Goal: Information Seeking & Learning: Learn about a topic

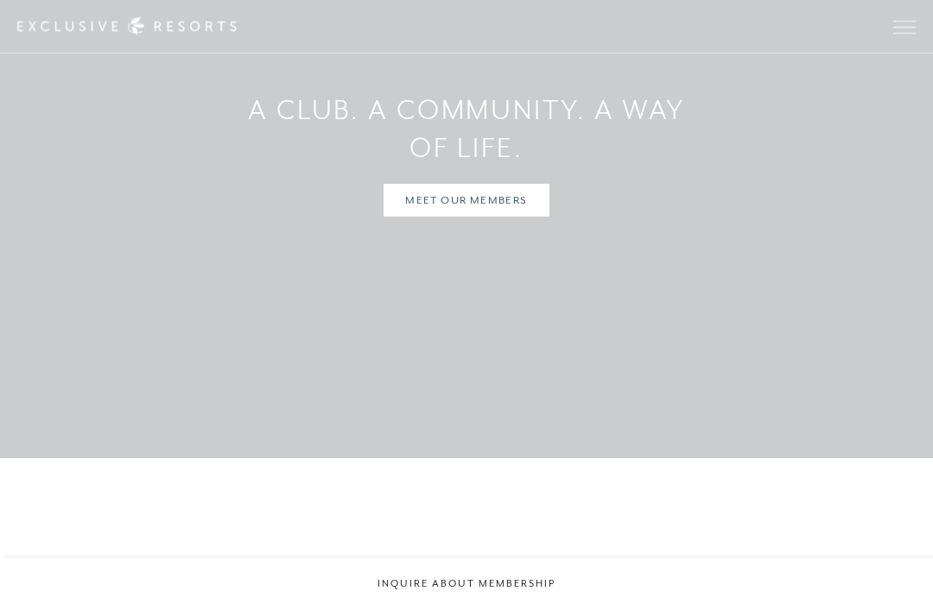
scroll to position [4749, 0]
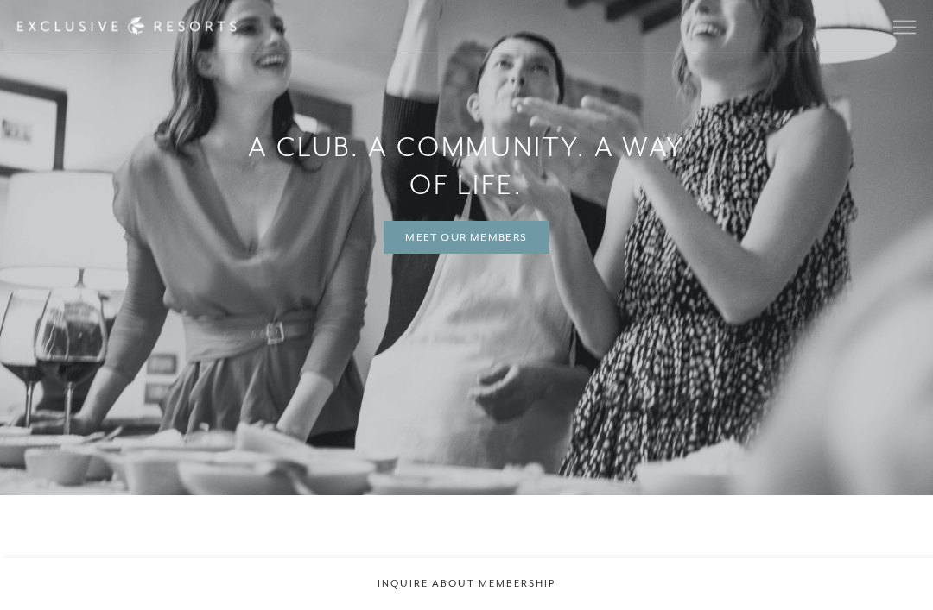
click at [502, 254] on link "MEET OUR MEMBERS" at bounding box center [465, 237] width 165 height 33
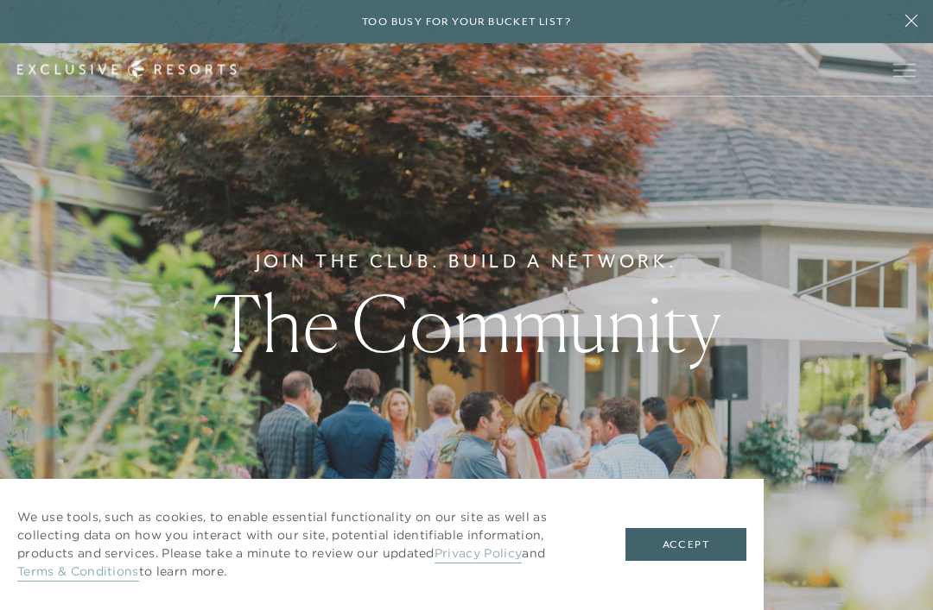
click at [696, 561] on button "Accept" at bounding box center [685, 544] width 121 height 33
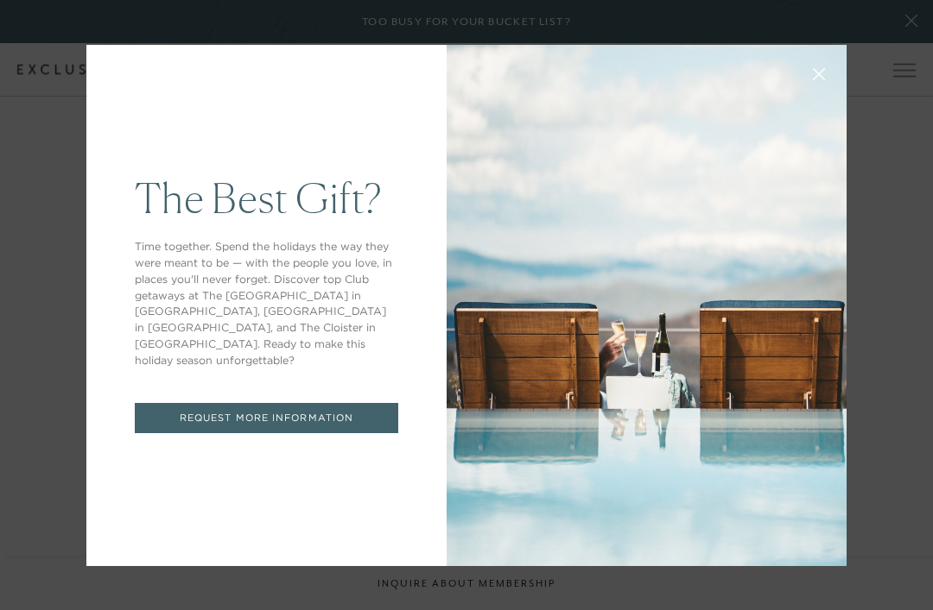
click at [816, 93] on button at bounding box center [818, 72] width 41 height 41
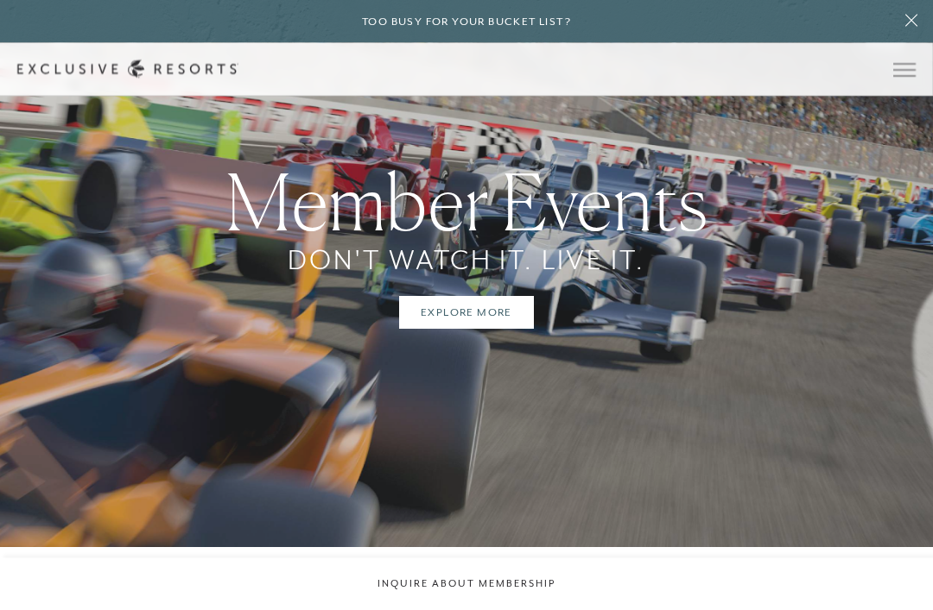
scroll to position [2545, 0]
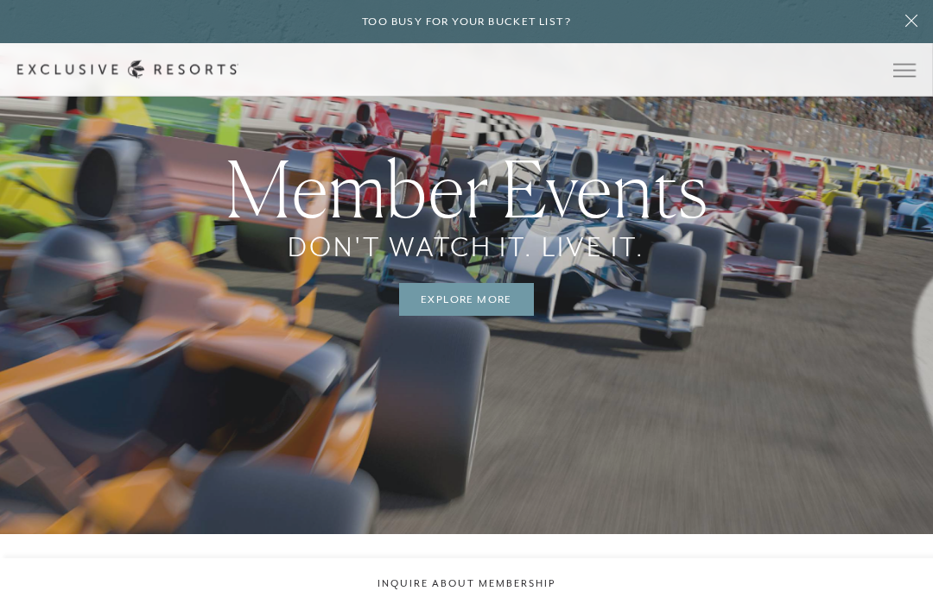
click at [488, 316] on link "Explore More" at bounding box center [466, 299] width 135 height 33
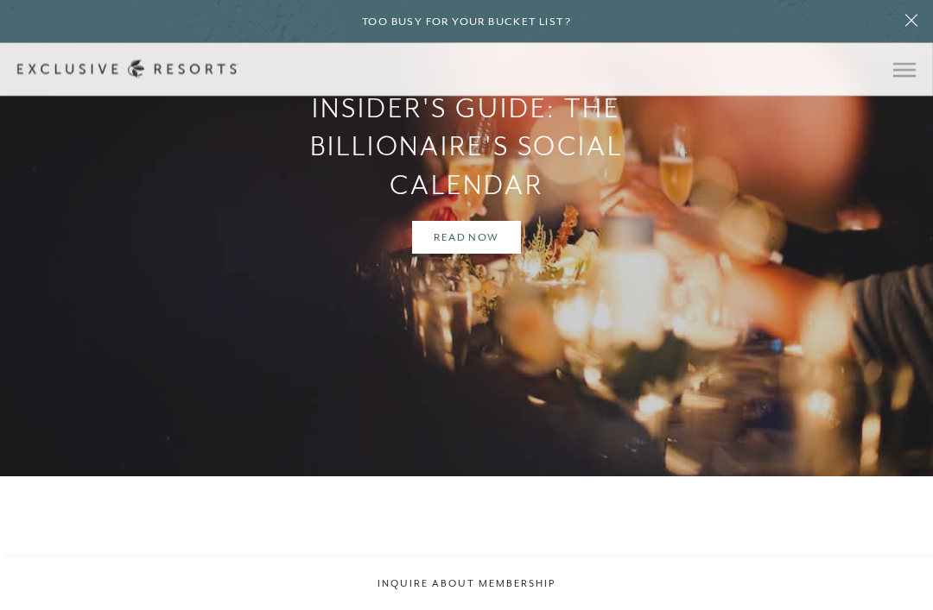
scroll to position [2193, 0]
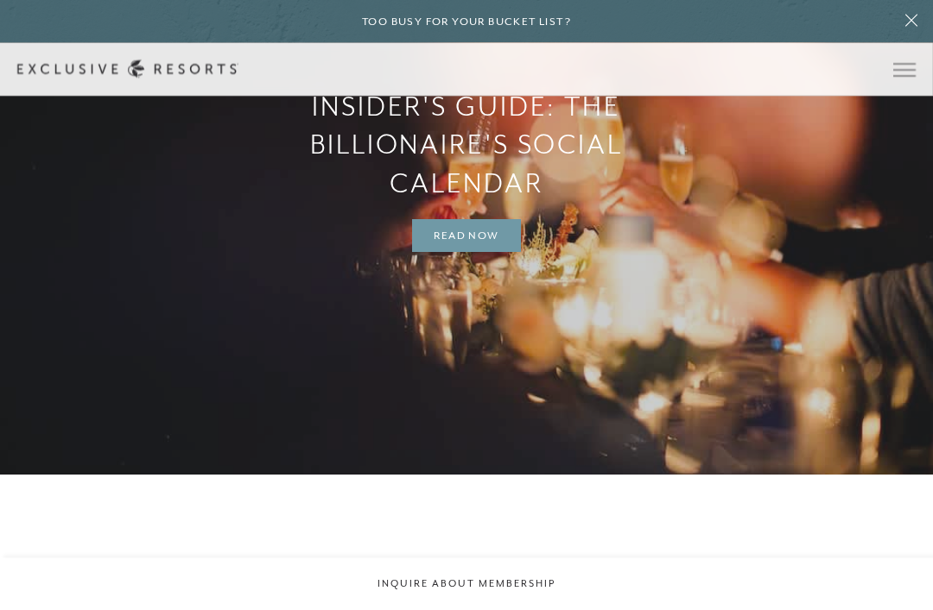
click at [464, 253] on link "Read Now" at bounding box center [466, 236] width 108 height 33
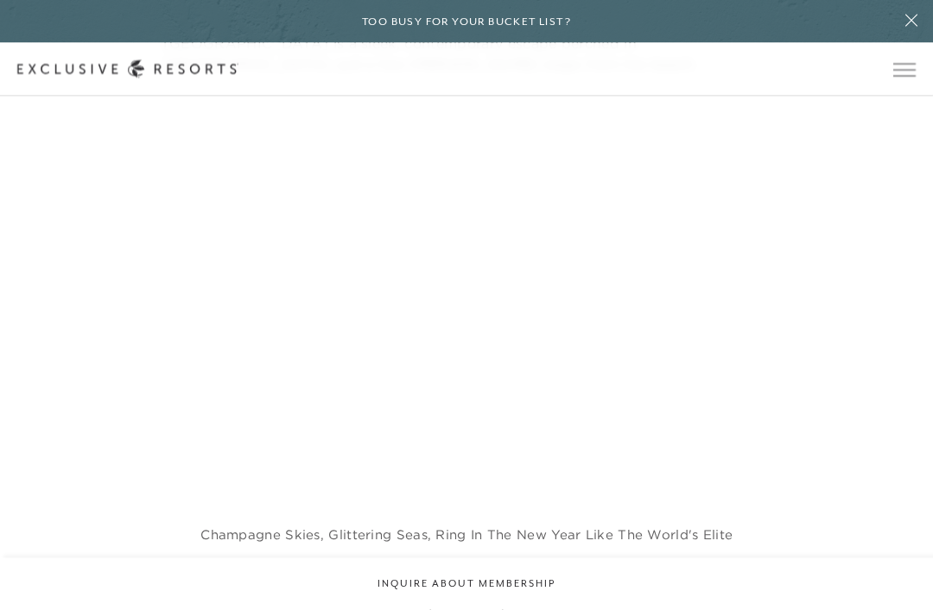
scroll to position [1086, 0]
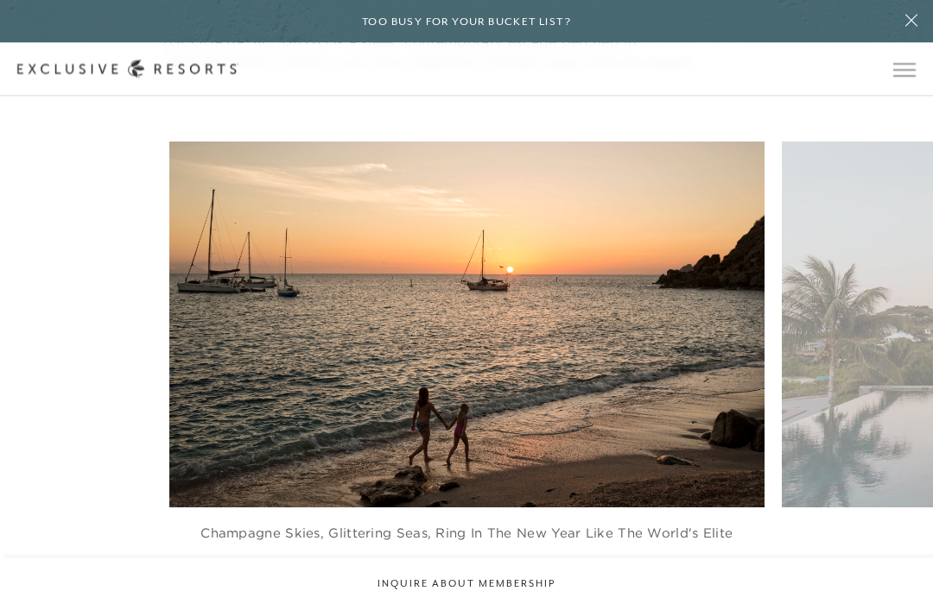
click at [492, 603] on icon at bounding box center [488, 606] width 35 height 7
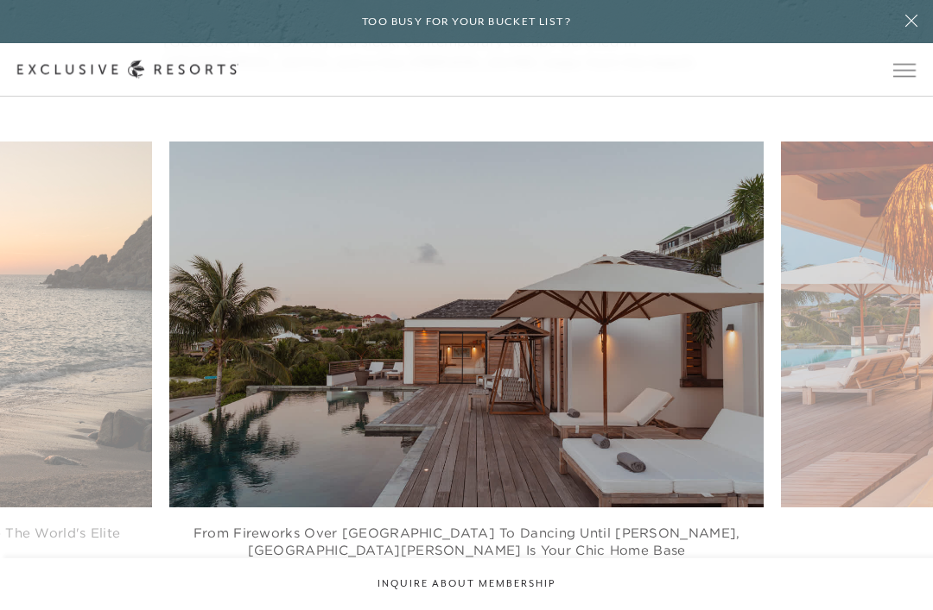
click at [504, 593] on div at bounding box center [488, 606] width 35 height 26
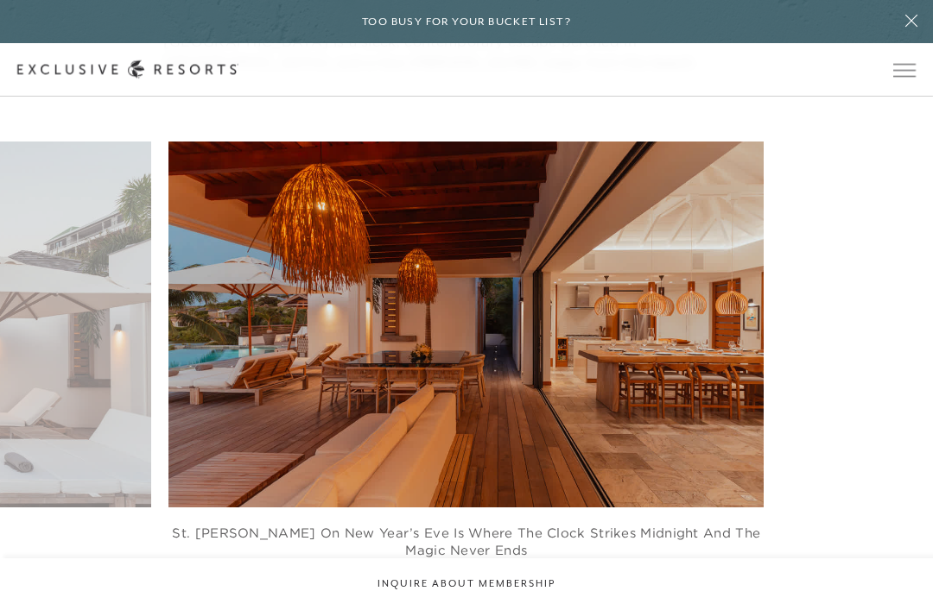
click at [498, 602] on icon at bounding box center [488, 605] width 35 height 7
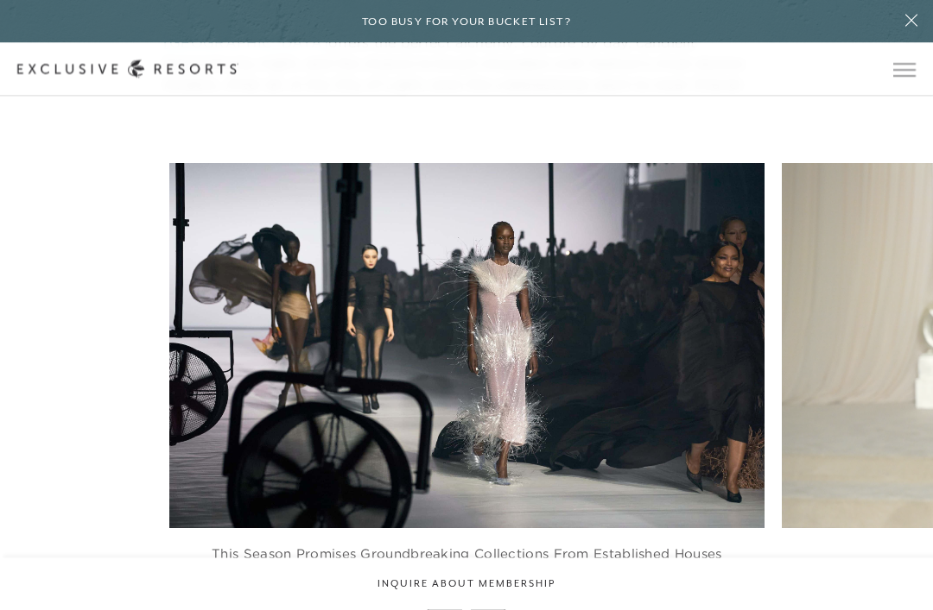
scroll to position [2752, 0]
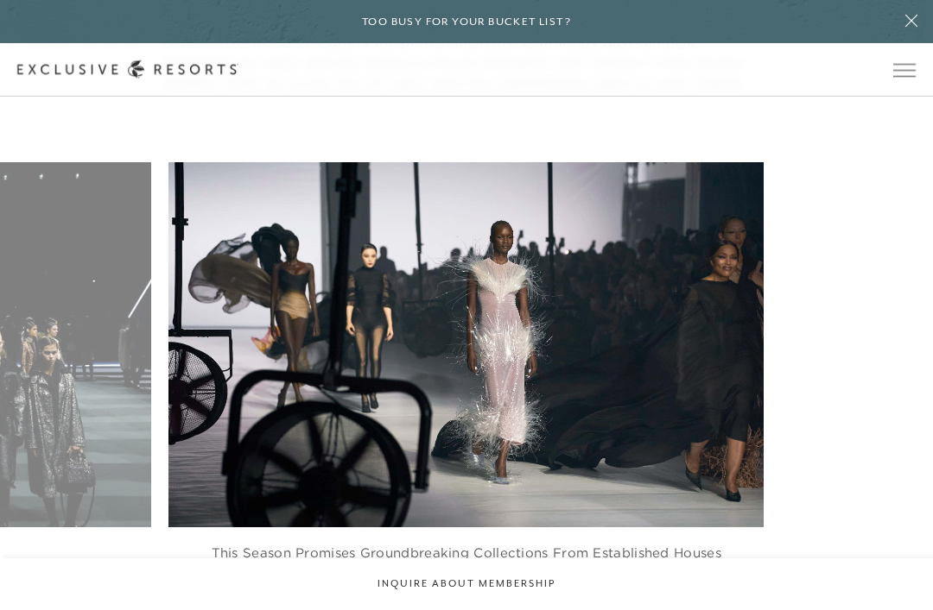
click at [503, 605] on icon at bounding box center [488, 608] width 35 height 7
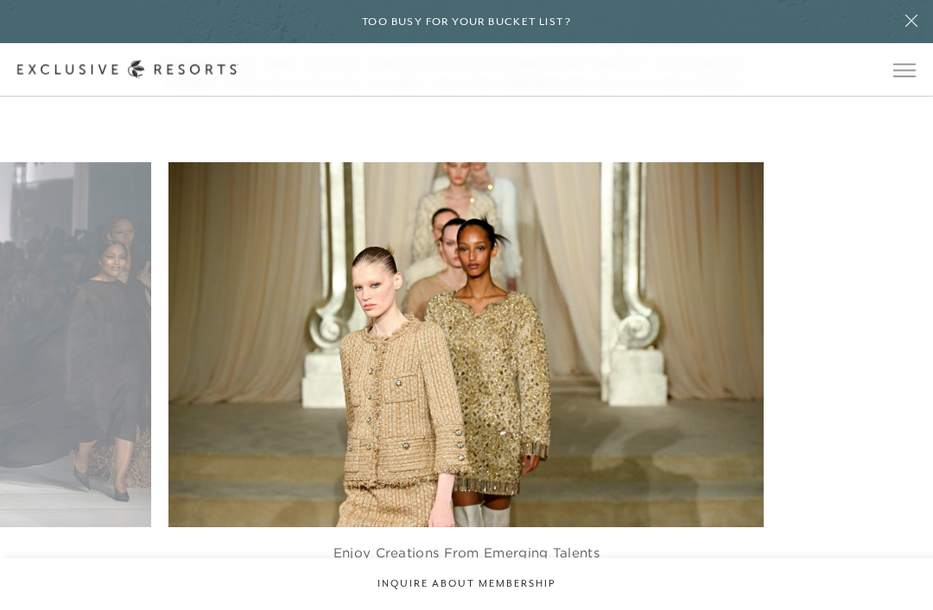
click at [498, 605] on icon at bounding box center [488, 608] width 35 height 7
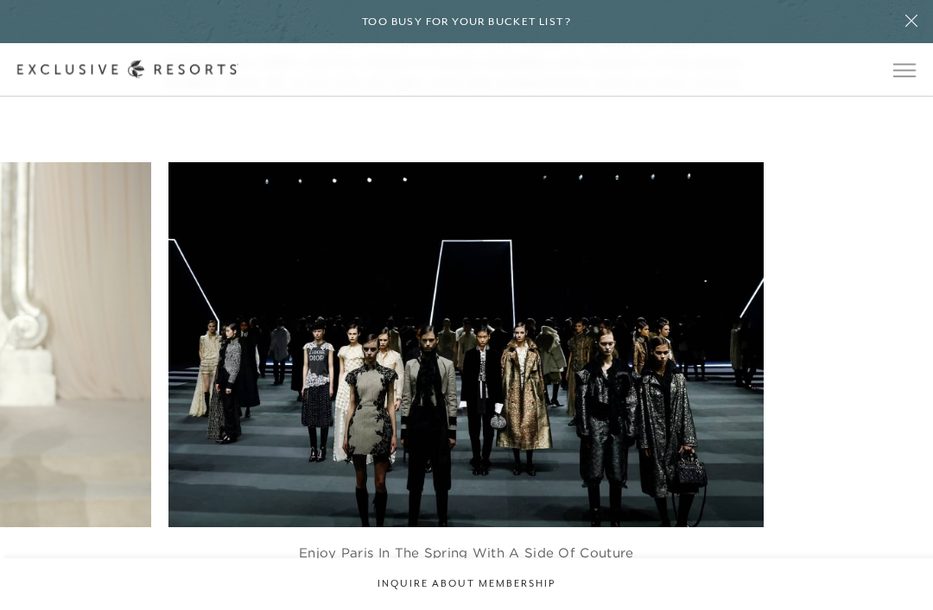
click at [497, 605] on icon at bounding box center [488, 608] width 35 height 7
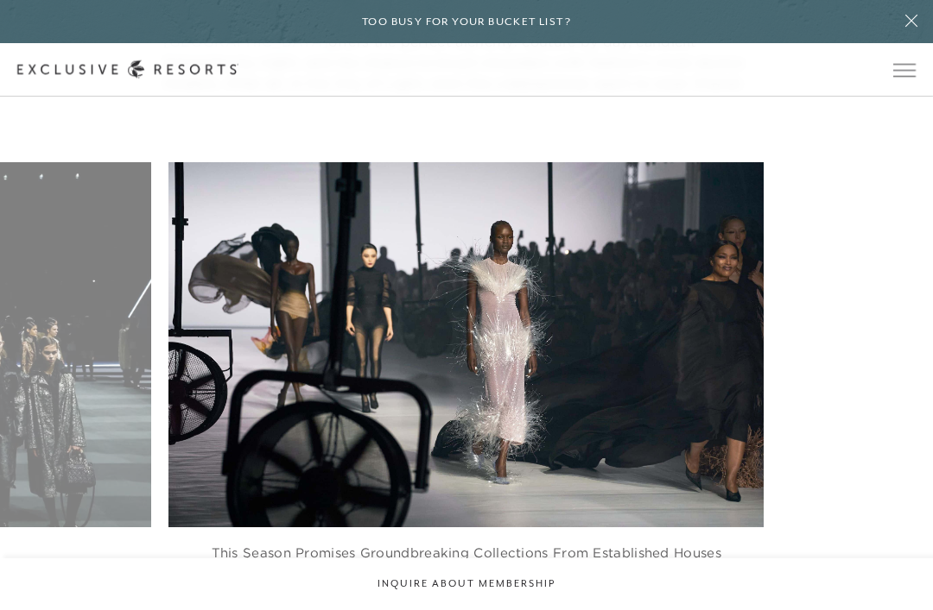
click at [494, 605] on icon at bounding box center [488, 608] width 35 height 7
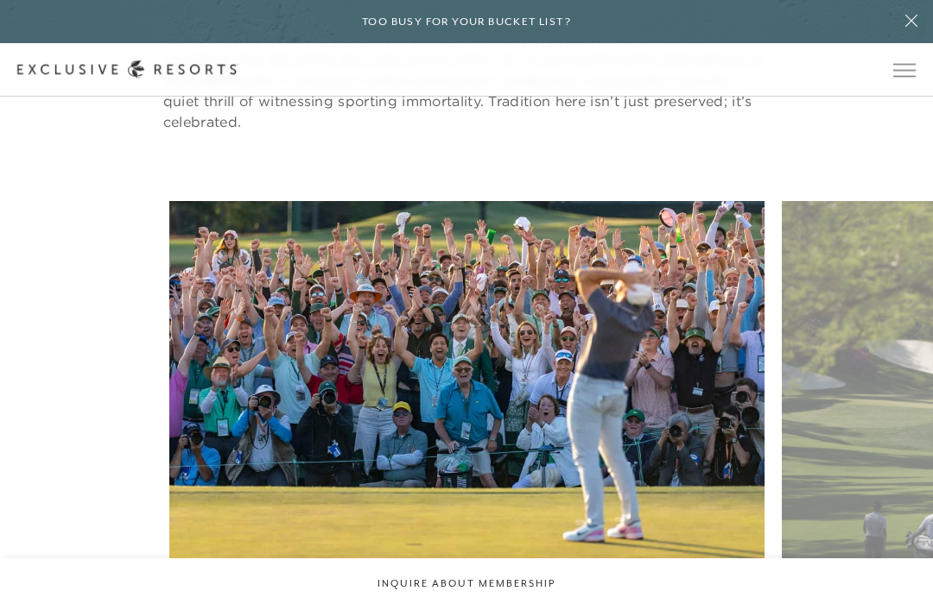
scroll to position [3511, 0]
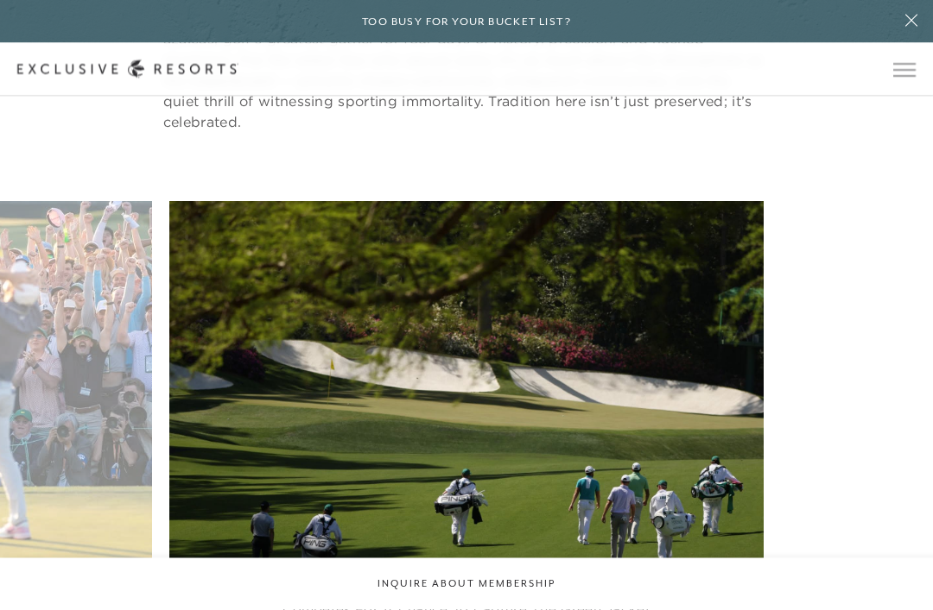
scroll to position [3512, 0]
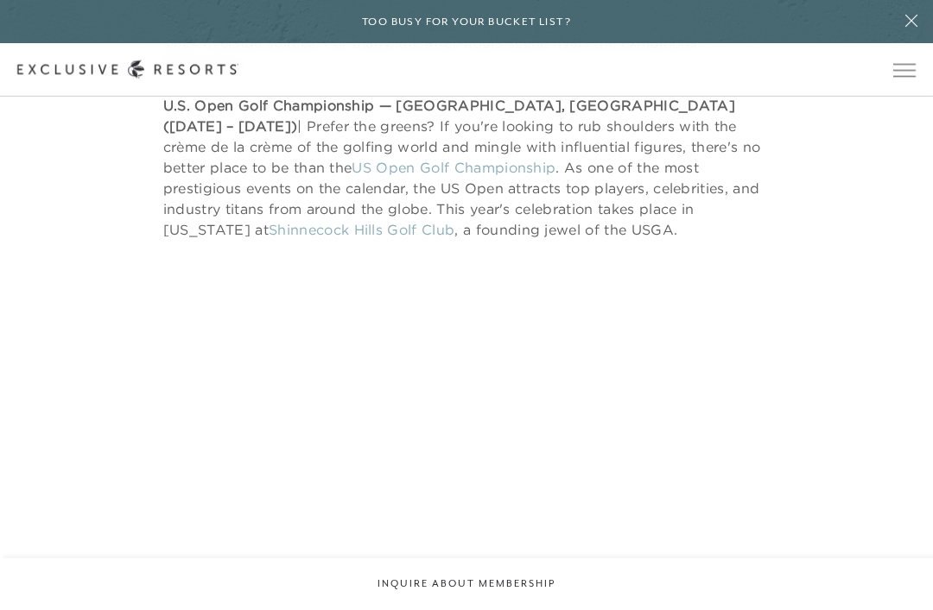
scroll to position [7335, 0]
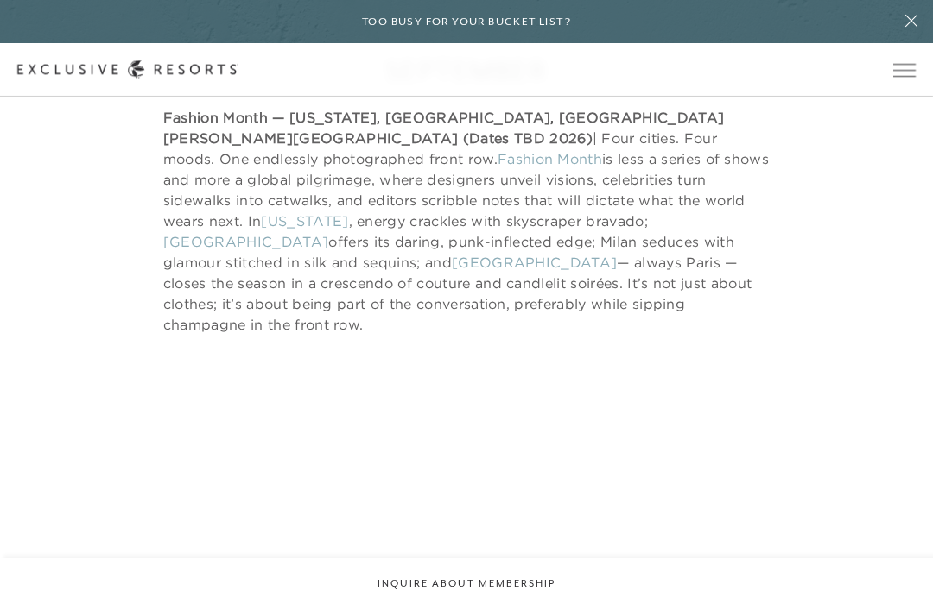
scroll to position [10688, 0]
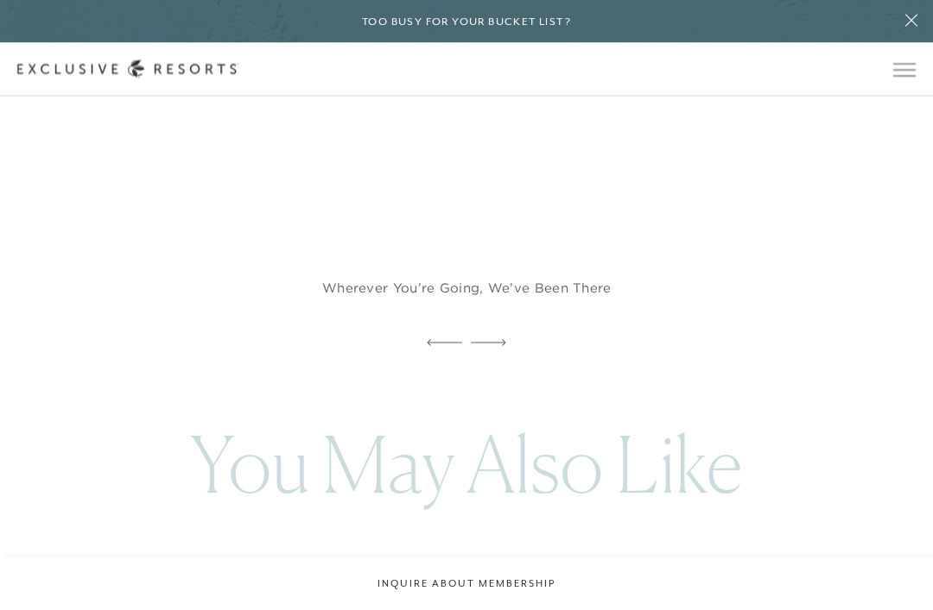
scroll to position [14578, 0]
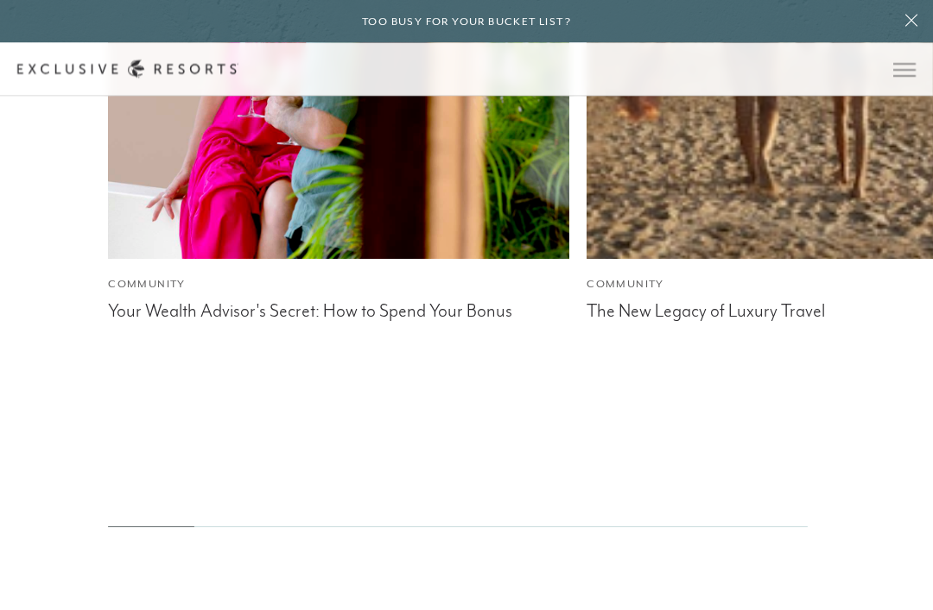
scroll to position [15871, 0]
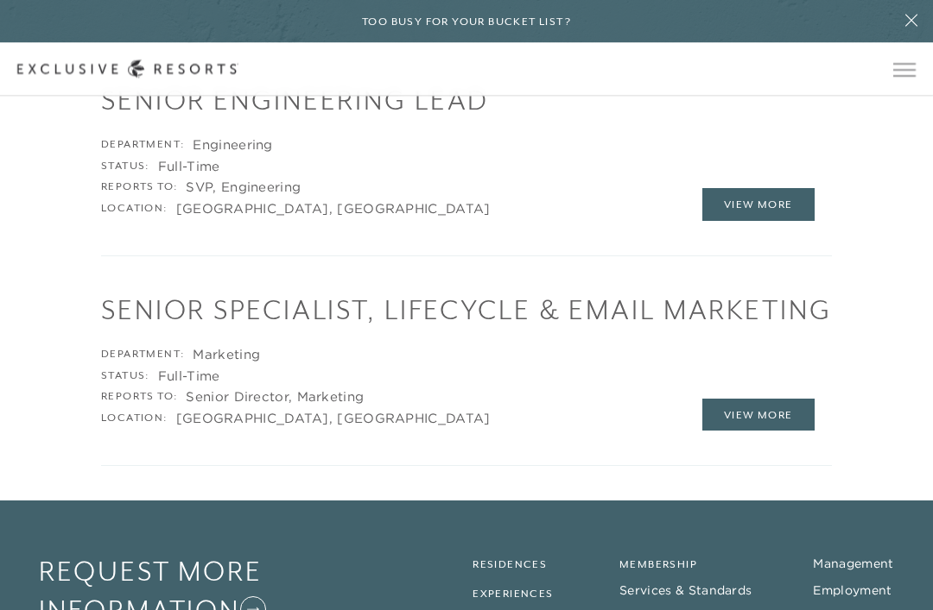
scroll to position [3023, 0]
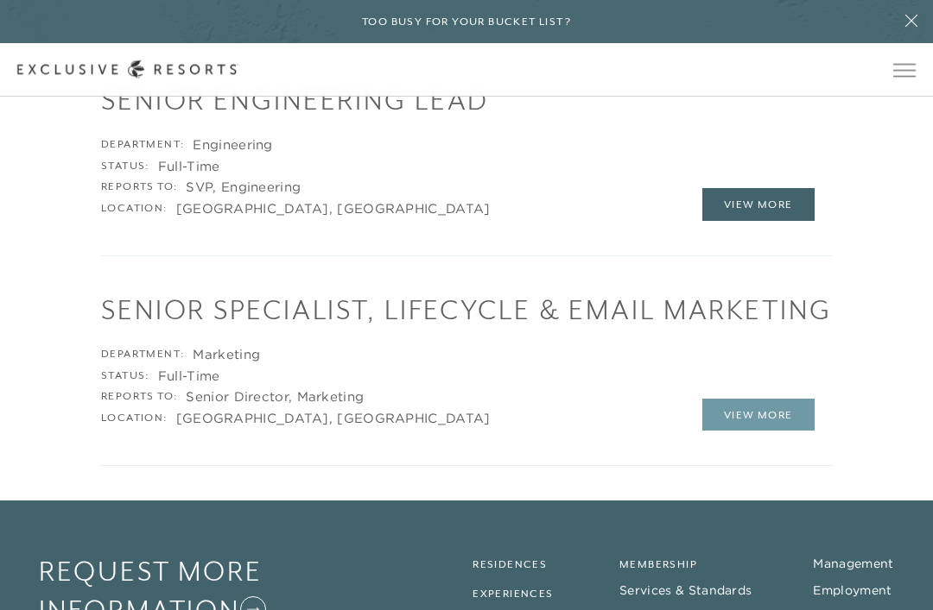
click at [772, 432] on link "View More" at bounding box center [758, 415] width 112 height 33
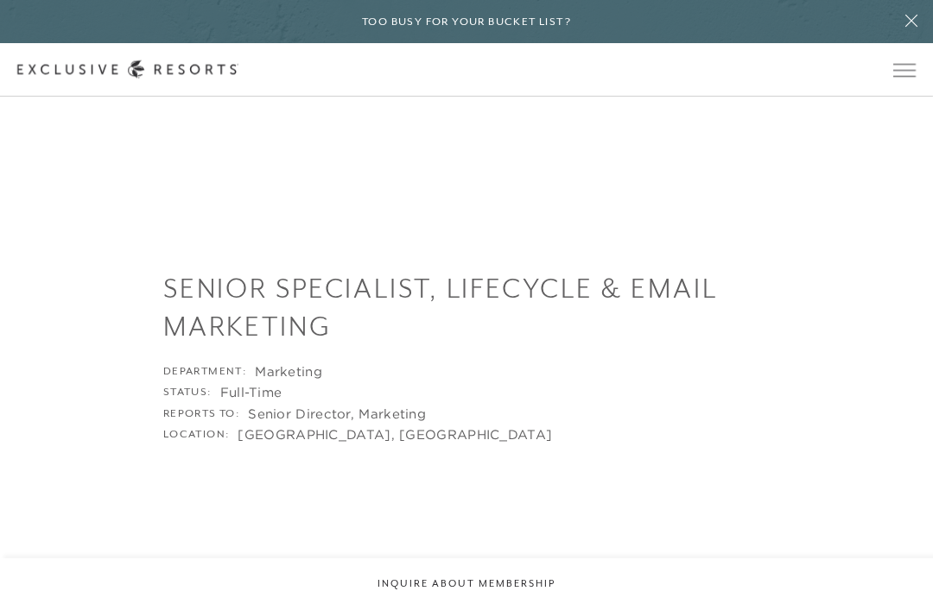
click at [906, 18] on icon at bounding box center [911, 21] width 12 height 12
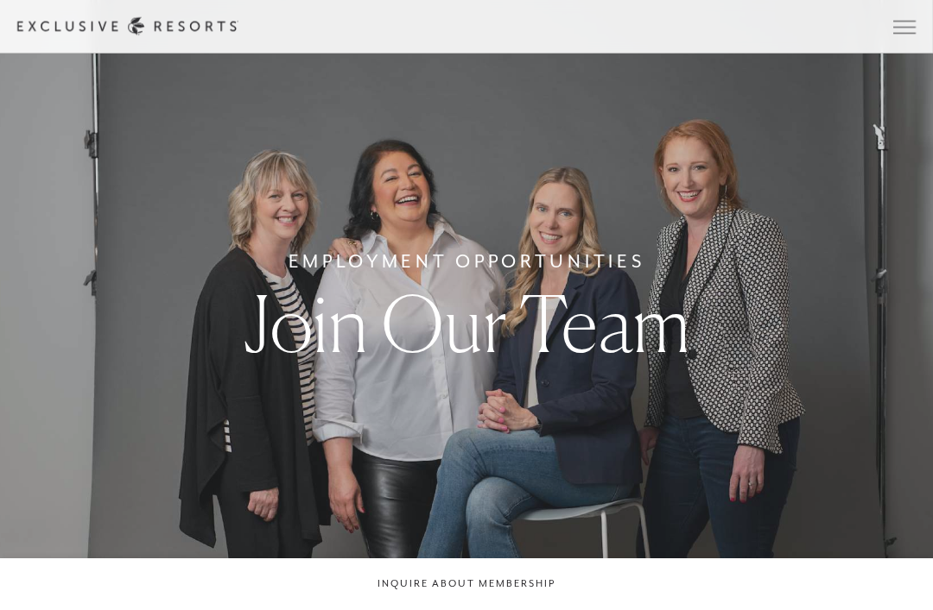
scroll to position [3023, 0]
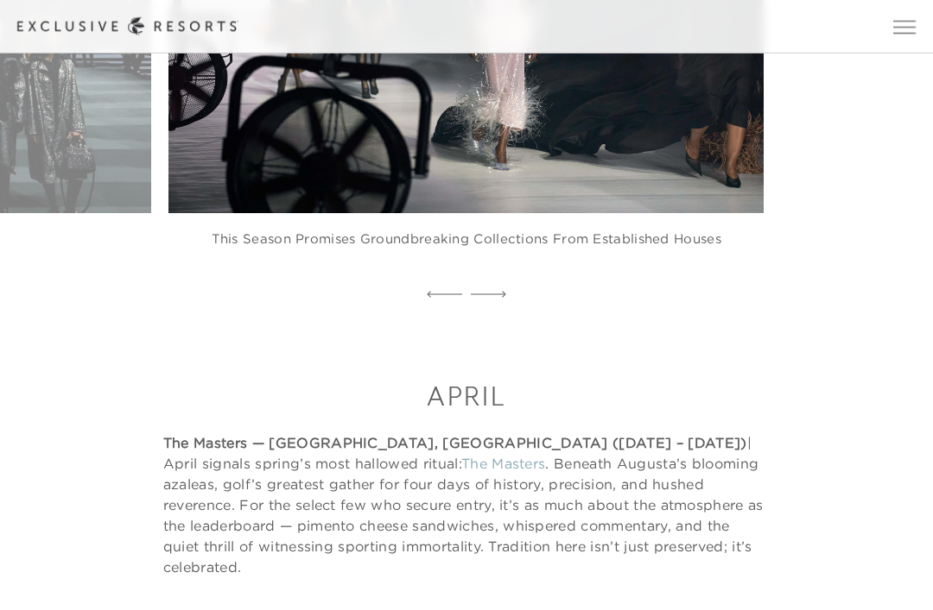
scroll to position [15871, 0]
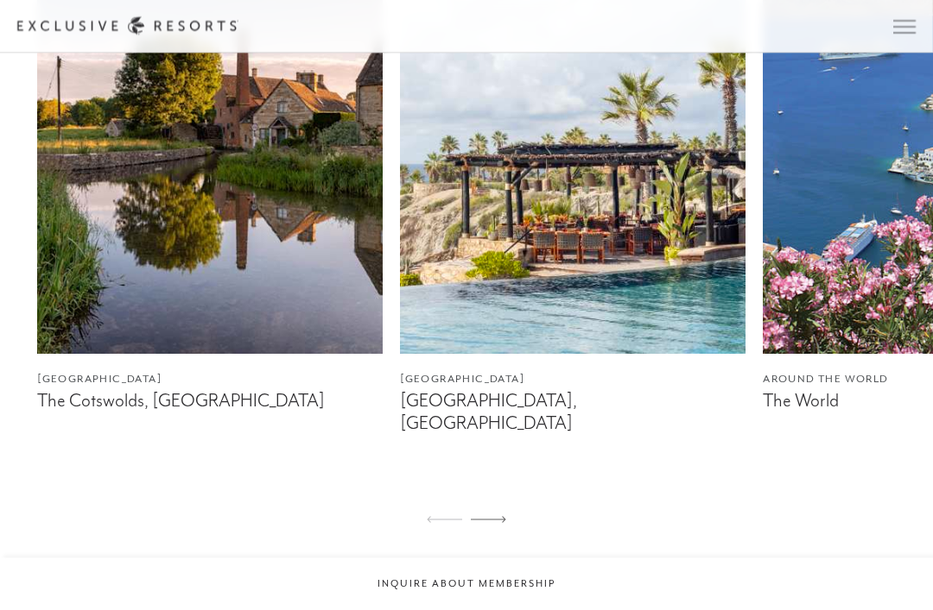
scroll to position [1080, 0]
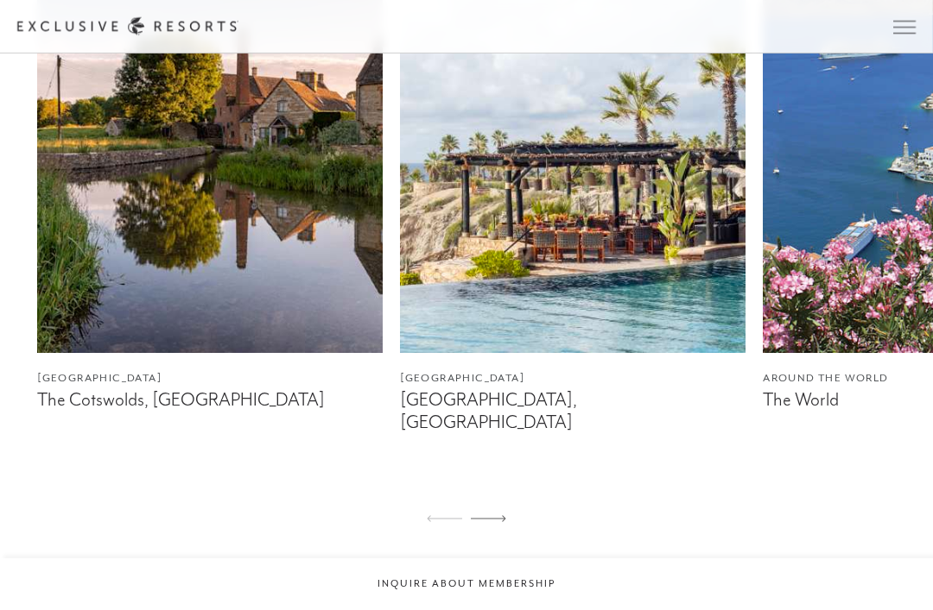
click at [502, 522] on icon at bounding box center [488, 518] width 35 height 6
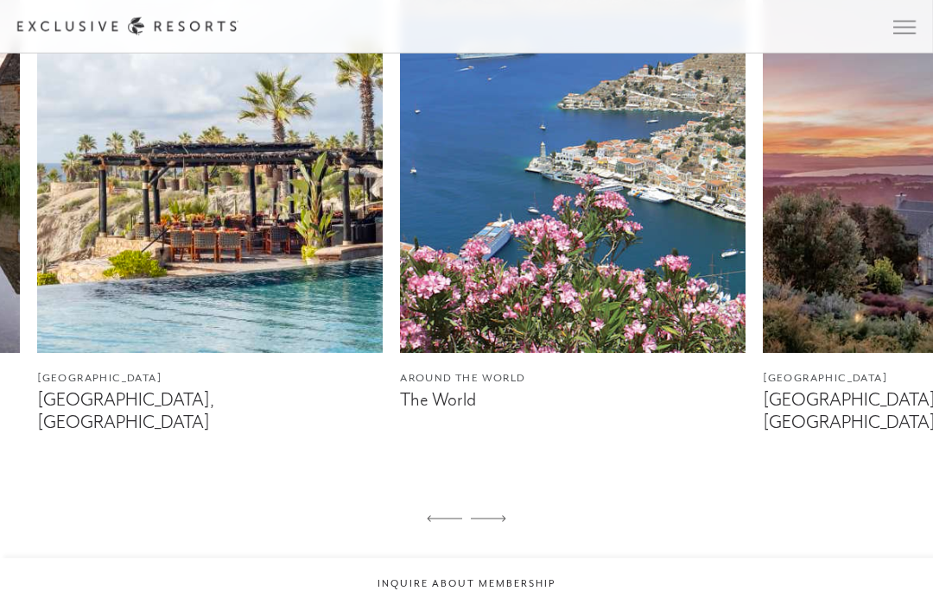
click at [494, 522] on icon at bounding box center [488, 518] width 35 height 6
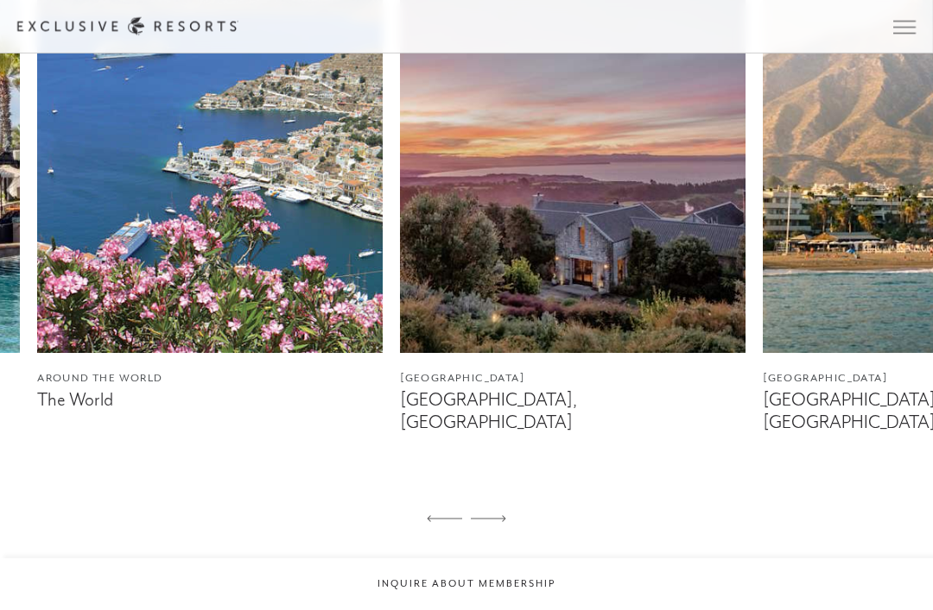
click at [493, 522] on icon at bounding box center [488, 518] width 35 height 7
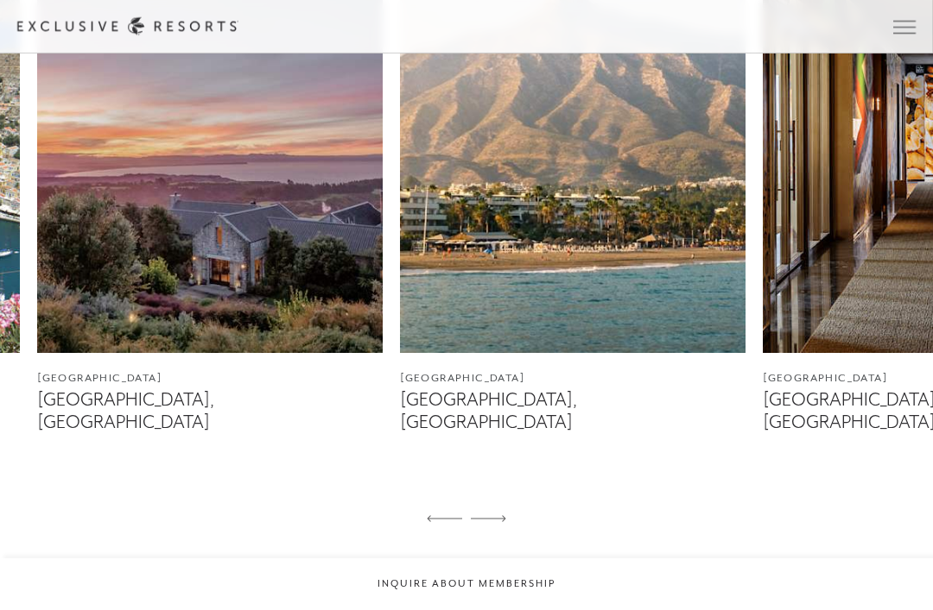
click at [504, 541] on div at bounding box center [488, 519] width 35 height 41
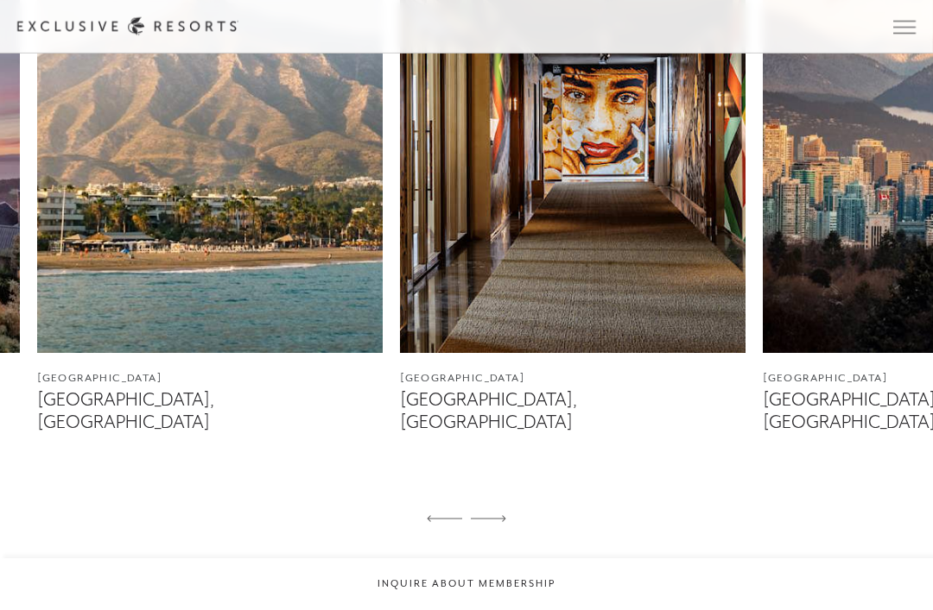
click at [497, 522] on icon at bounding box center [488, 518] width 35 height 7
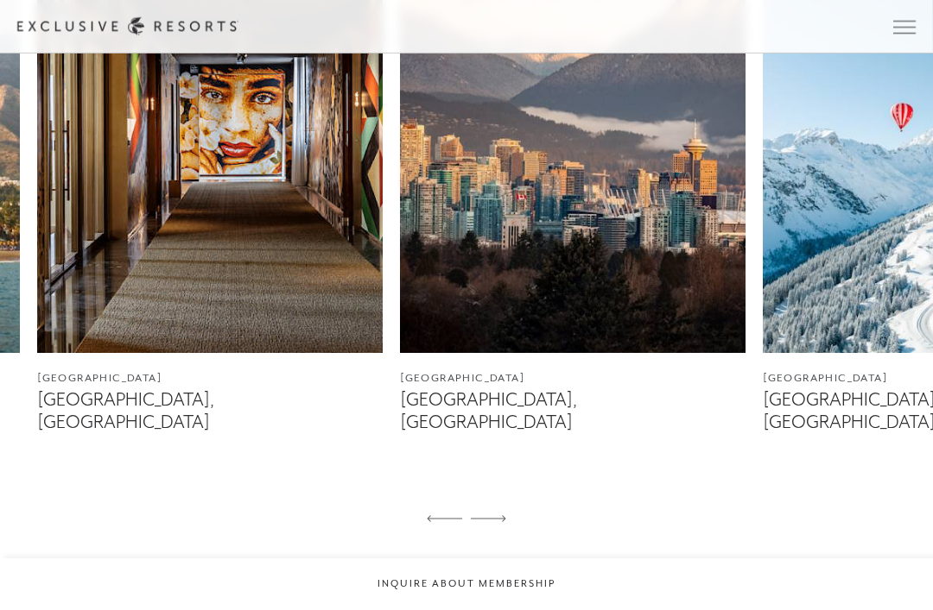
click at [488, 541] on div at bounding box center [488, 519] width 35 height 41
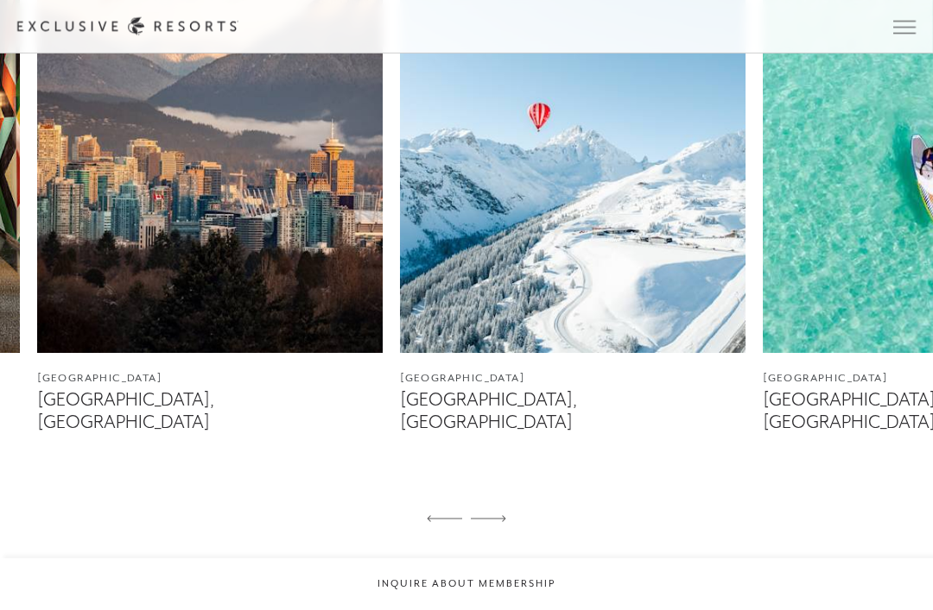
click at [491, 541] on div at bounding box center [488, 519] width 35 height 41
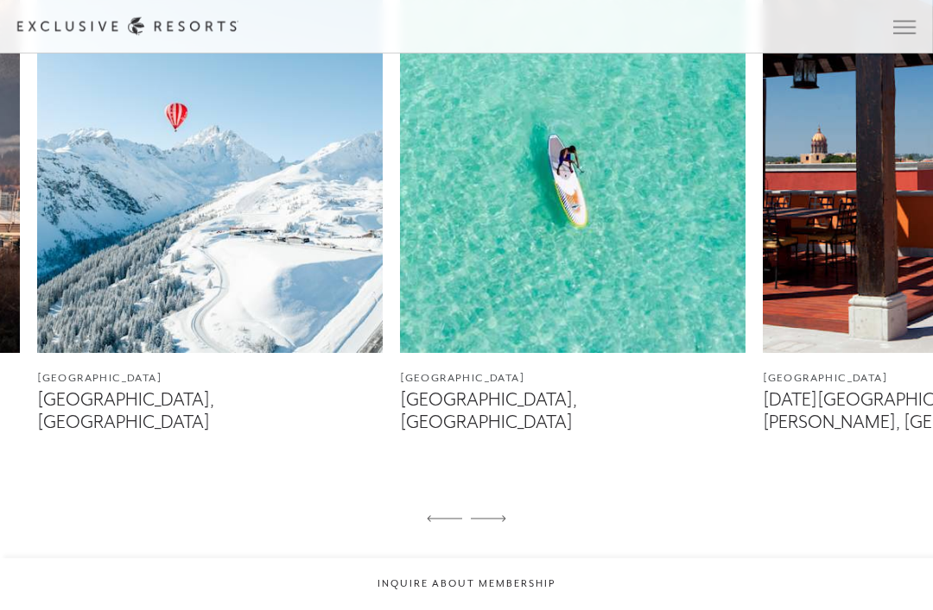
click at [490, 541] on div at bounding box center [488, 519] width 35 height 41
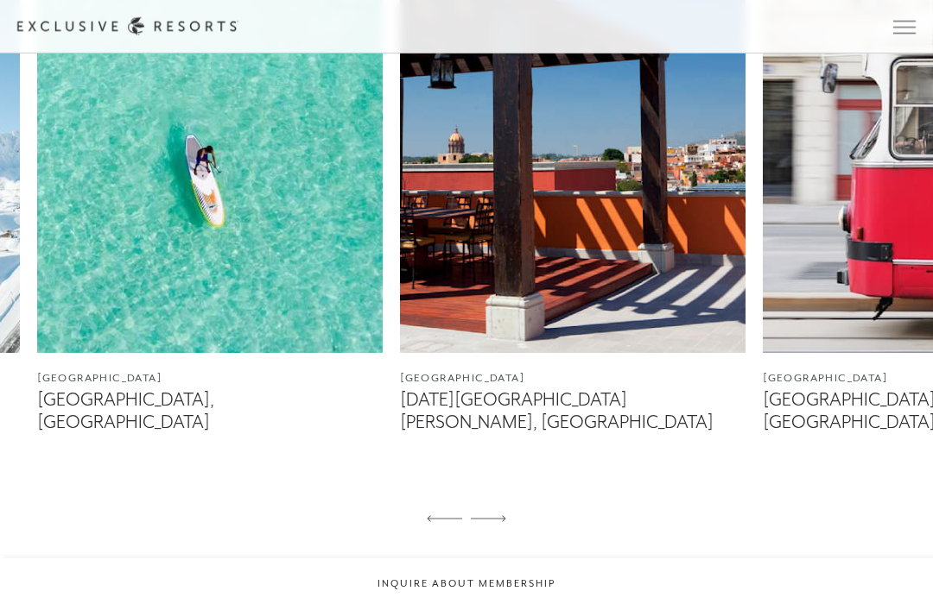
click at [501, 522] on icon at bounding box center [488, 518] width 35 height 7
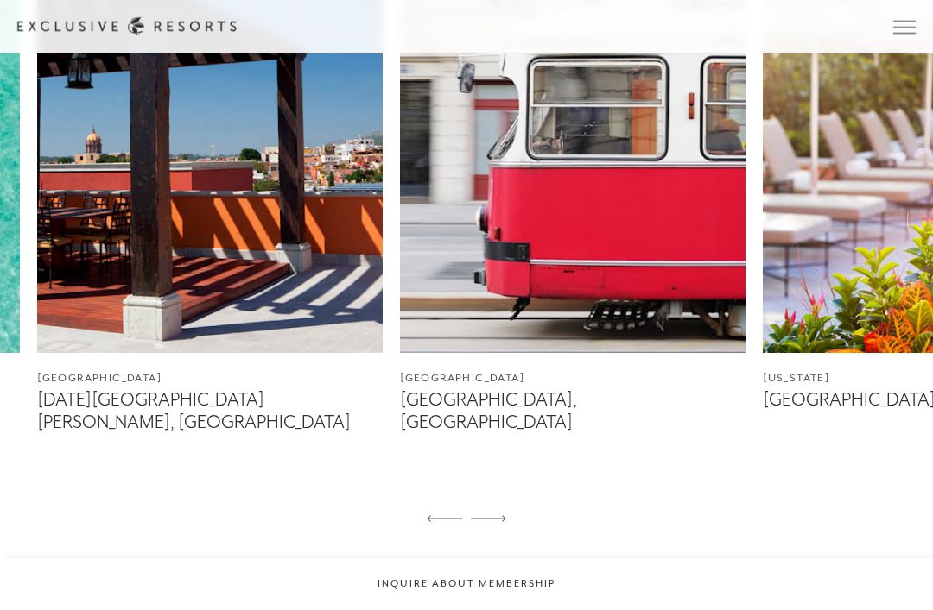
click at [503, 522] on icon at bounding box center [488, 518] width 35 height 7
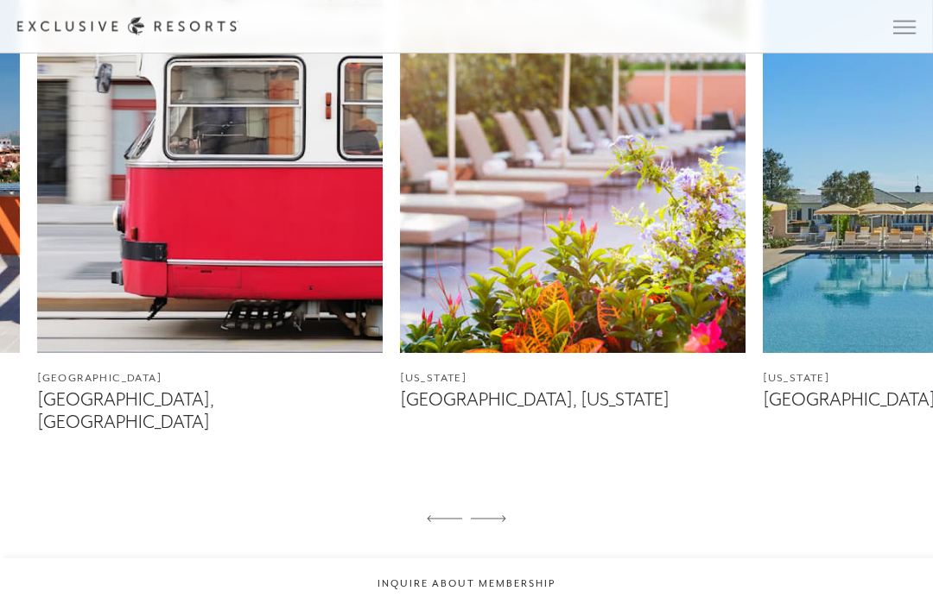
click at [502, 522] on icon at bounding box center [488, 518] width 35 height 7
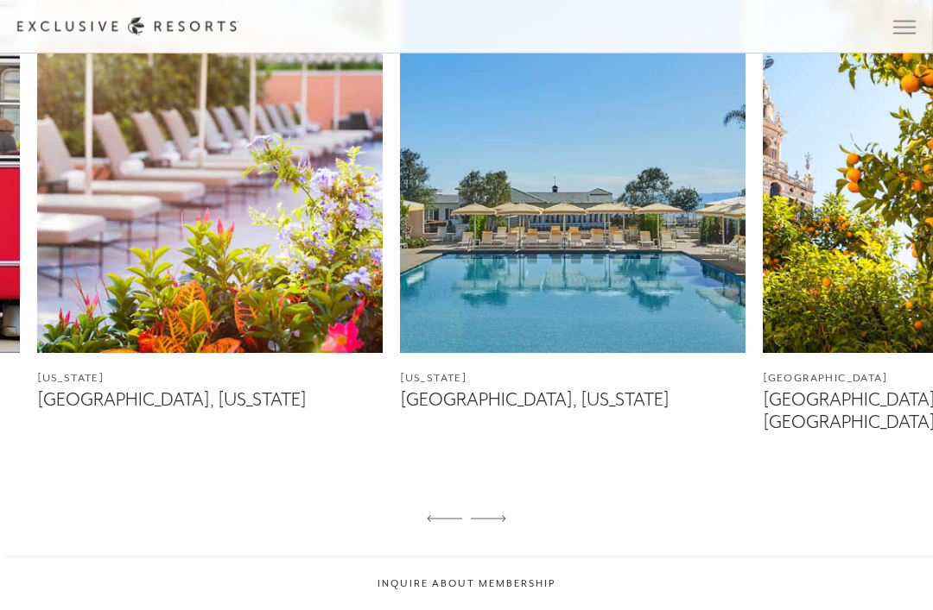
click at [496, 541] on div at bounding box center [488, 519] width 35 height 41
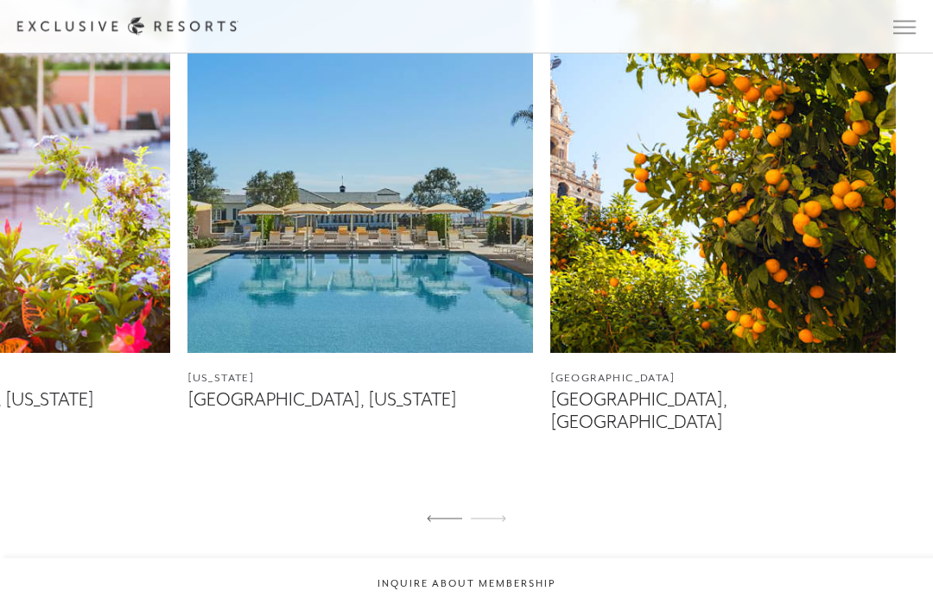
click at [501, 522] on icon at bounding box center [488, 518] width 35 height 7
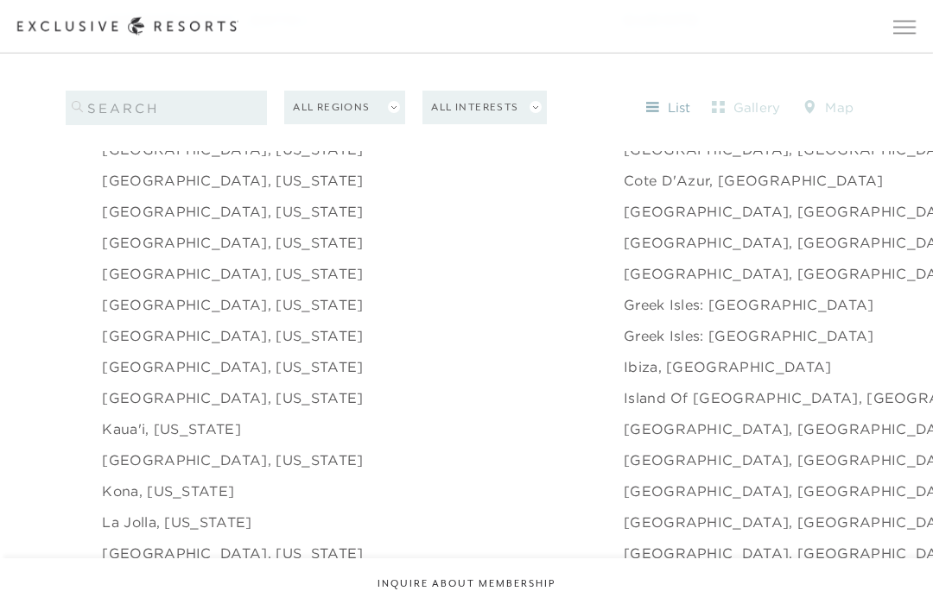
scroll to position [1836, 0]
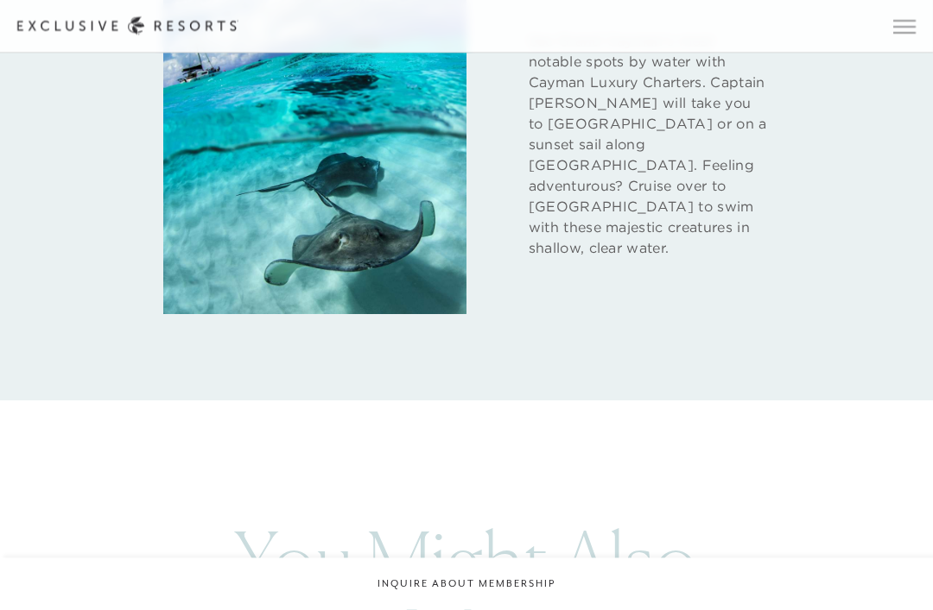
scroll to position [2431, 0]
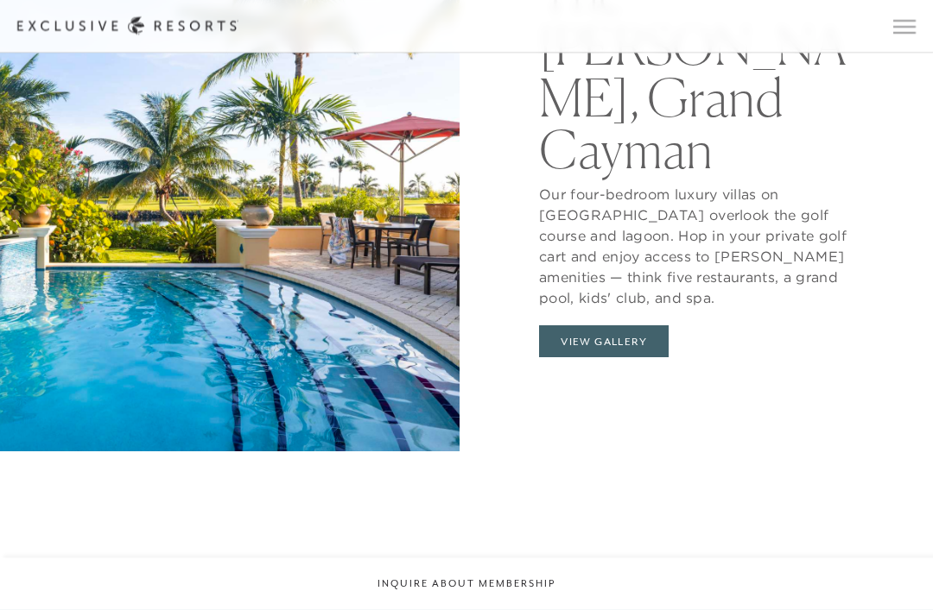
click at [629, 359] on button "View Gallery" at bounding box center [604, 342] width 130 height 33
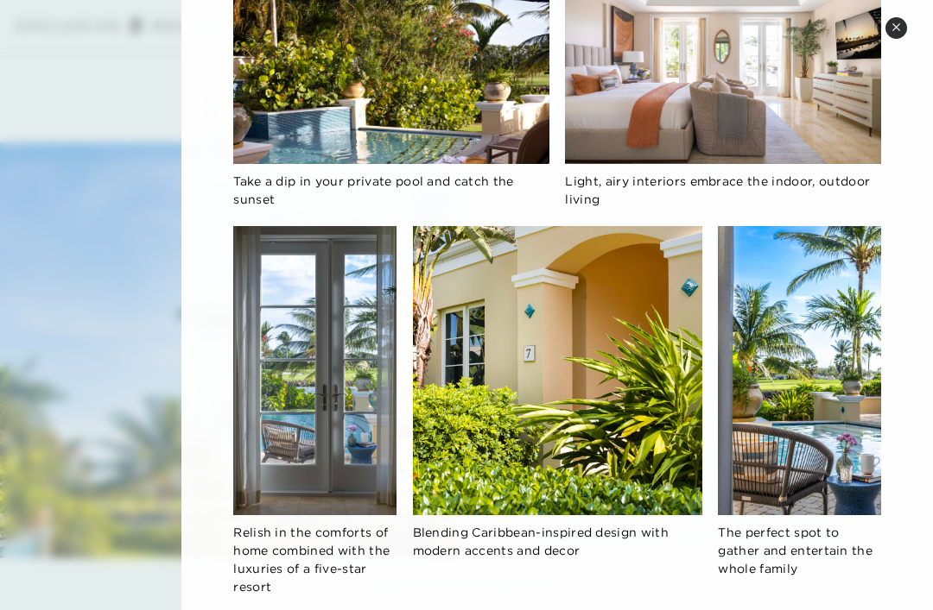
scroll to position [1293, 0]
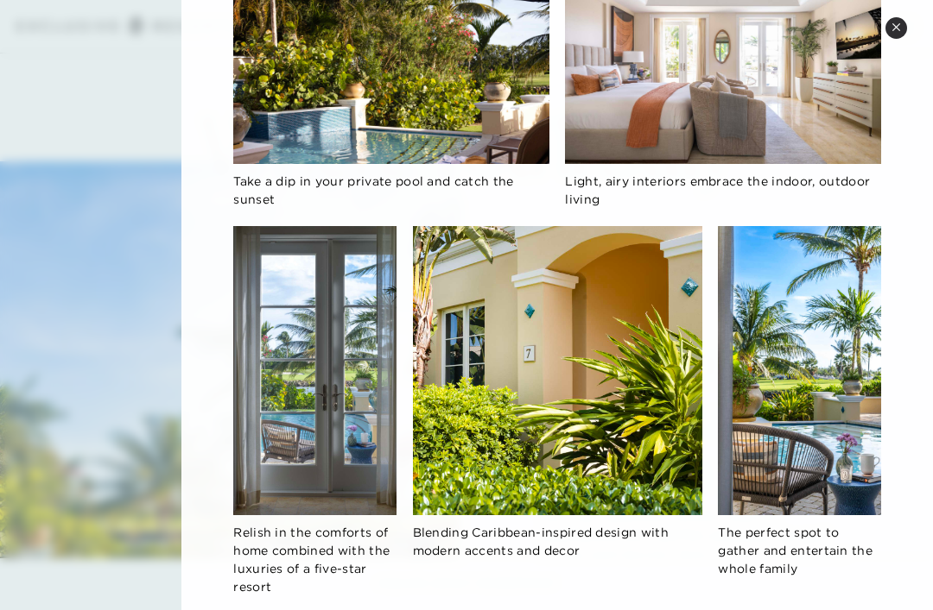
click at [899, 28] on icon at bounding box center [895, 26] width 9 height 9
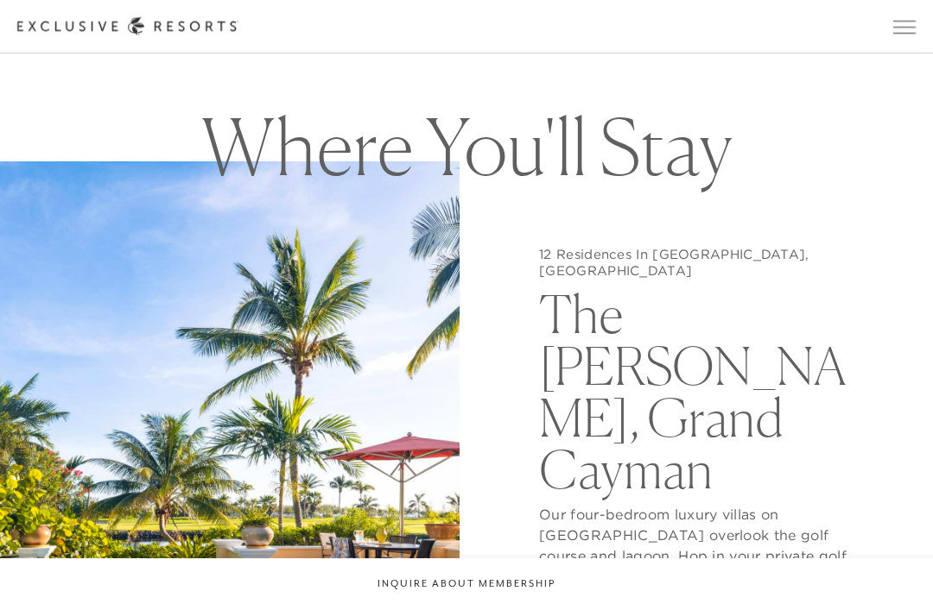
scroll to position [1836, 0]
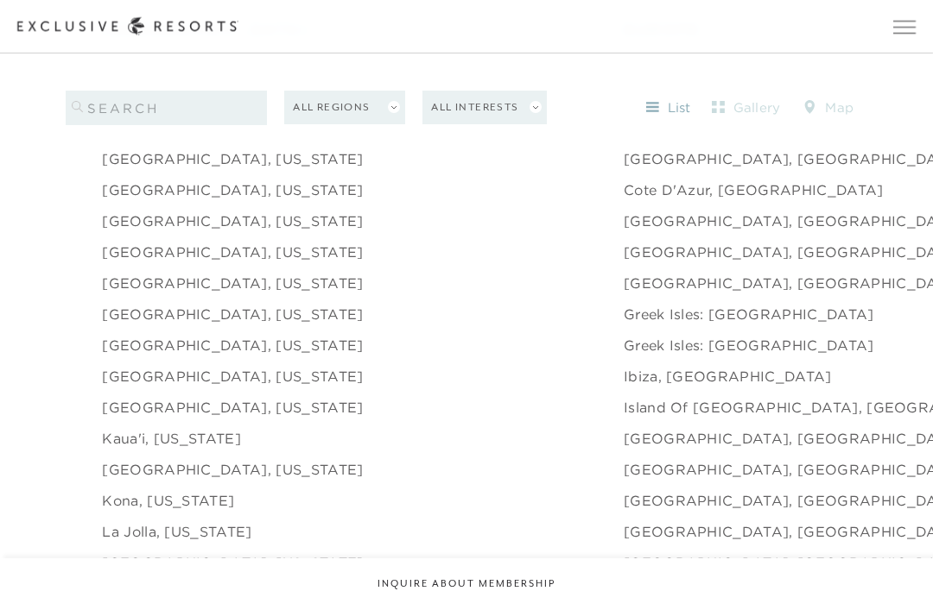
click at [263, 356] on link "[GEOGRAPHIC_DATA], [US_STATE]" at bounding box center [232, 345] width 261 height 21
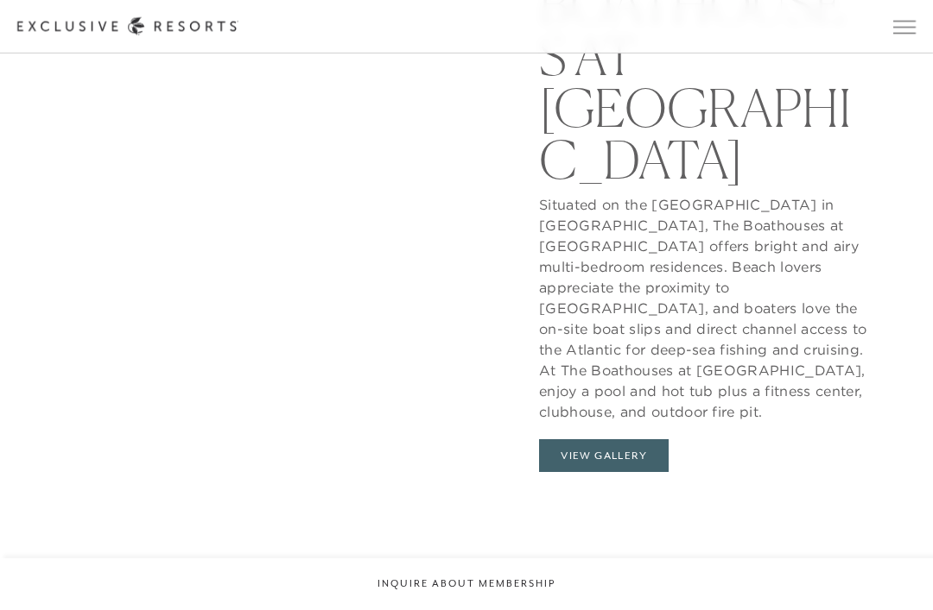
scroll to position [1653, 0]
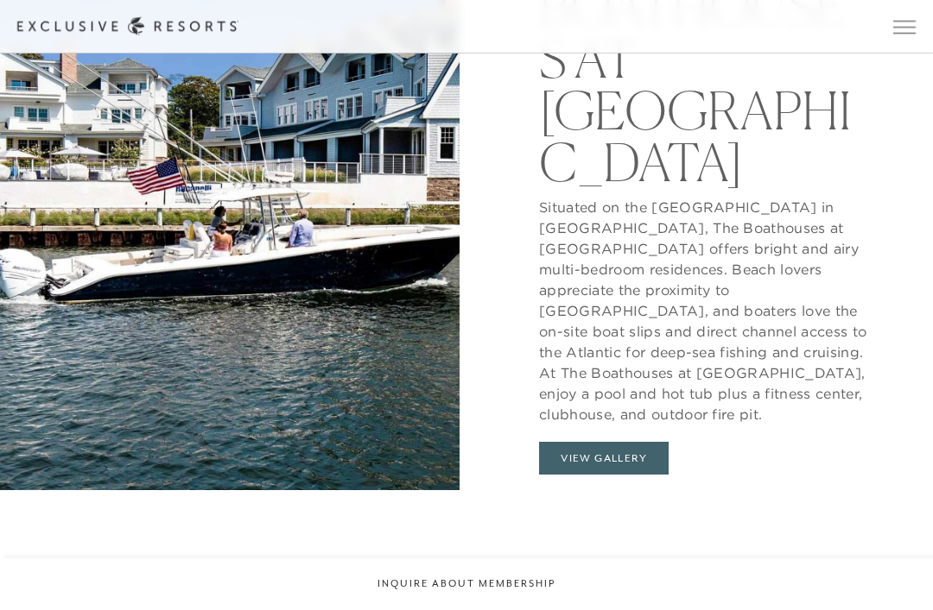
click at [616, 457] on button "View Gallery" at bounding box center [604, 458] width 130 height 33
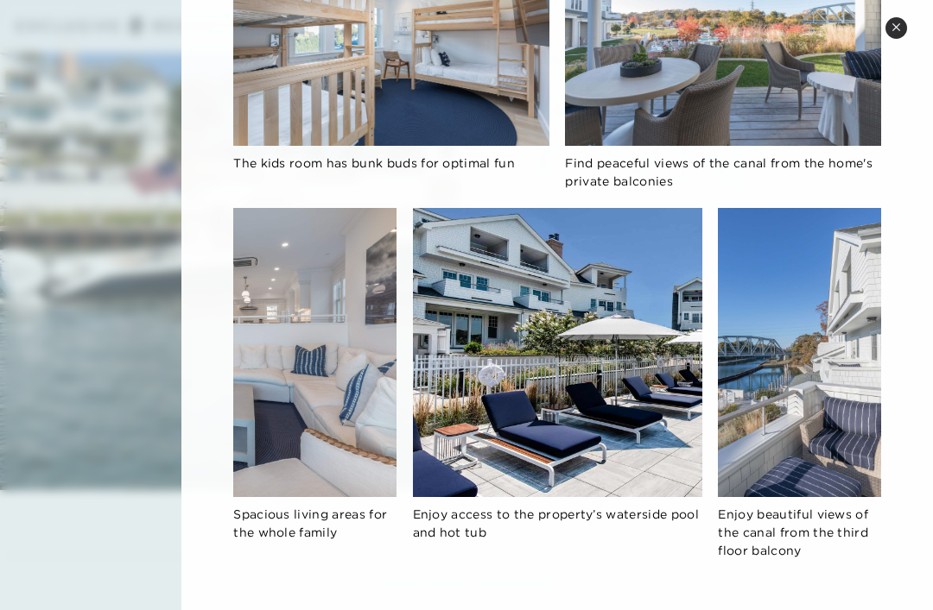
scroll to position [677, 0]
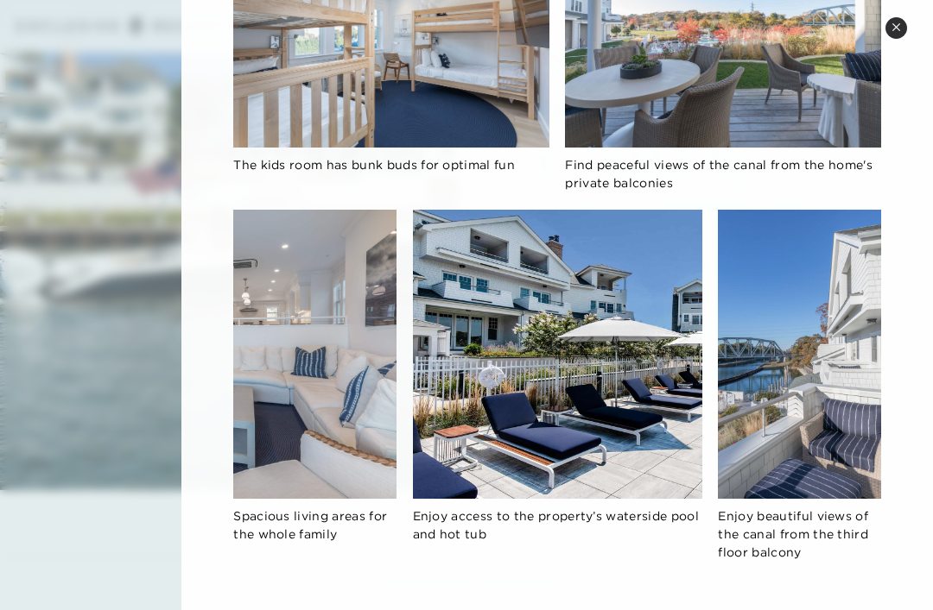
click at [899, 36] on button "Close quickview" at bounding box center [896, 28] width 22 height 22
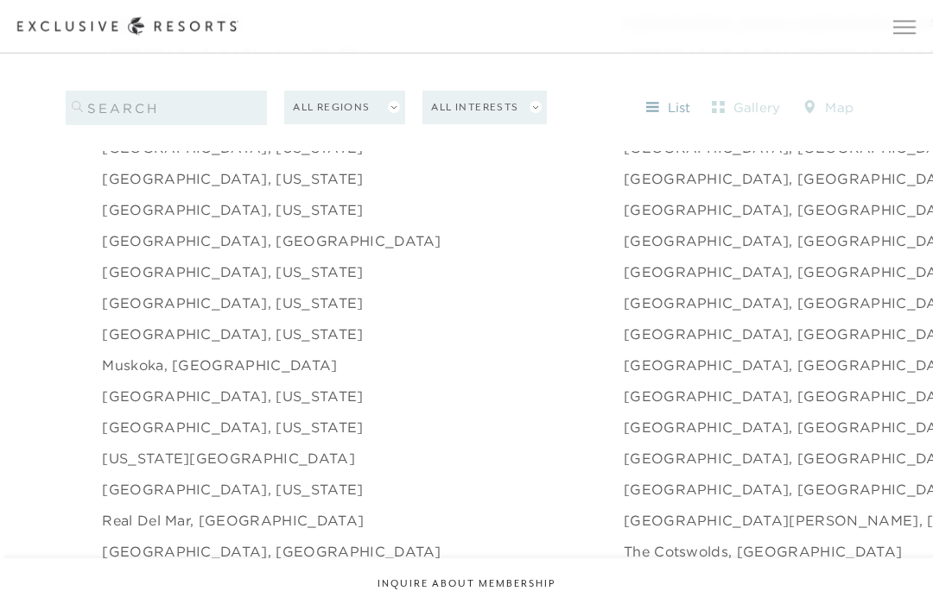
scroll to position [2254, 0]
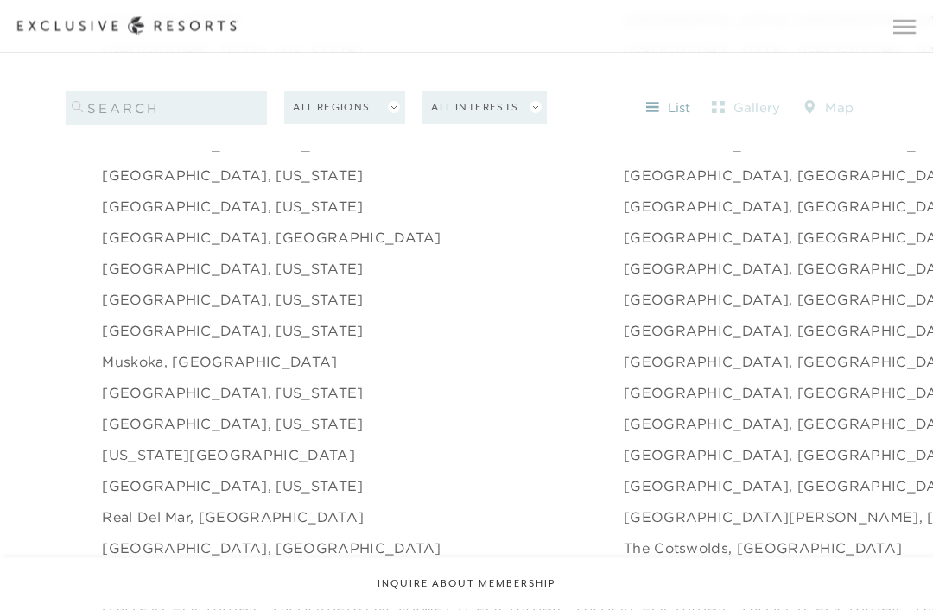
click at [199, 466] on link "[US_STATE][GEOGRAPHIC_DATA]" at bounding box center [228, 456] width 253 height 21
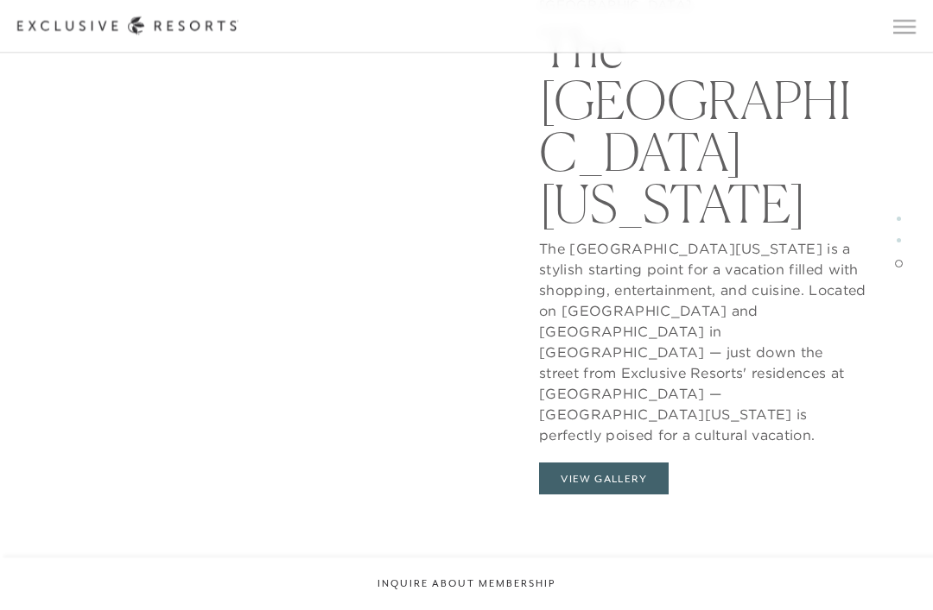
scroll to position [3552, 0]
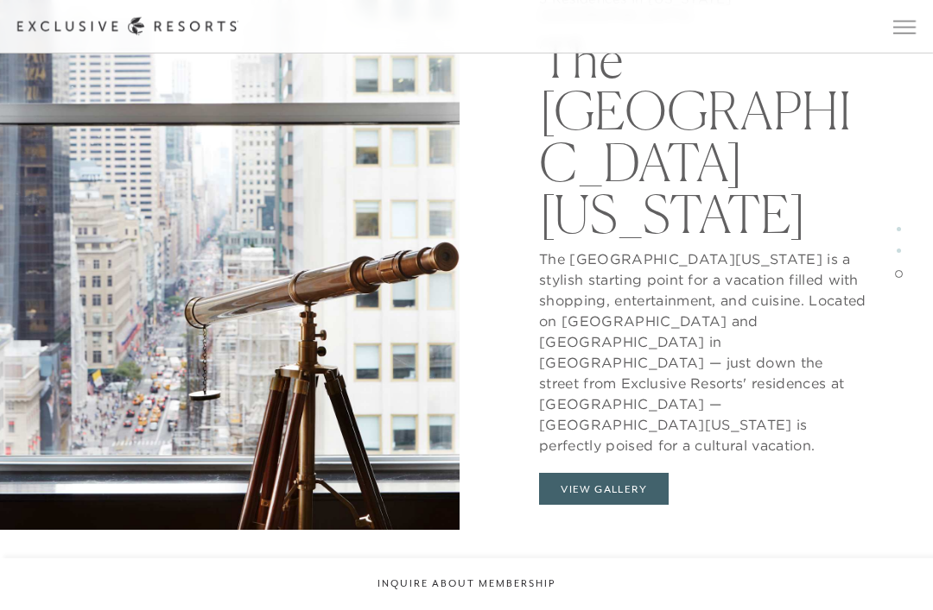
click at [608, 474] on button "View Gallery" at bounding box center [604, 489] width 130 height 33
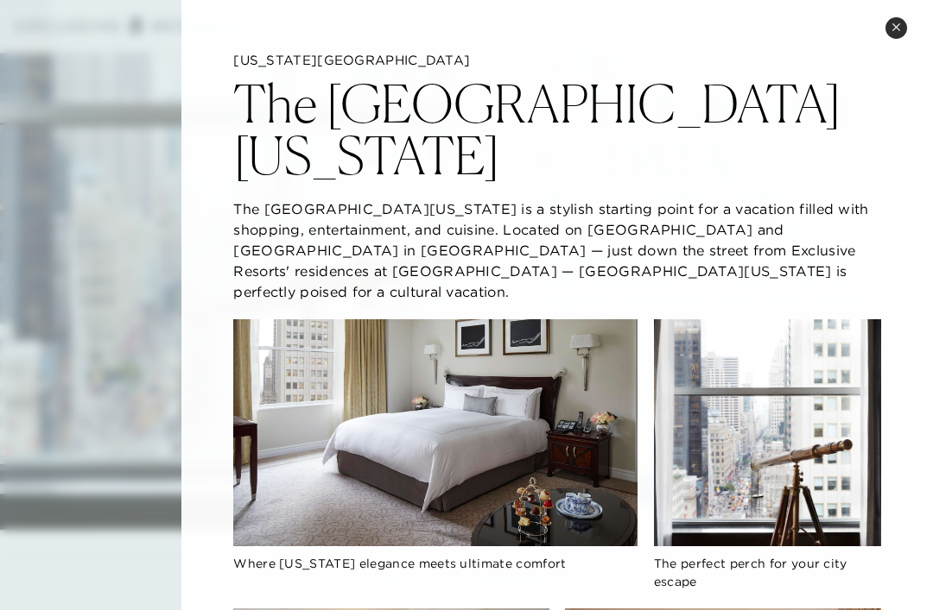
scroll to position [0, 0]
click at [904, 25] on button "Close quickview" at bounding box center [896, 28] width 22 height 22
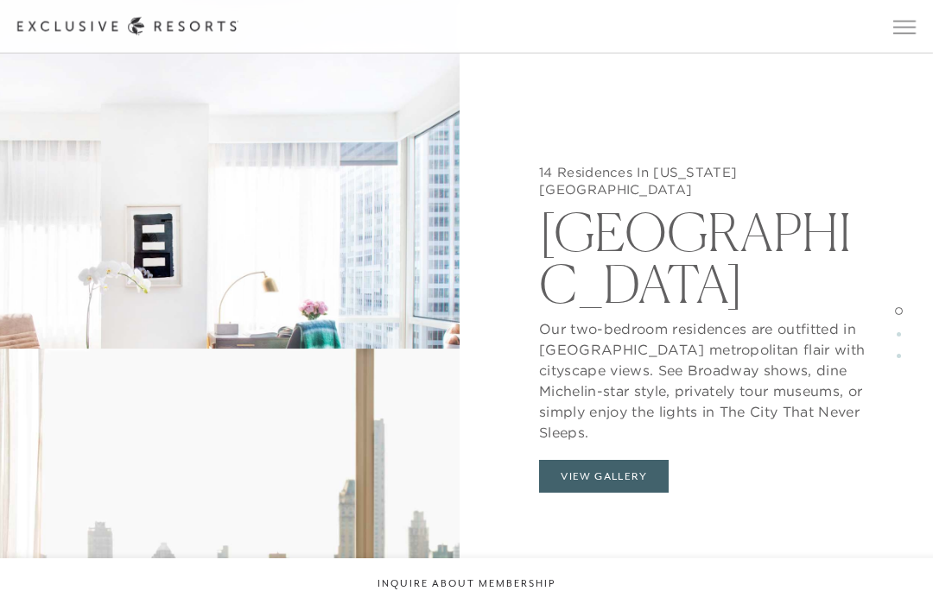
scroll to position [1761, 0]
click at [619, 460] on button "View Gallery" at bounding box center [604, 476] width 130 height 33
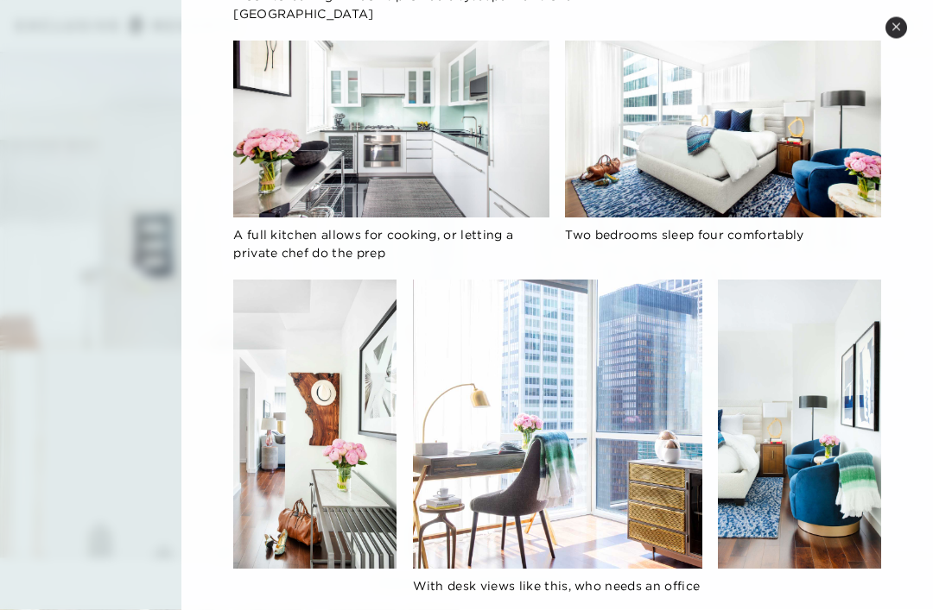
scroll to position [2642, 0]
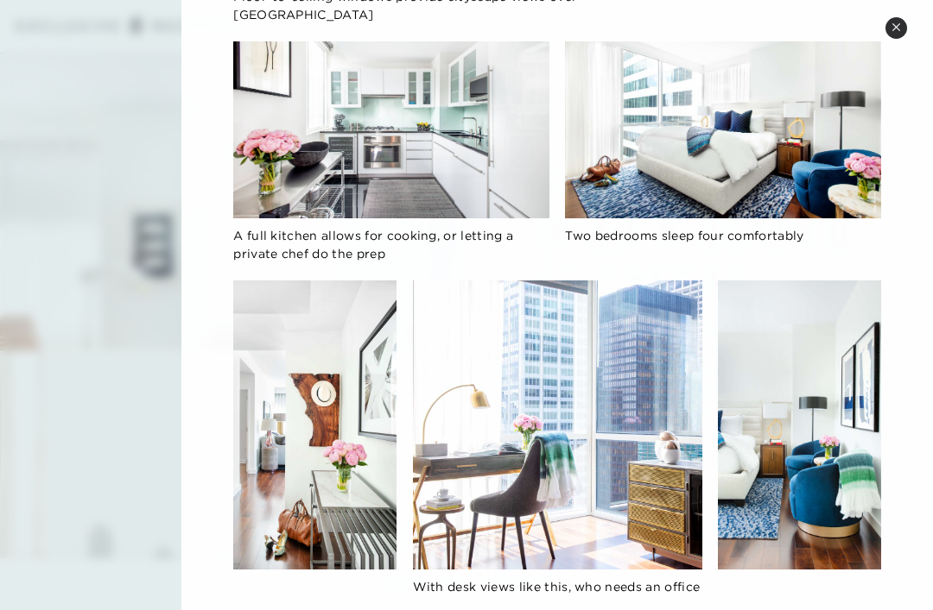
click at [893, 34] on button "Close quickview" at bounding box center [896, 28] width 22 height 22
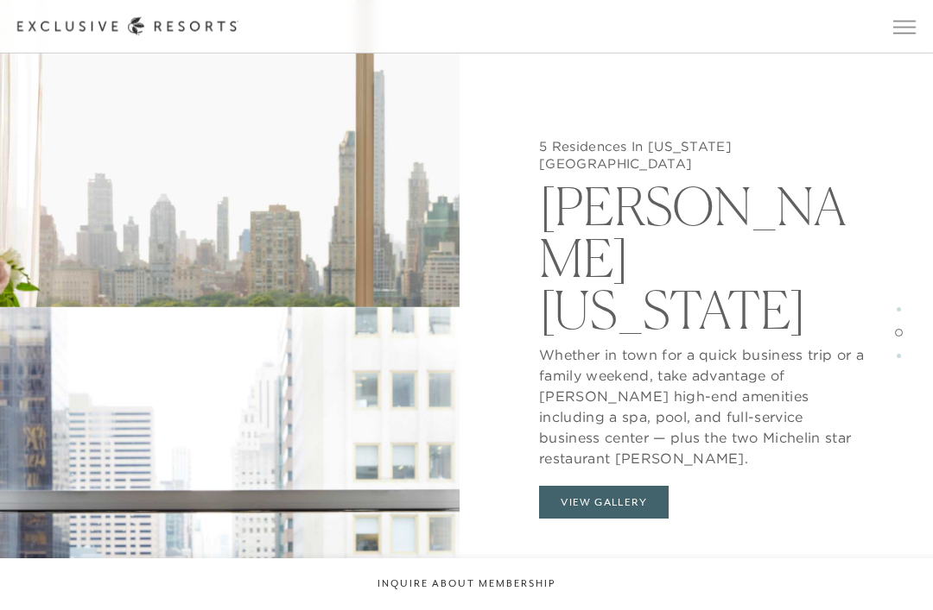
click at [627, 486] on button "View Gallery" at bounding box center [604, 502] width 130 height 33
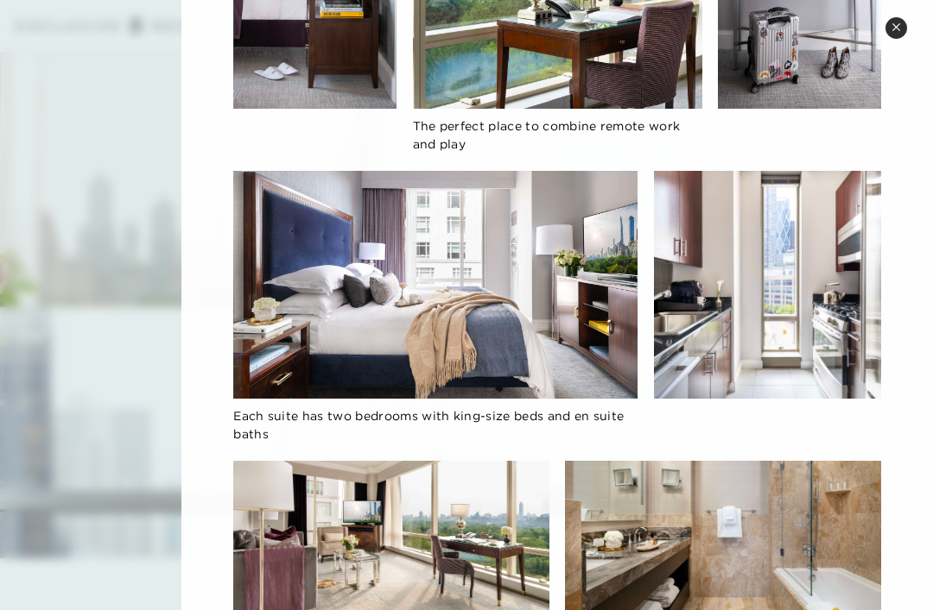
scroll to position [985, 0]
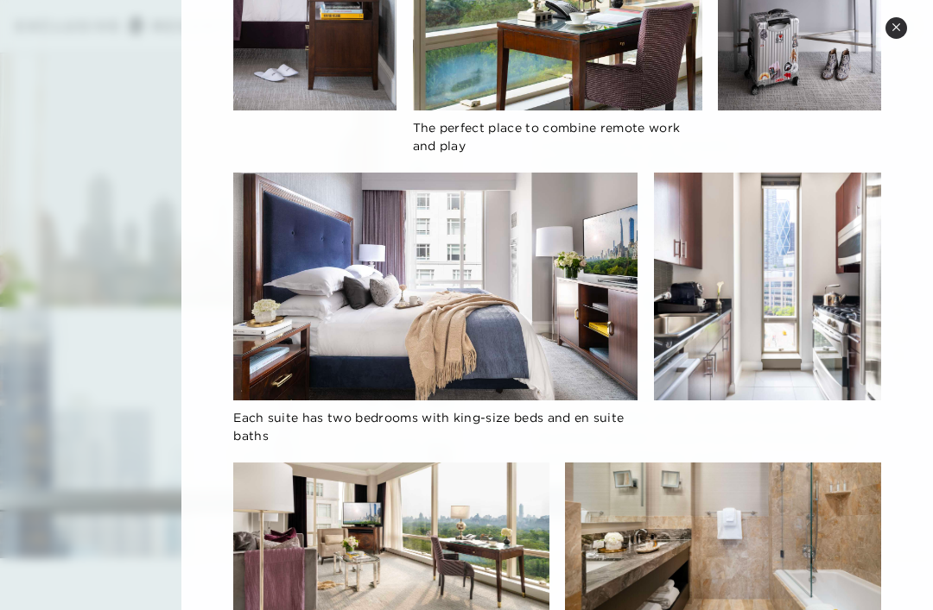
click at [895, 29] on icon at bounding box center [895, 26] width 9 height 9
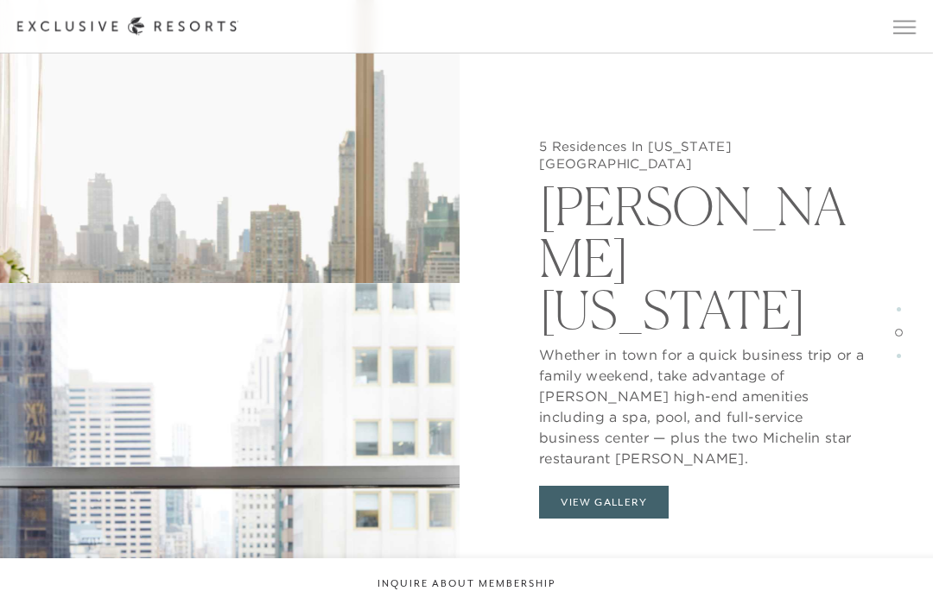
scroll to position [2697, 0]
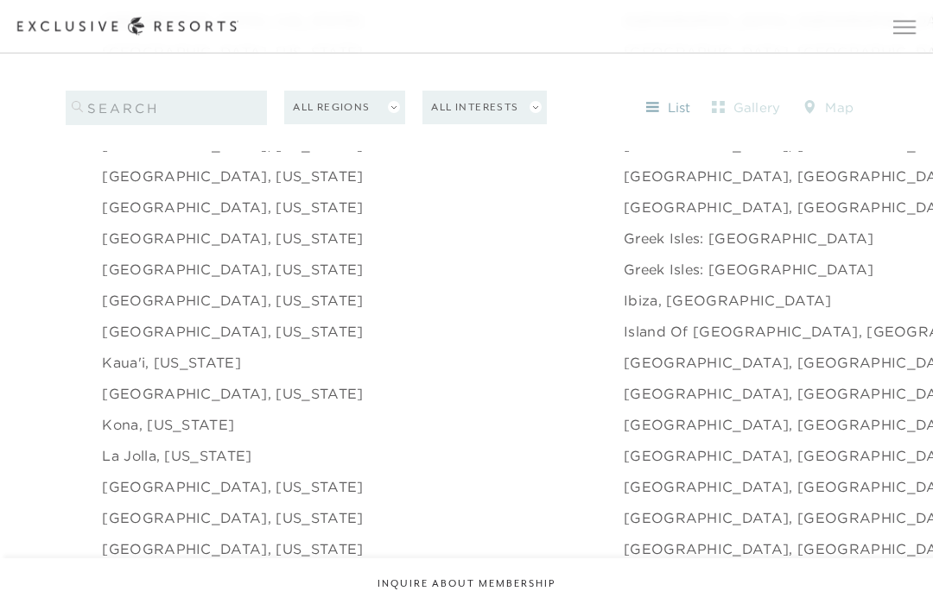
scroll to position [1911, 0]
click at [208, 343] on link "[GEOGRAPHIC_DATA], [US_STATE]" at bounding box center [232, 332] width 261 height 21
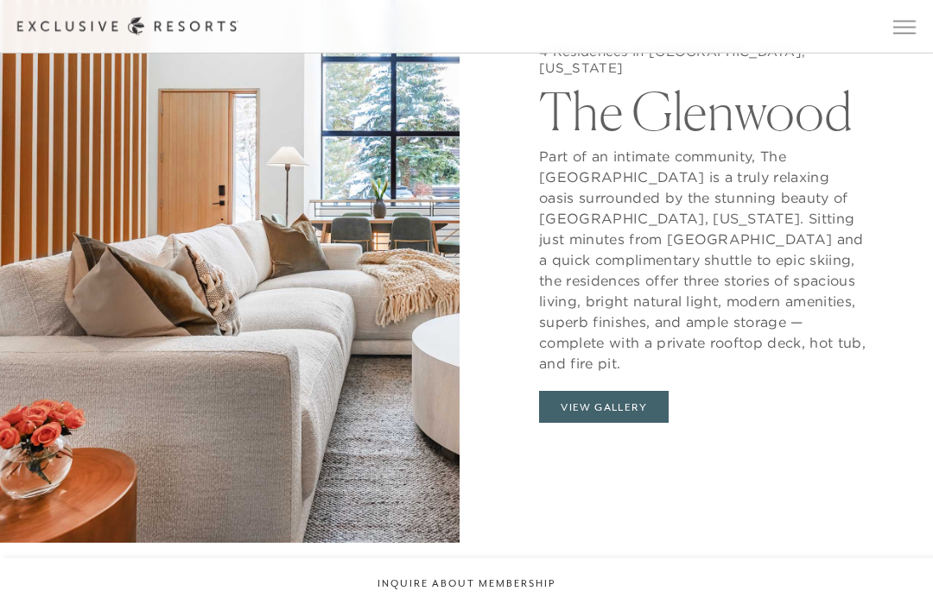
scroll to position [1500, 0]
click at [621, 425] on button "View Gallery" at bounding box center [604, 408] width 130 height 33
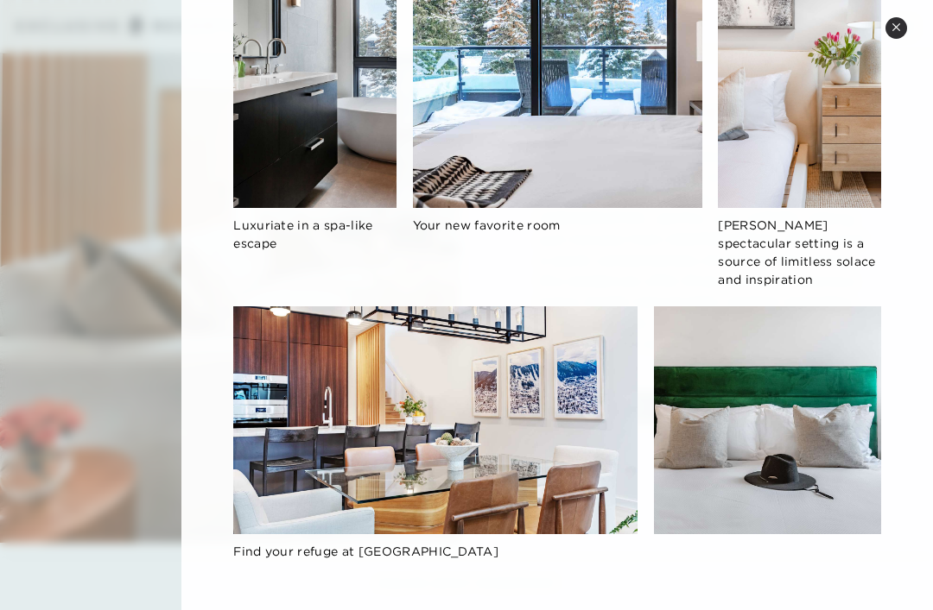
scroll to position [878, 0]
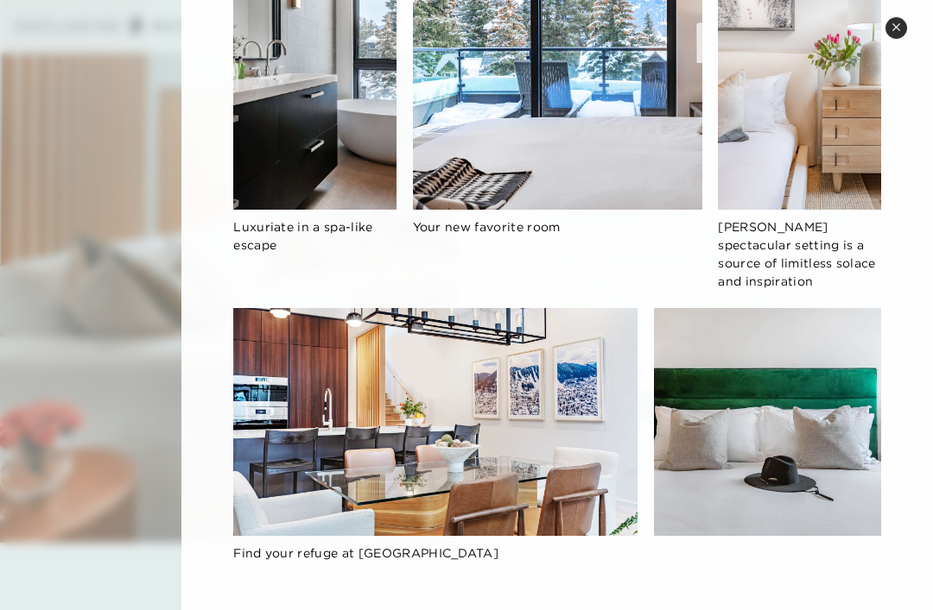
click at [898, 30] on icon at bounding box center [895, 26] width 9 height 9
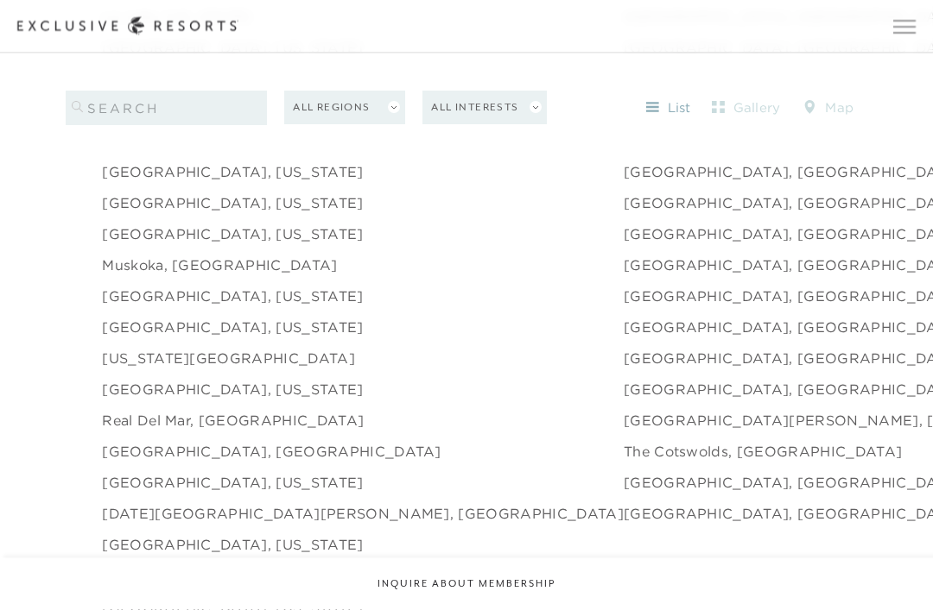
scroll to position [2352, 0]
click at [254, 306] on link "[GEOGRAPHIC_DATA], [US_STATE]" at bounding box center [232, 295] width 261 height 21
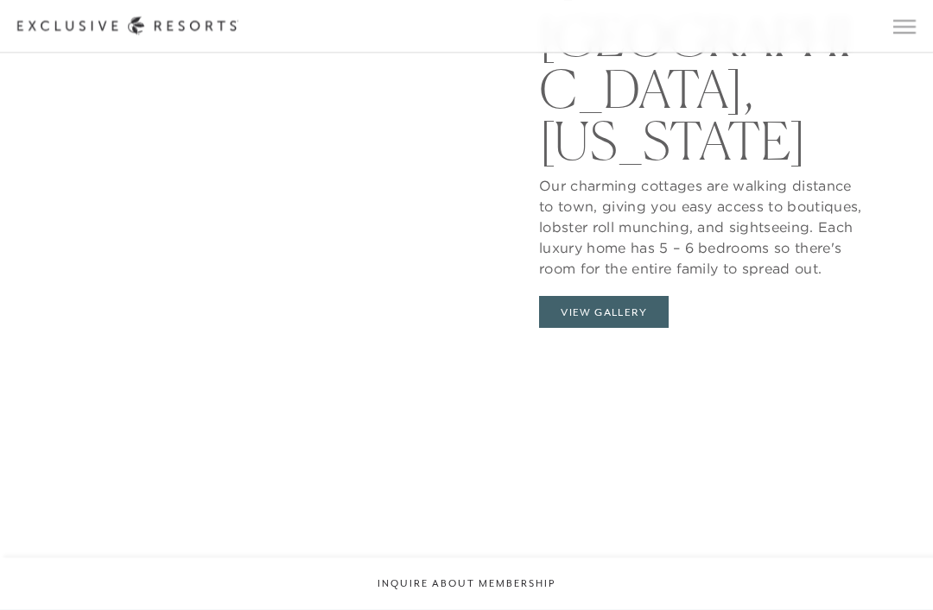
scroll to position [1606, 0]
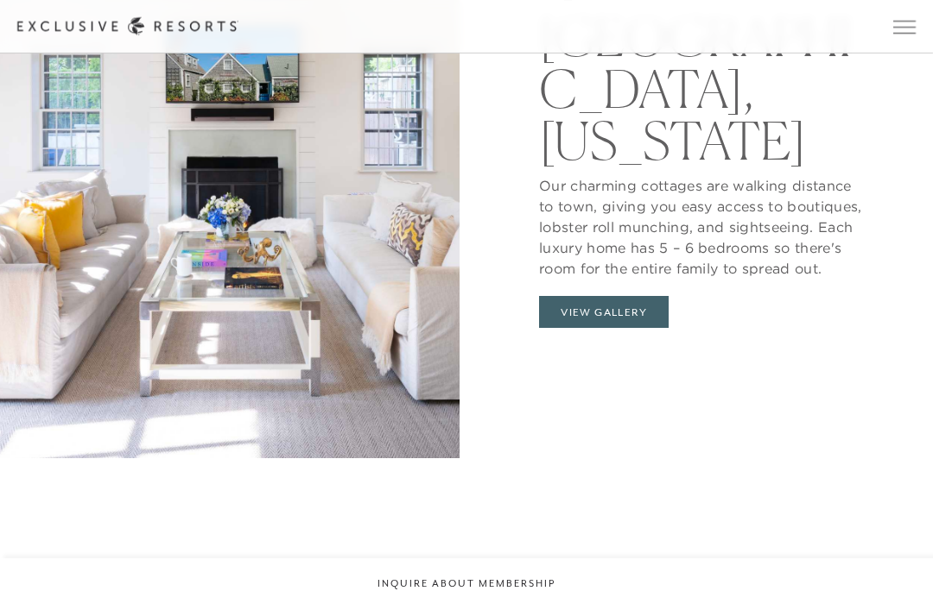
click at [616, 329] on button "View Gallery" at bounding box center [604, 312] width 130 height 33
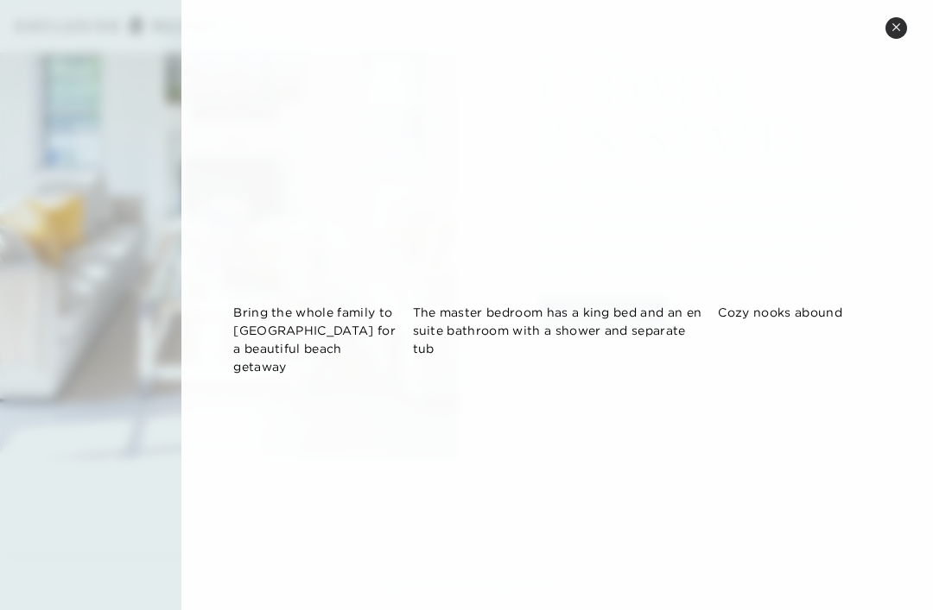
scroll to position [1753, 0]
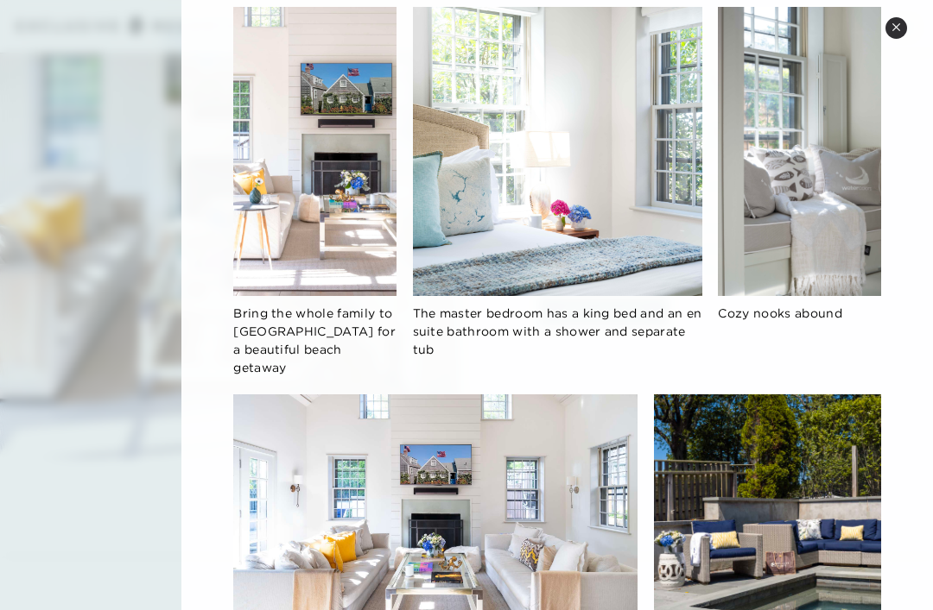
click at [899, 32] on button "Close quickview" at bounding box center [896, 28] width 22 height 22
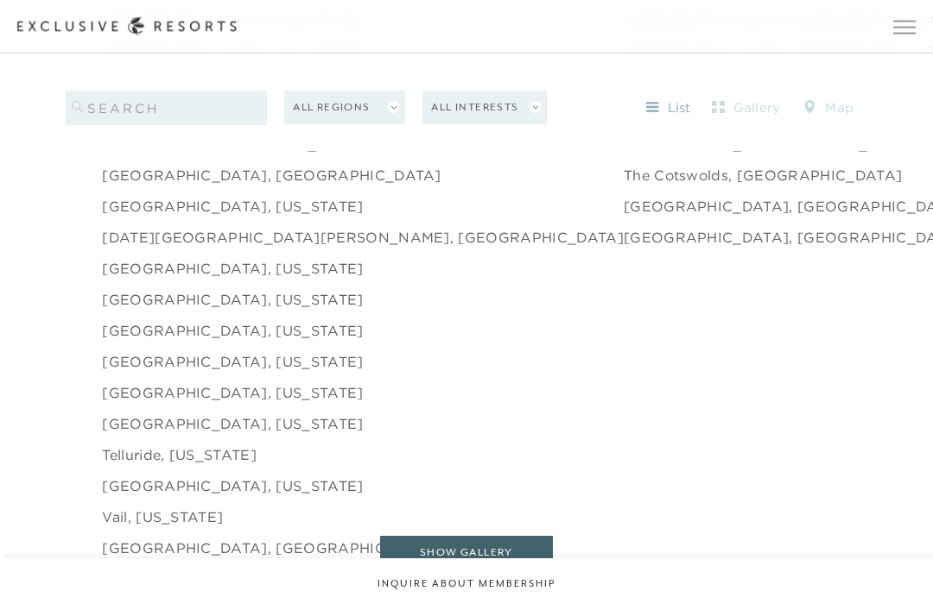
scroll to position [2627, 0]
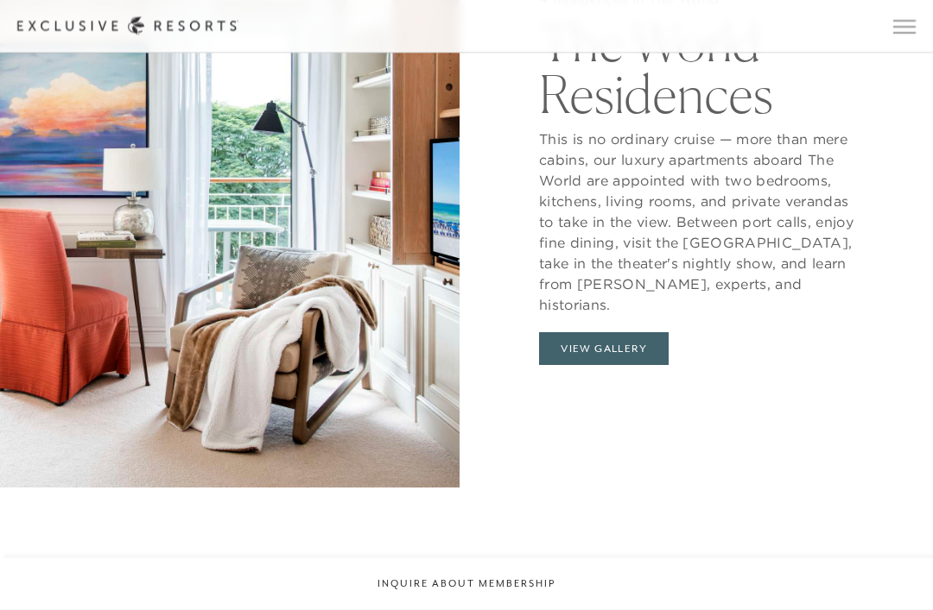
scroll to position [1627, 0]
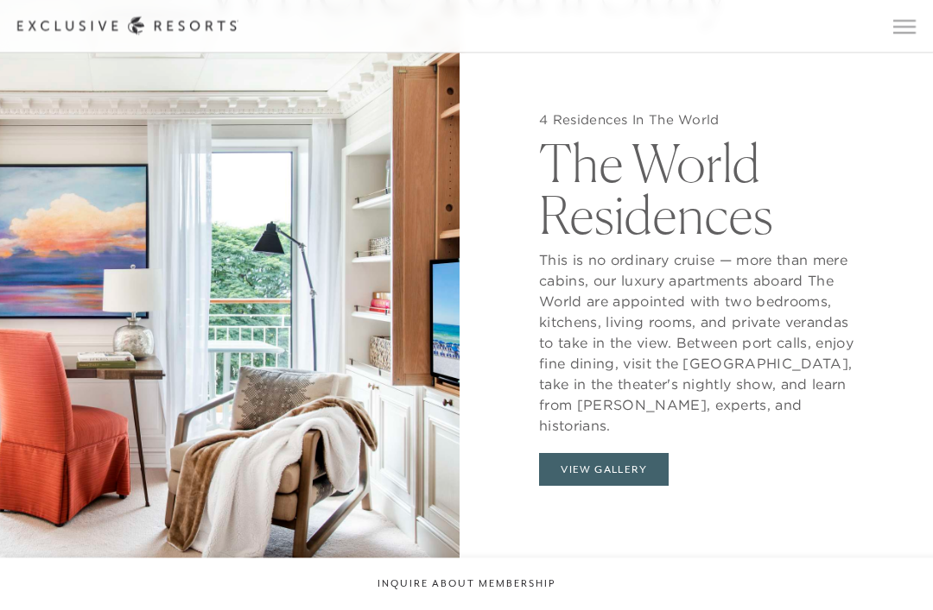
click at [617, 487] on button "View Gallery" at bounding box center [604, 470] width 130 height 33
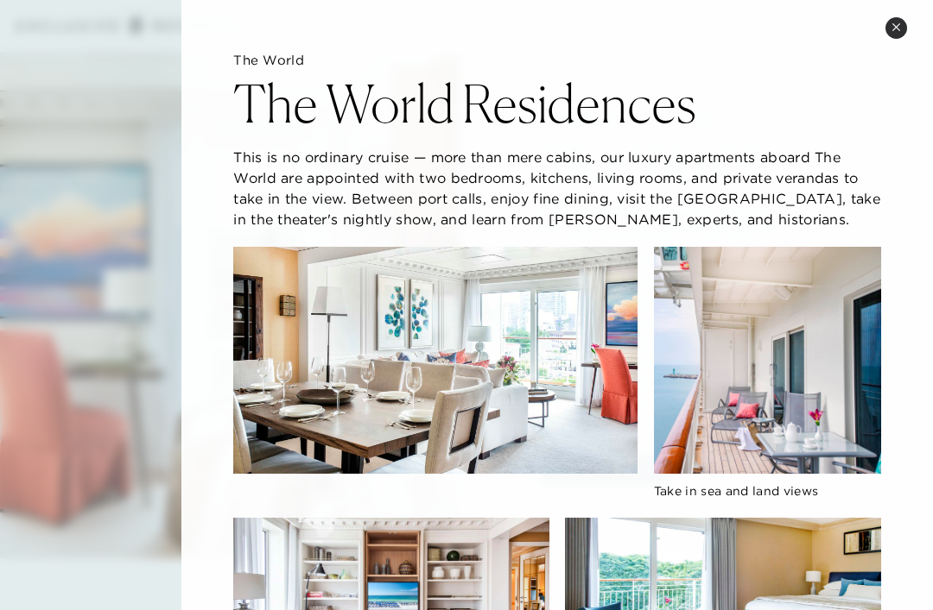
scroll to position [0, 0]
click at [898, 30] on icon at bounding box center [895, 26] width 9 height 9
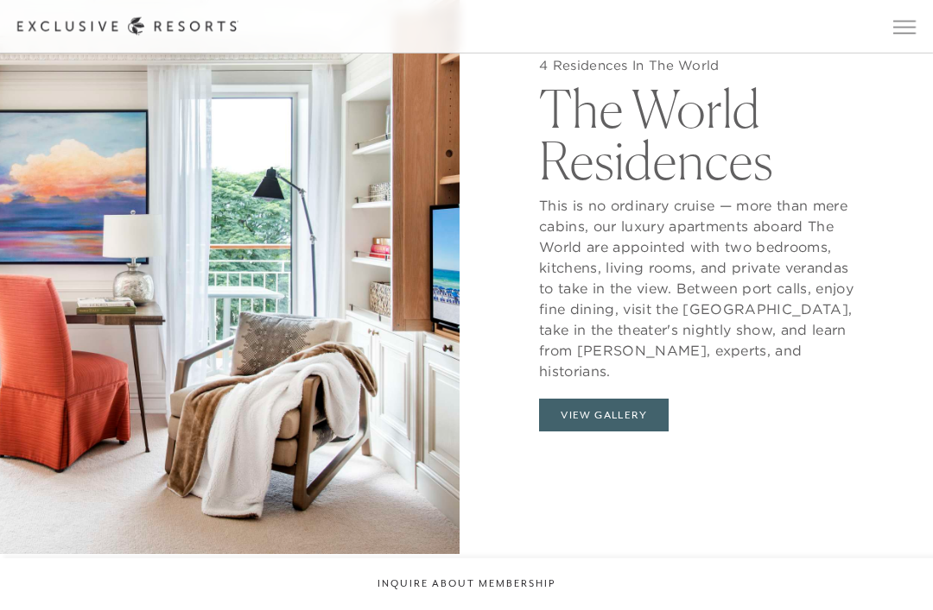
scroll to position [1552, 0]
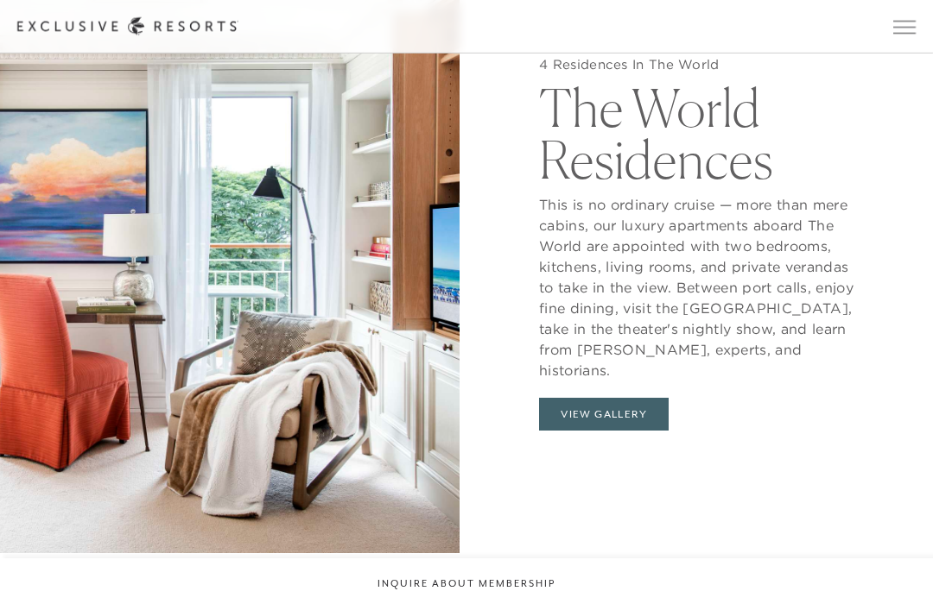
click at [904, 26] on span "Open navigation" at bounding box center [904, 27] width 22 height 12
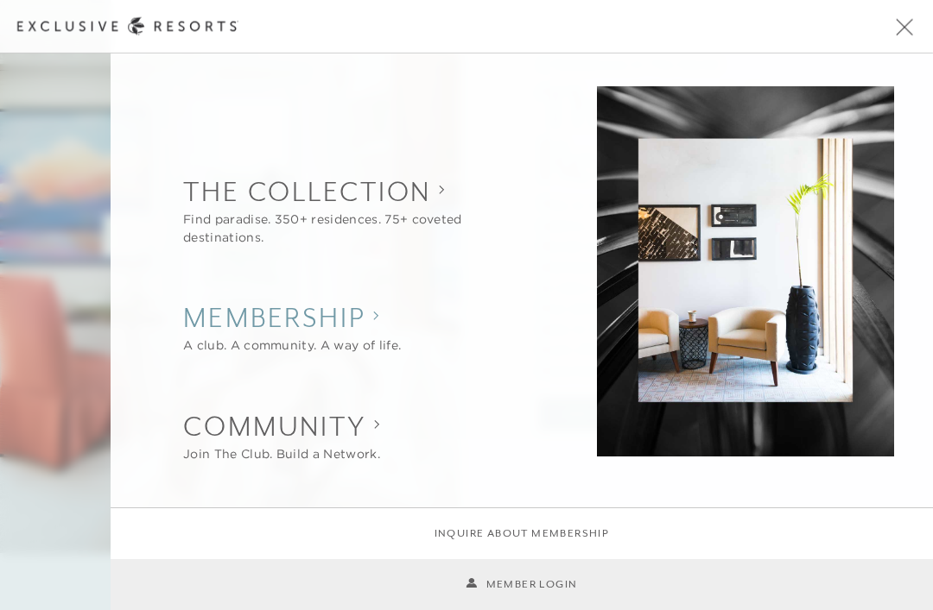
click at [379, 320] on icon "Show Membership sub-navigation" at bounding box center [376, 316] width 6 height 10
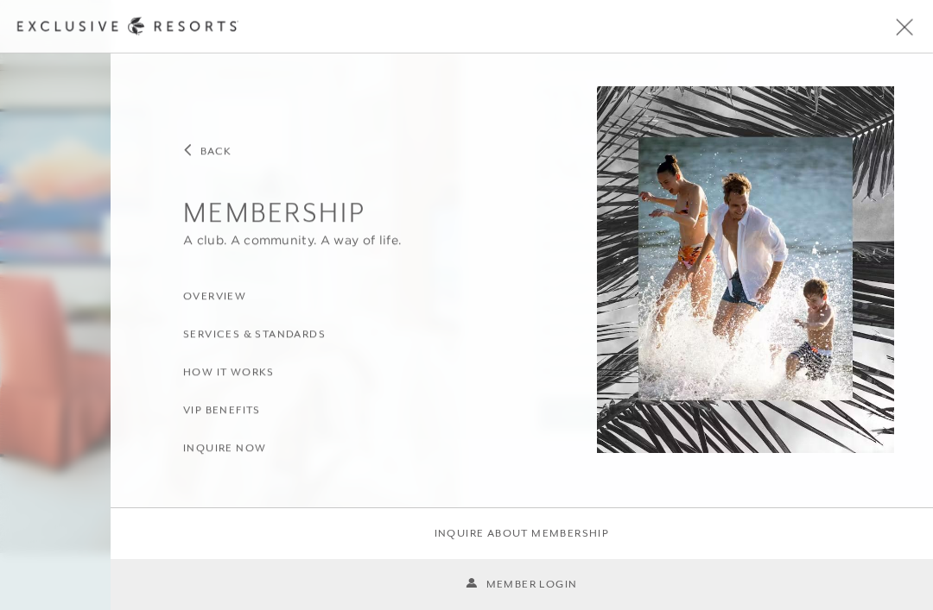
click at [226, 302] on h3 "Overview" at bounding box center [214, 297] width 63 height 16
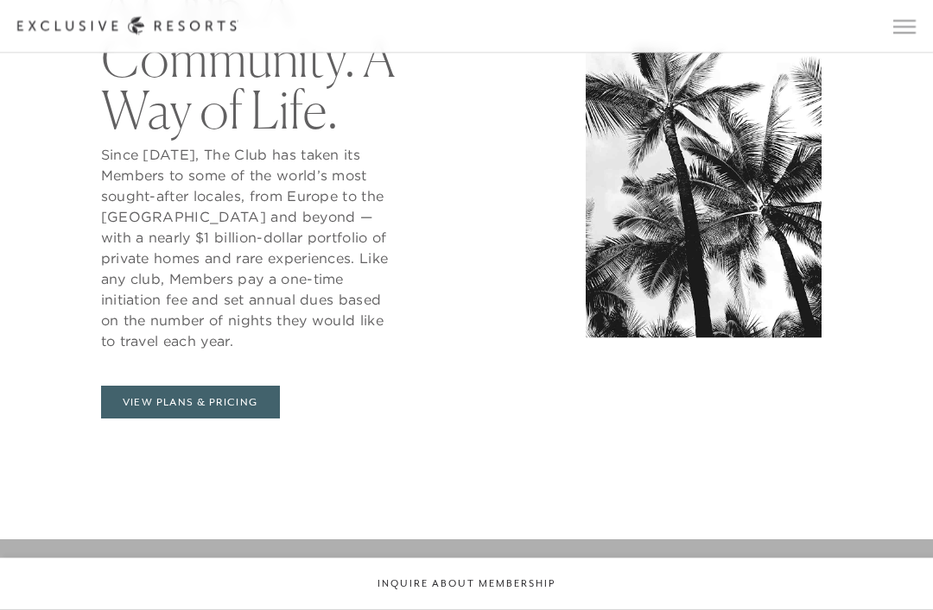
scroll to position [751, 0]
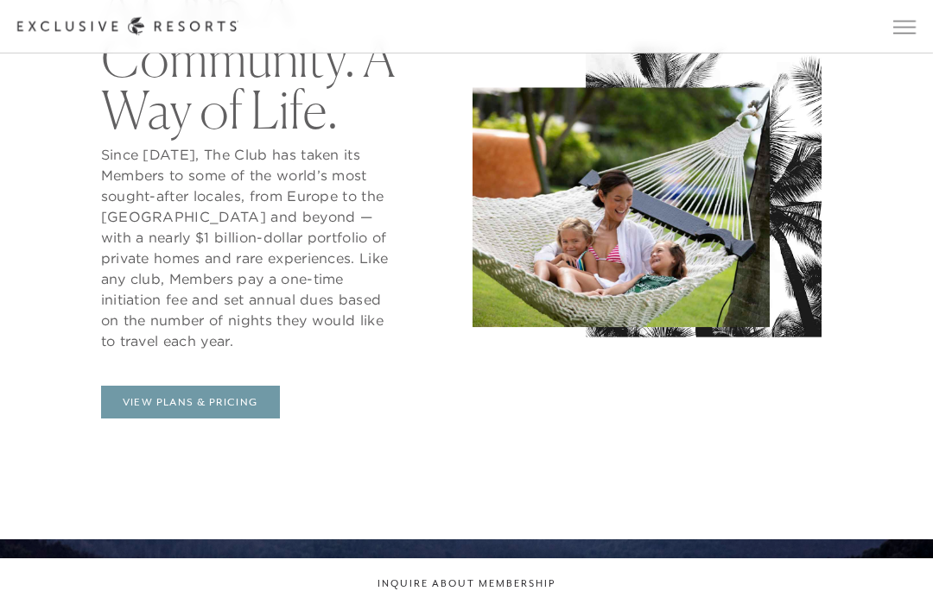
click at [191, 419] on link "View Plans & Pricing" at bounding box center [190, 402] width 179 height 33
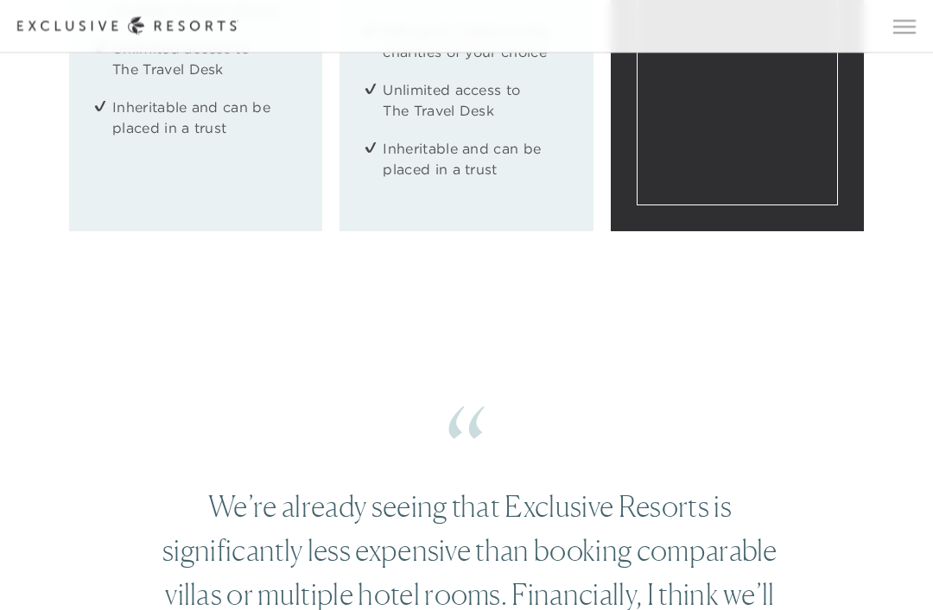
scroll to position [2610, 0]
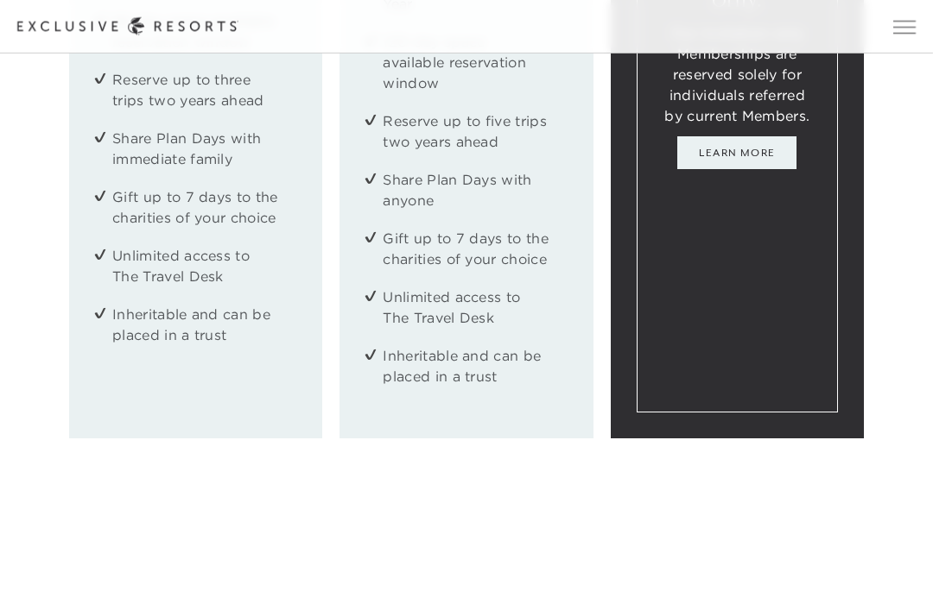
scroll to position [2361, 0]
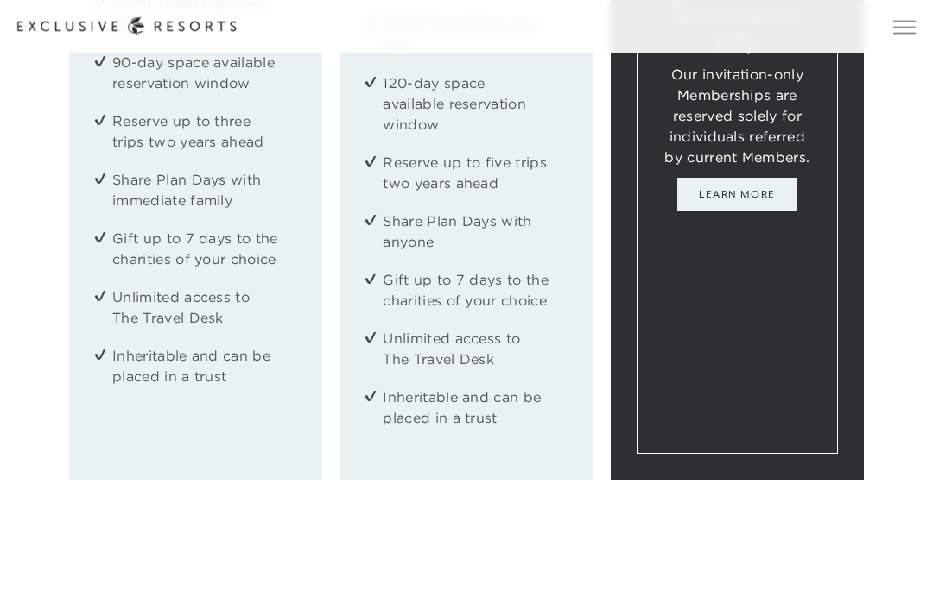
click at [746, 211] on link "Learn More" at bounding box center [736, 194] width 119 height 33
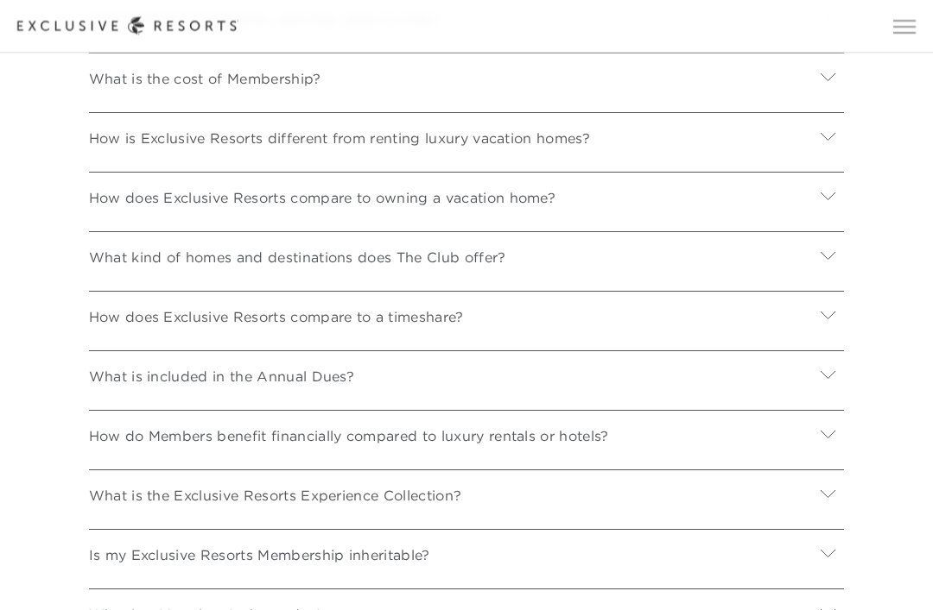
scroll to position [6287, 0]
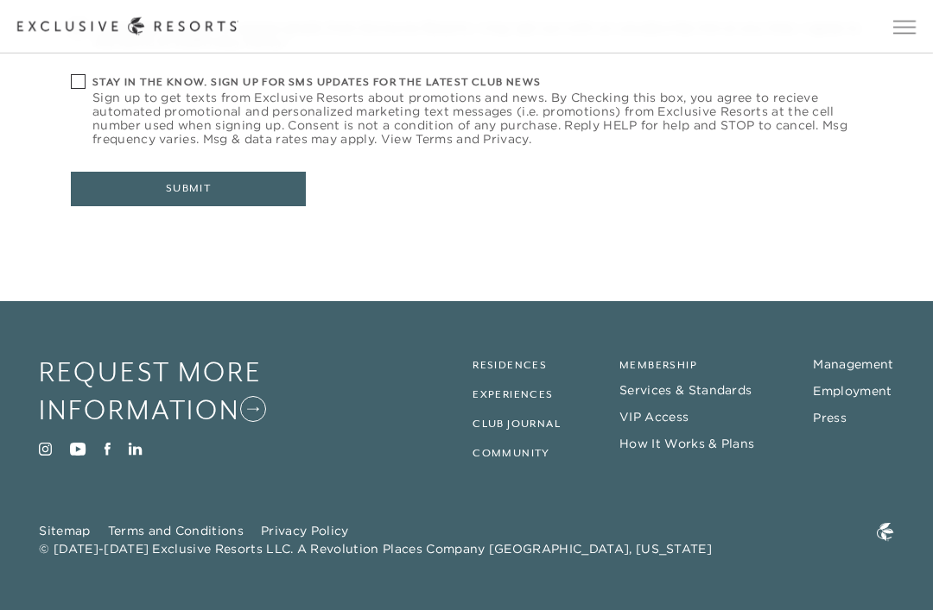
scroll to position [54, 0]
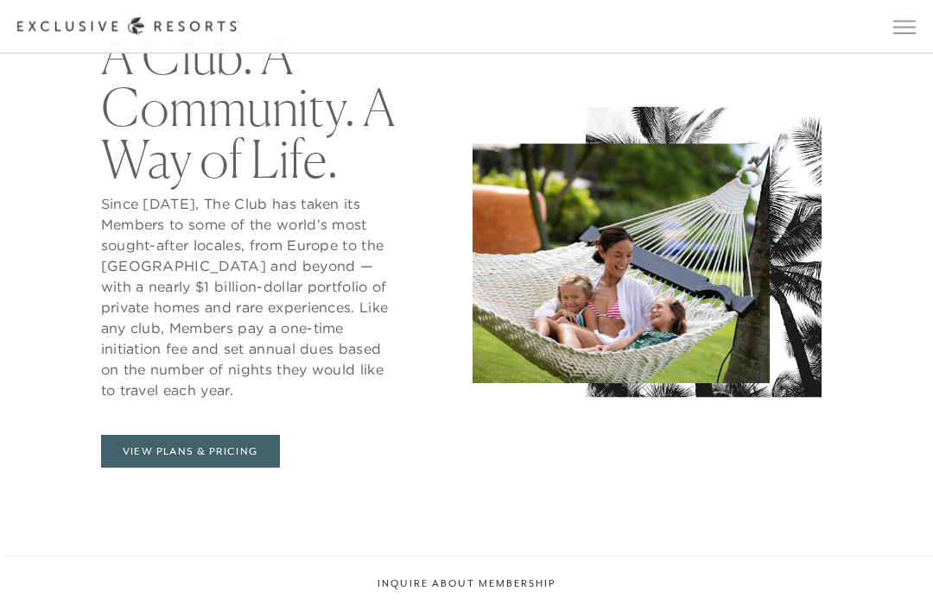
scroll to position [701, 0]
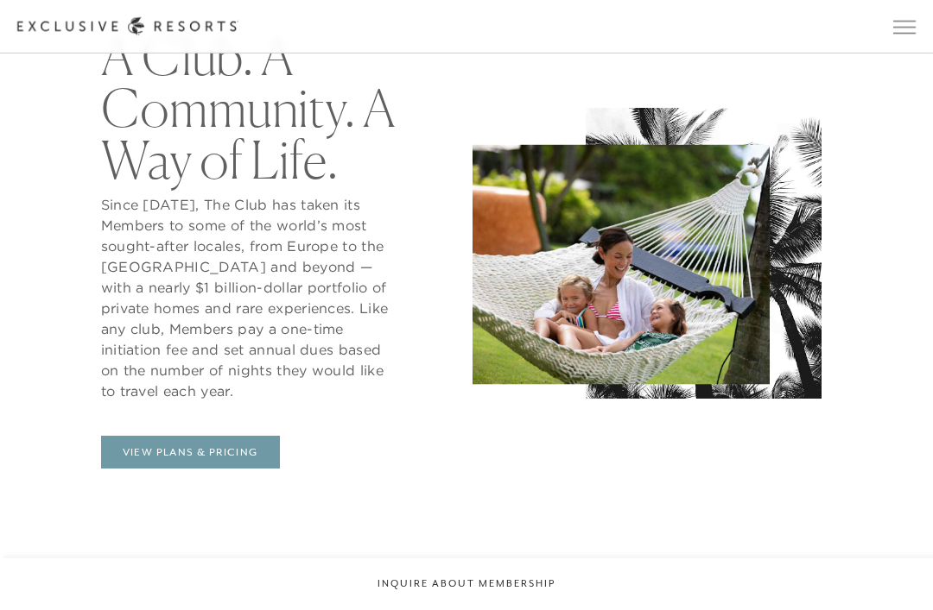
click at [243, 469] on link "View Plans & Pricing" at bounding box center [190, 452] width 179 height 33
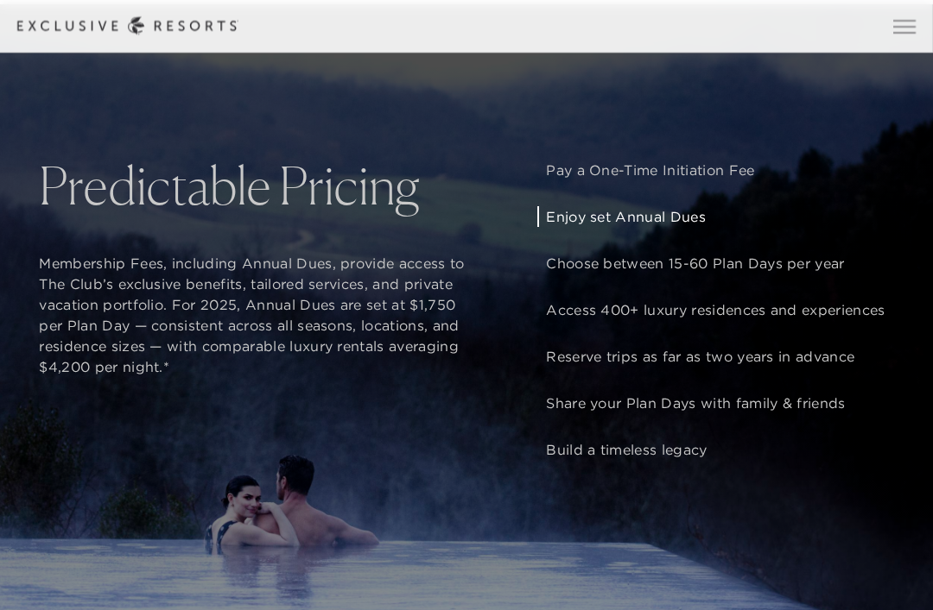
scroll to position [1236, 0]
click at [680, 227] on p "Enjoy set Annual Dues" at bounding box center [715, 216] width 338 height 21
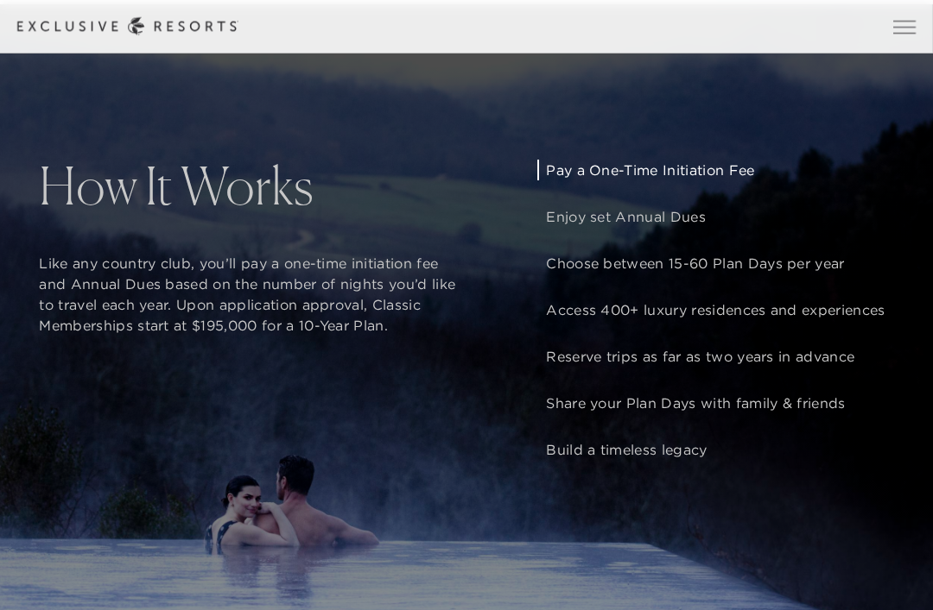
click at [712, 180] on p "Pay a One-Time Initiation Fee" at bounding box center [715, 170] width 338 height 21
click at [685, 227] on p "Enjoy set Annual Dues" at bounding box center [715, 216] width 338 height 21
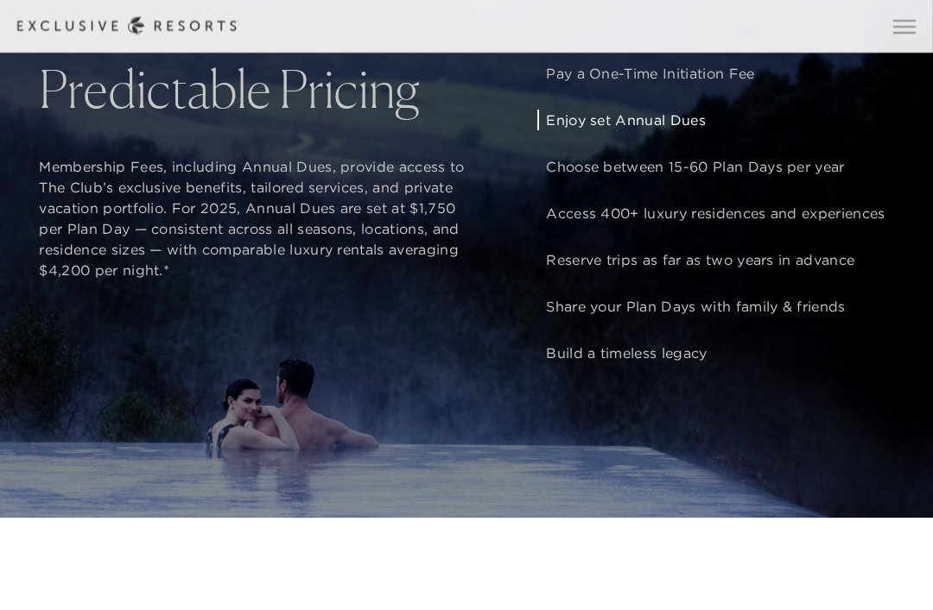
scroll to position [1333, 0]
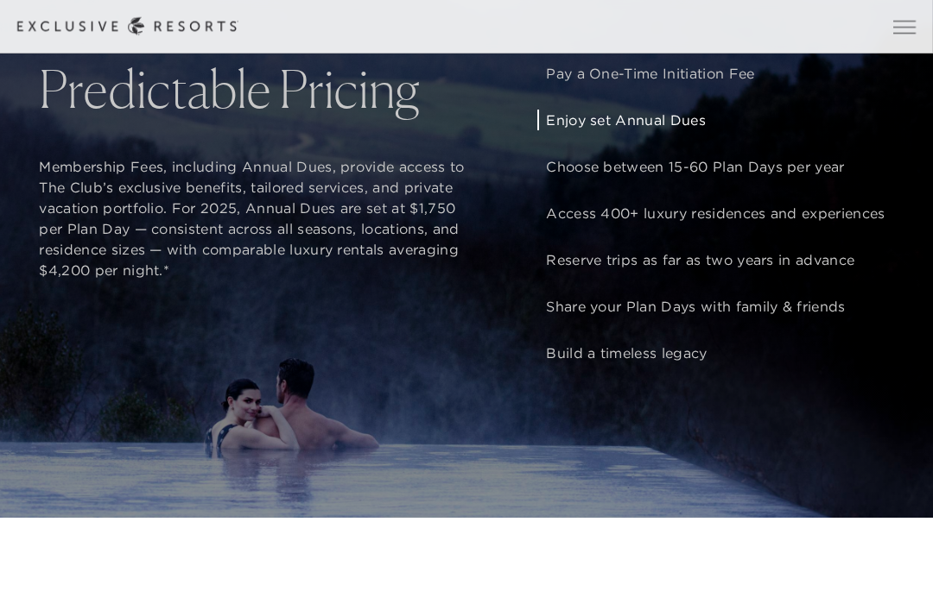
click at [797, 177] on p "Choose between 15-60 Plan Days per year" at bounding box center [715, 166] width 338 height 21
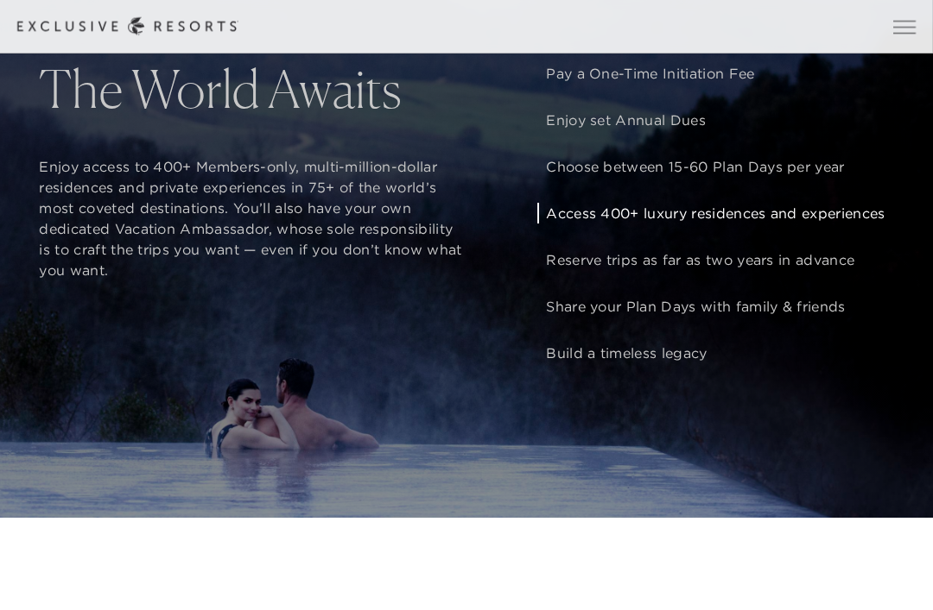
click at [817, 224] on p "Access 400+ luxury residences and experiences" at bounding box center [715, 213] width 338 height 21
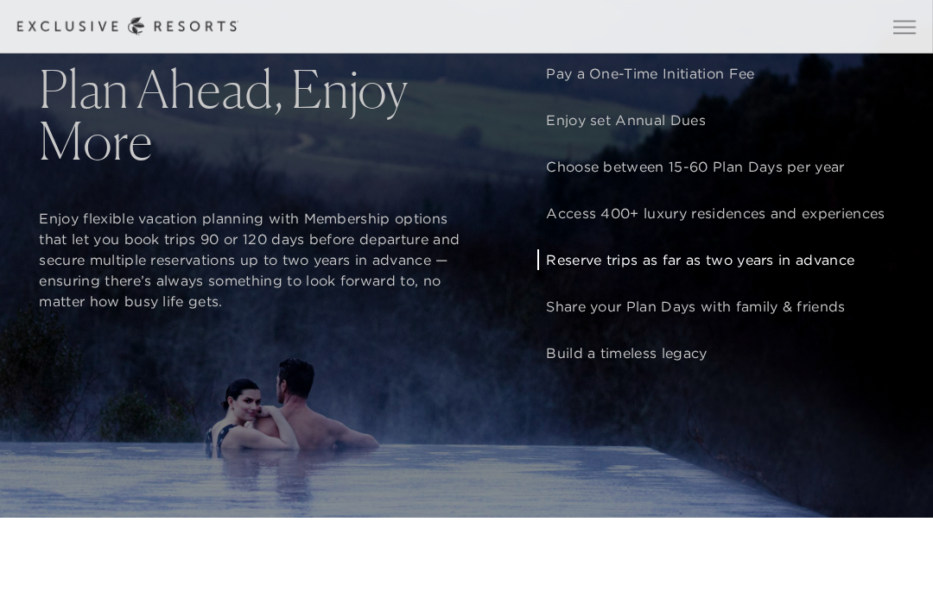
click at [793, 270] on p "Reserve trips as far as two years in advance" at bounding box center [715, 260] width 338 height 21
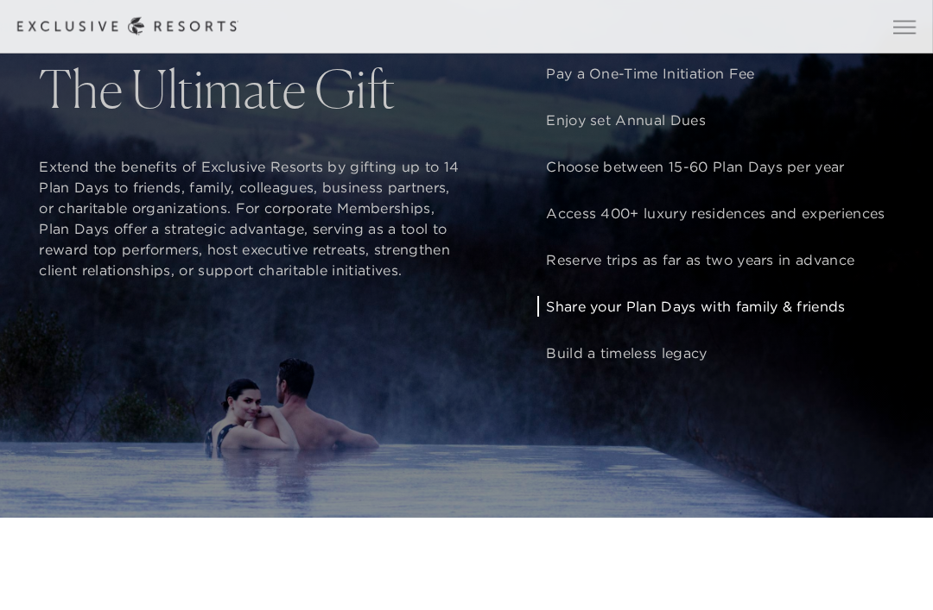
click at [797, 317] on p "Share your Plan Days with family & friends" at bounding box center [715, 306] width 338 height 21
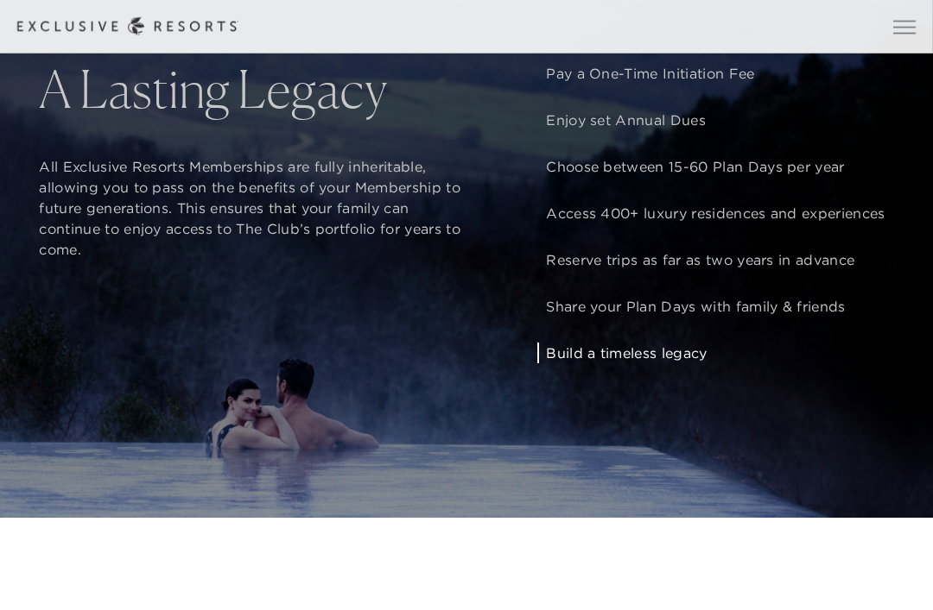
click at [678, 364] on p "Build a timeless legacy" at bounding box center [715, 353] width 338 height 21
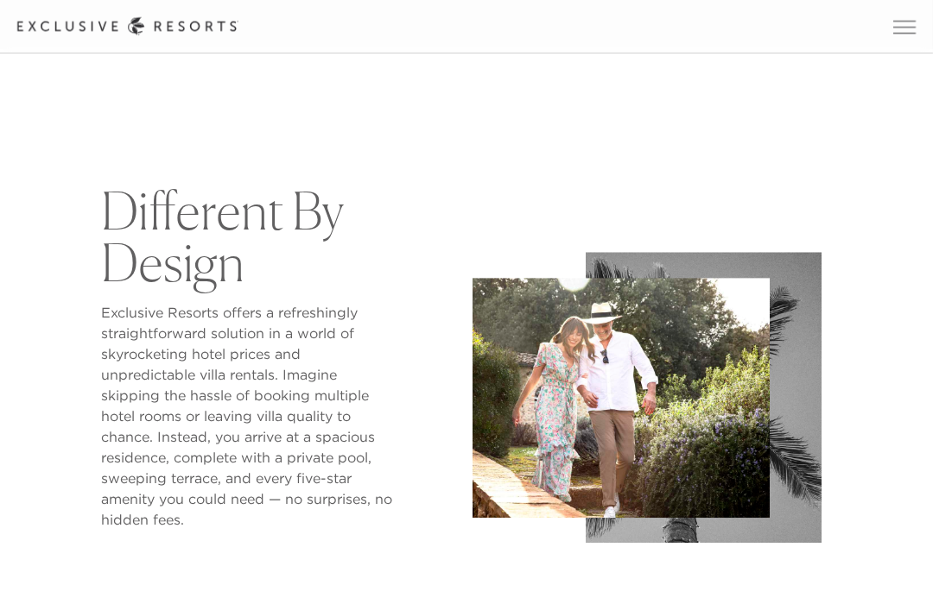
scroll to position [560, 0]
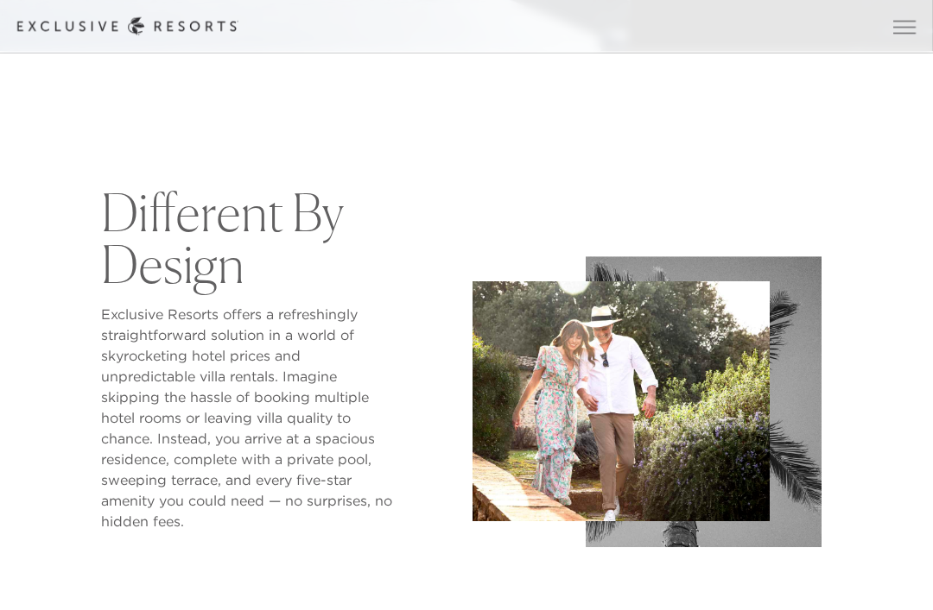
click at [899, 32] on span "Open navigation" at bounding box center [904, 27] width 22 height 12
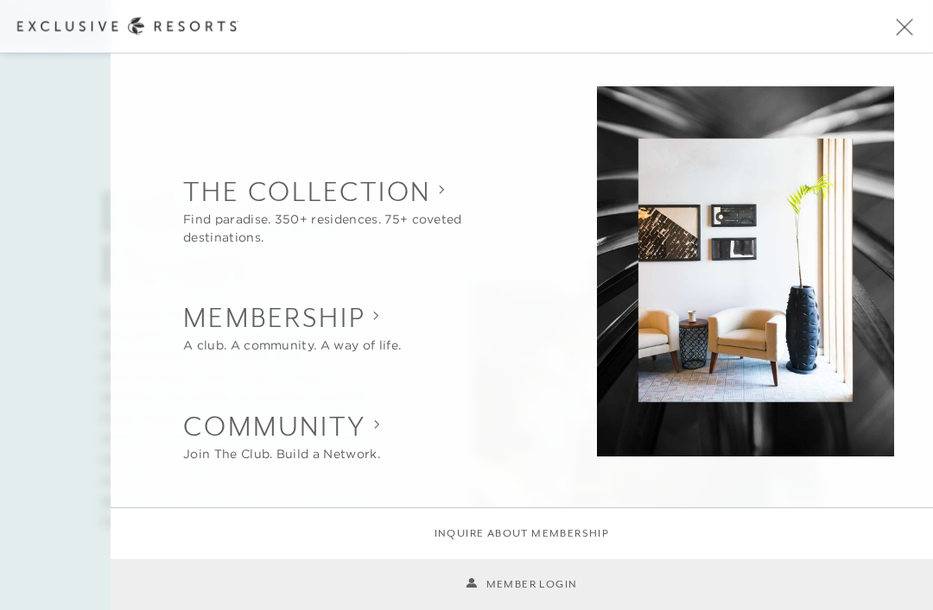
click at [427, 200] on collection "The Collection" at bounding box center [361, 192] width 356 height 38
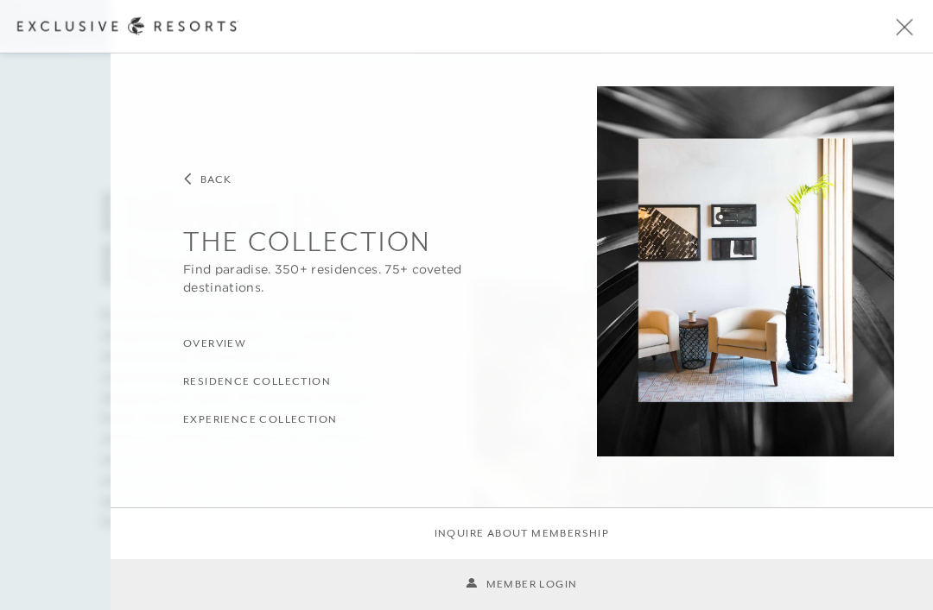
click at [314, 382] on h3 "Residence Collection" at bounding box center [257, 382] width 148 height 16
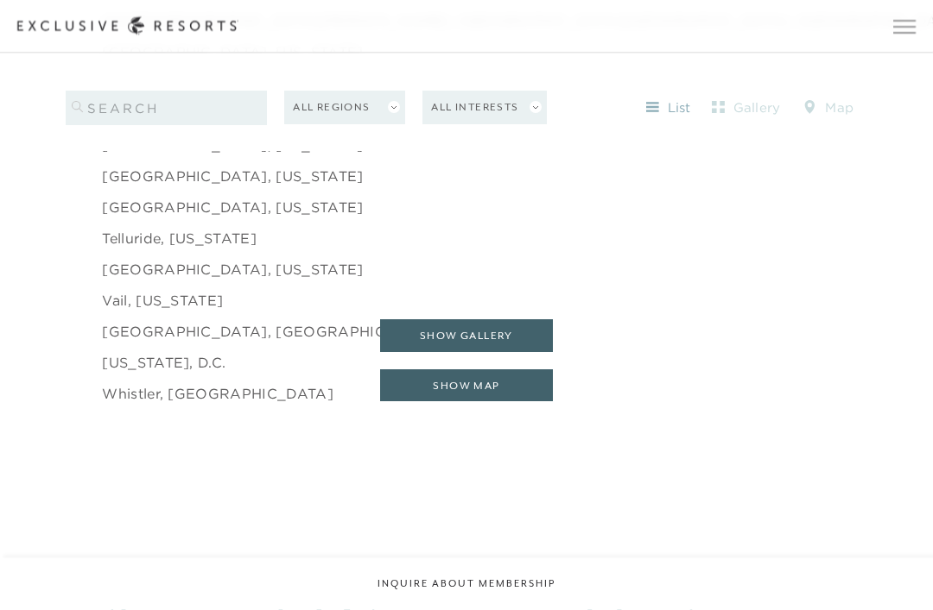
scroll to position [2844, 0]
click at [205, 373] on link "[US_STATE], D.C." at bounding box center [163, 362] width 123 height 21
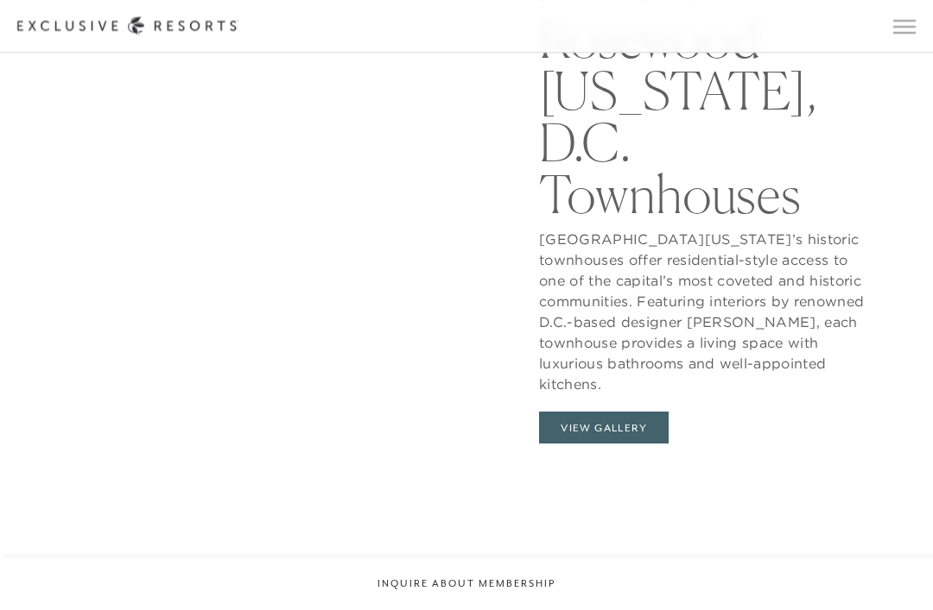
scroll to position [1566, 0]
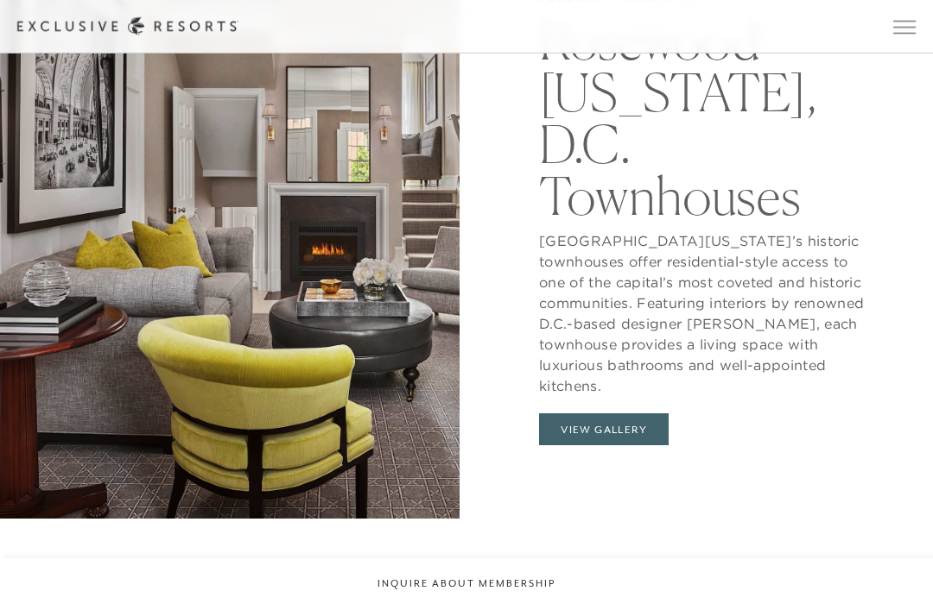
click at [616, 446] on button "View Gallery" at bounding box center [604, 430] width 130 height 33
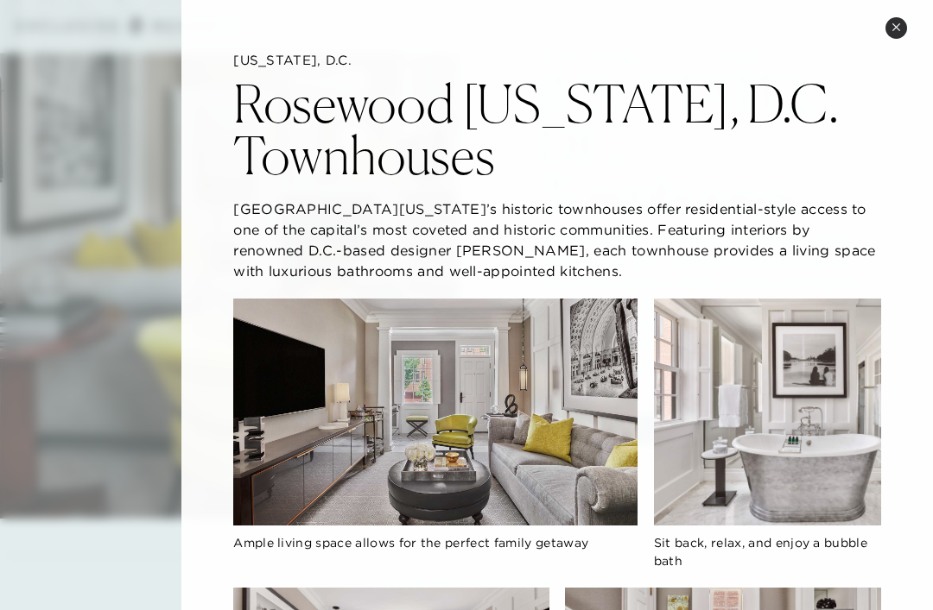
scroll to position [0, 0]
click at [895, 36] on button "Close quickview" at bounding box center [896, 28] width 22 height 22
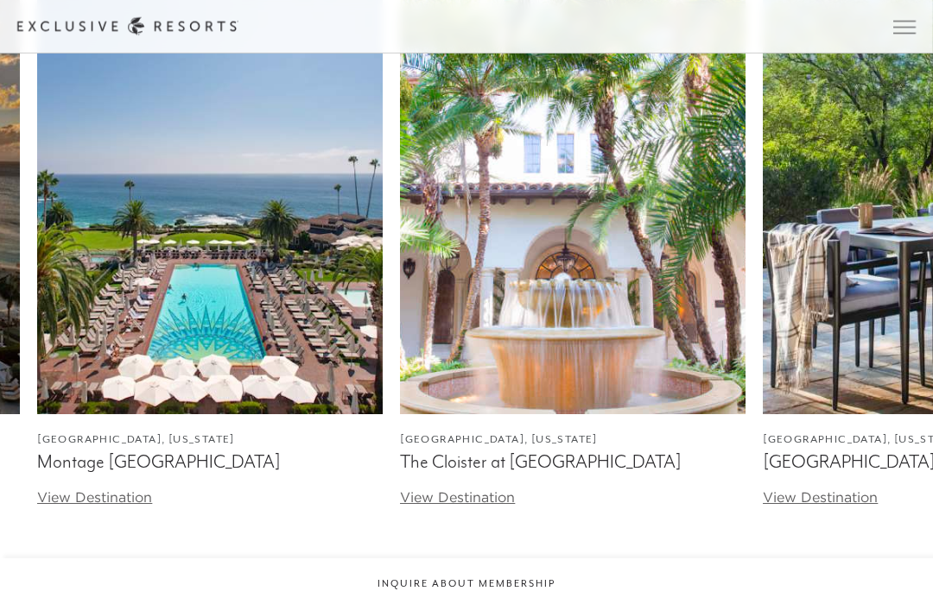
scroll to position [3506, 0]
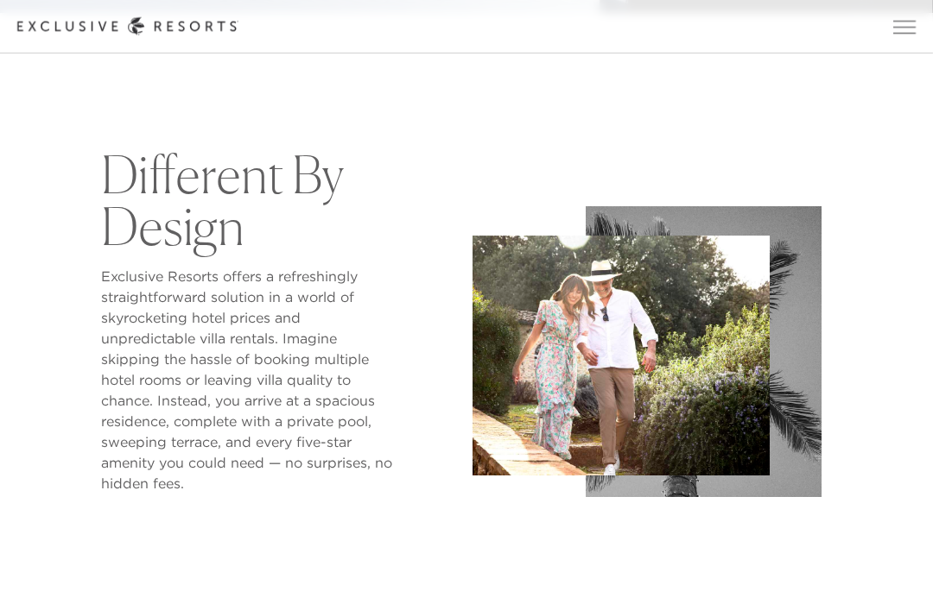
scroll to position [597, 0]
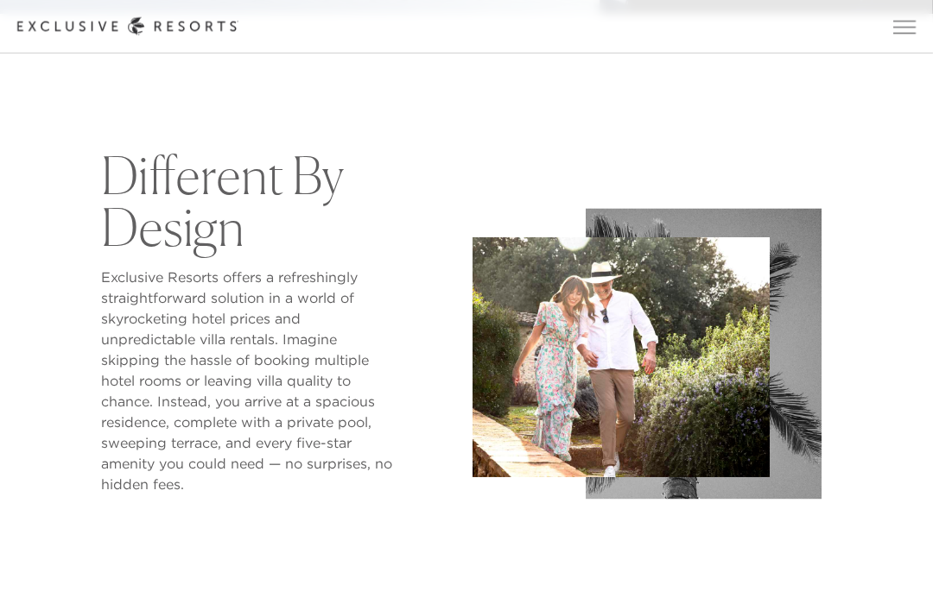
click at [893, 22] on span "Open navigation" at bounding box center [904, 27] width 22 height 12
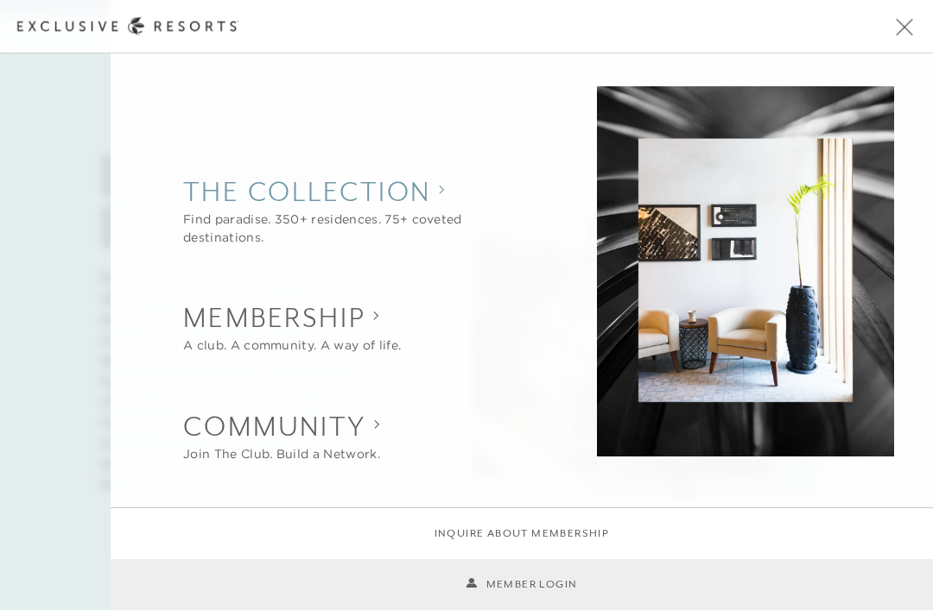
click at [426, 215] on div "Find paradise. 350+ residences. 75+ coveted destinations." at bounding box center [361, 229] width 356 height 36
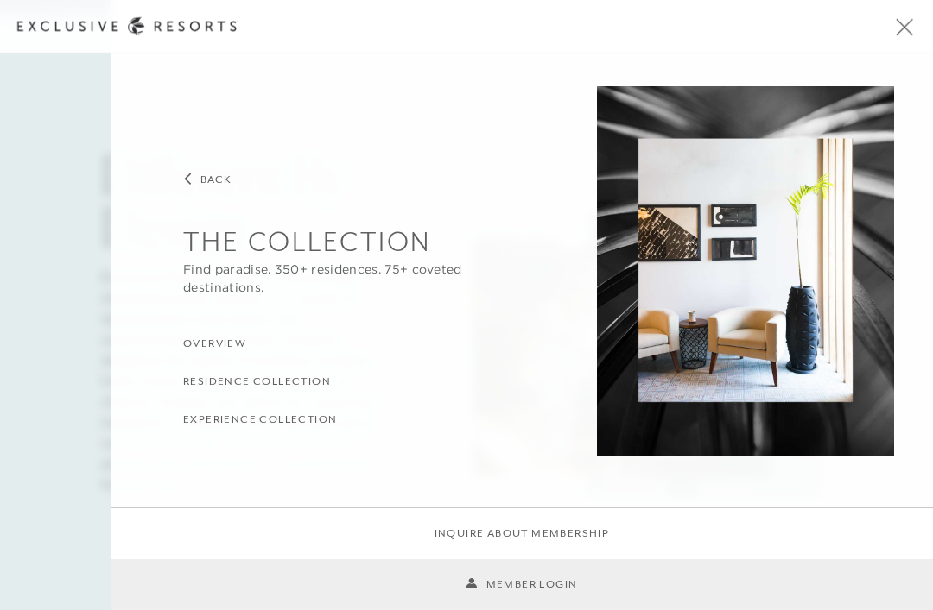
click at [312, 386] on h3 "Residence Collection" at bounding box center [257, 382] width 148 height 16
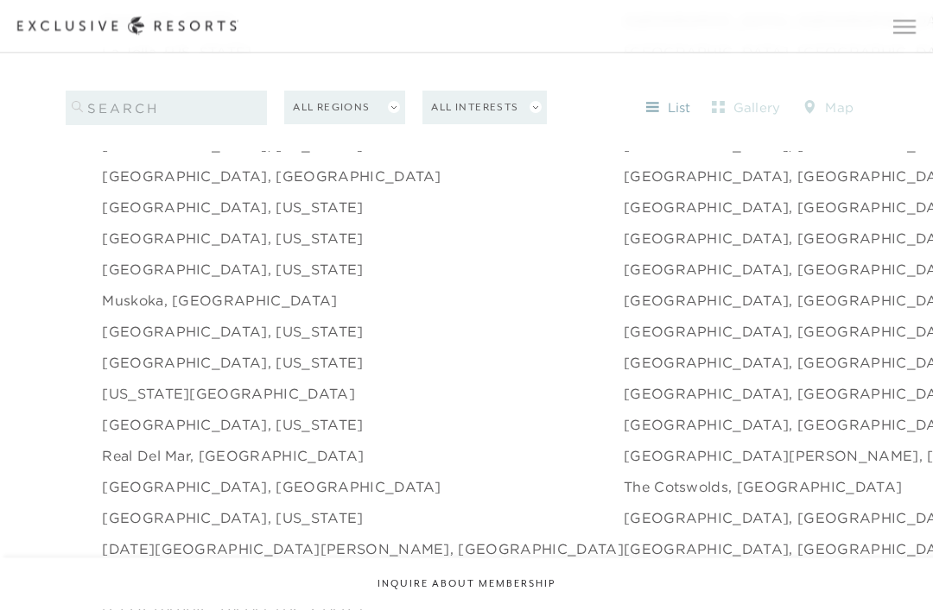
scroll to position [2315, 0]
click at [262, 343] on link "[GEOGRAPHIC_DATA], [US_STATE]" at bounding box center [232, 332] width 261 height 21
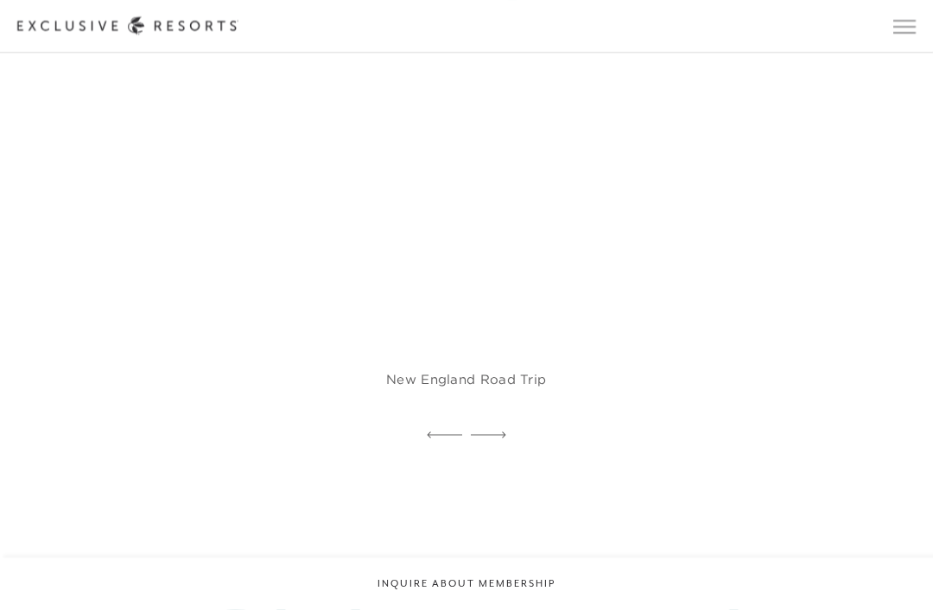
scroll to position [3096, 0]
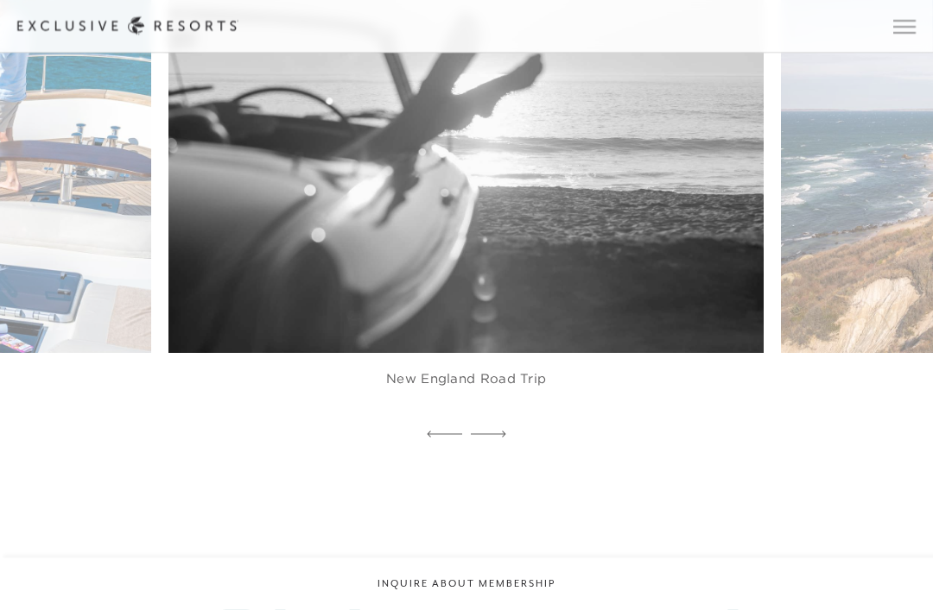
click at [505, 423] on figcaption "New England Road Trip" at bounding box center [465, 388] width 595 height 69
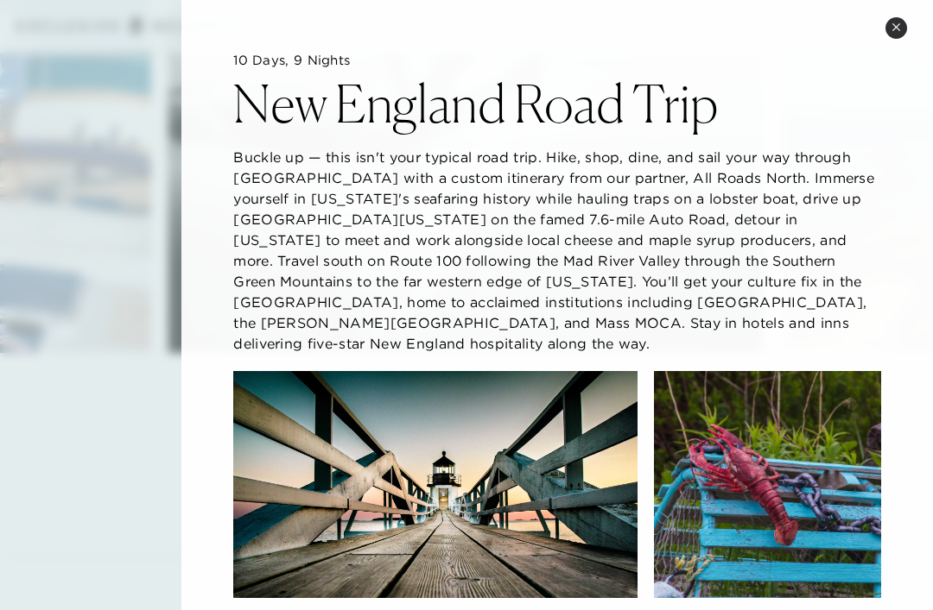
scroll to position [0, 0]
click at [893, 31] on icon at bounding box center [895, 26] width 9 height 9
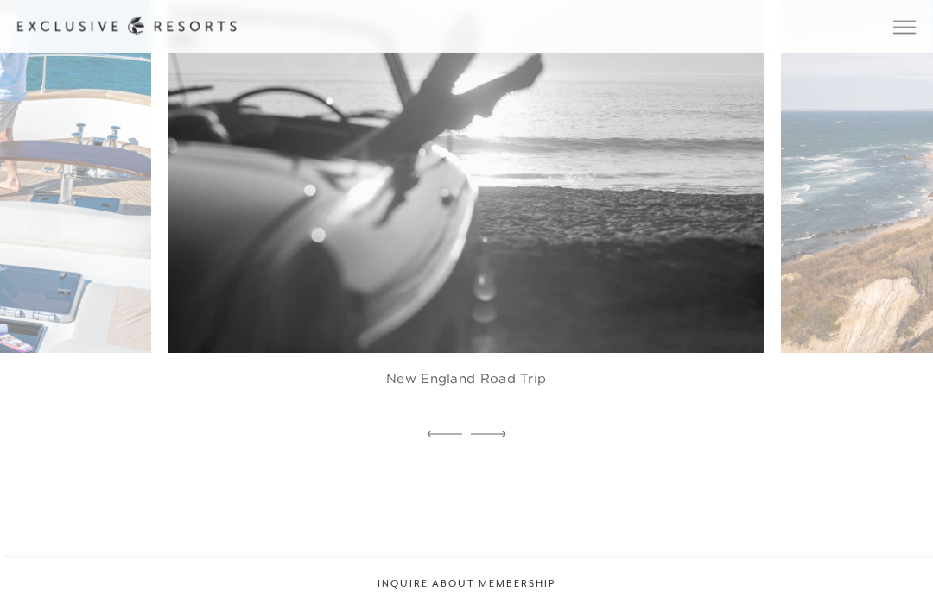
click at [500, 438] on icon at bounding box center [488, 434] width 35 height 7
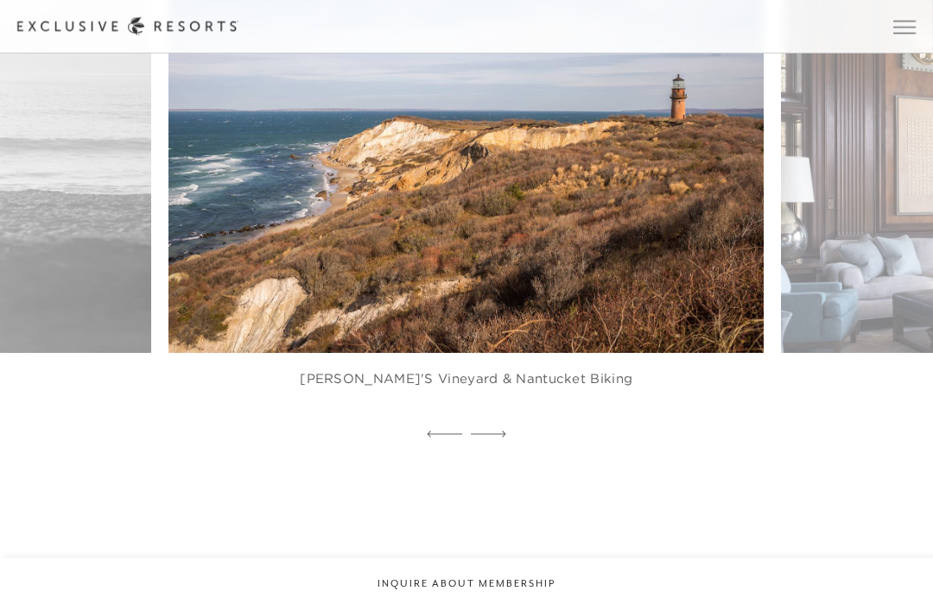
click at [493, 438] on icon at bounding box center [488, 434] width 35 height 7
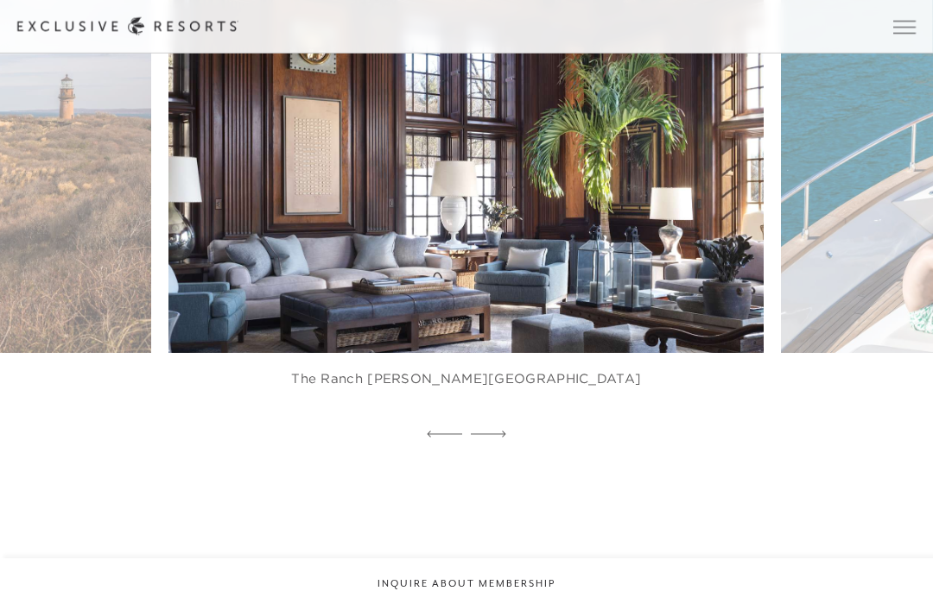
click at [490, 438] on icon at bounding box center [488, 434] width 35 height 7
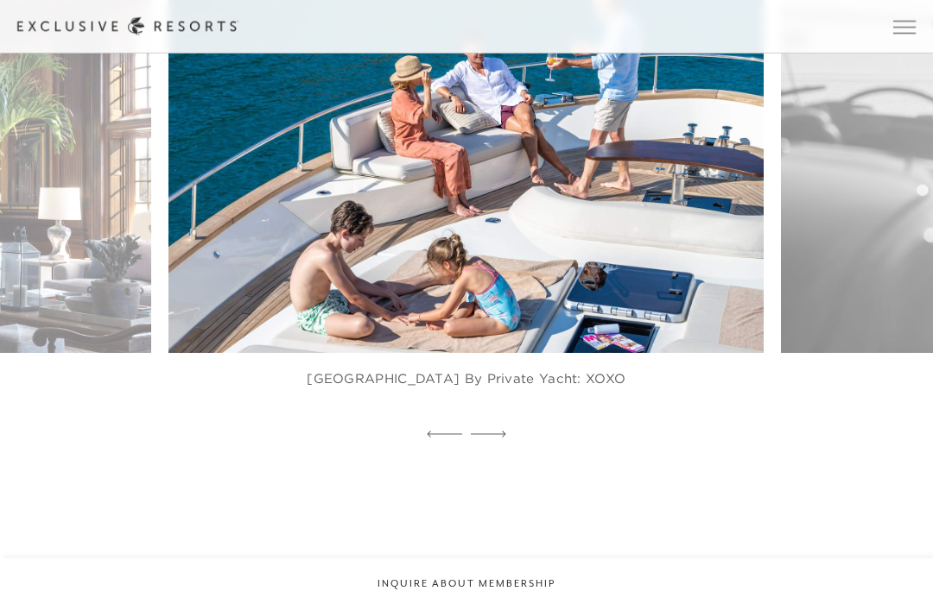
click at [534, 371] on img at bounding box center [486, 170] width 654 height 402
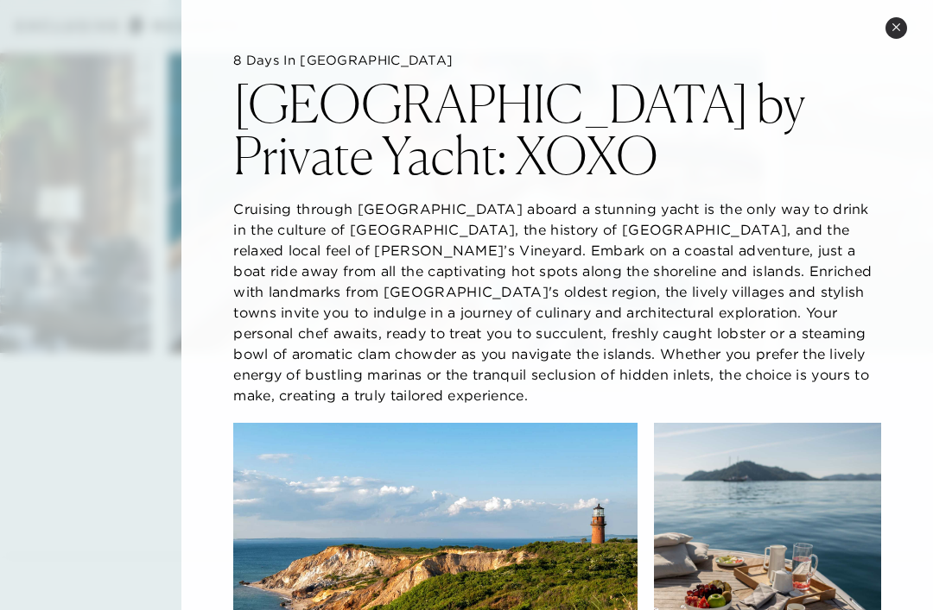
click at [896, 28] on icon at bounding box center [895, 26] width 9 height 9
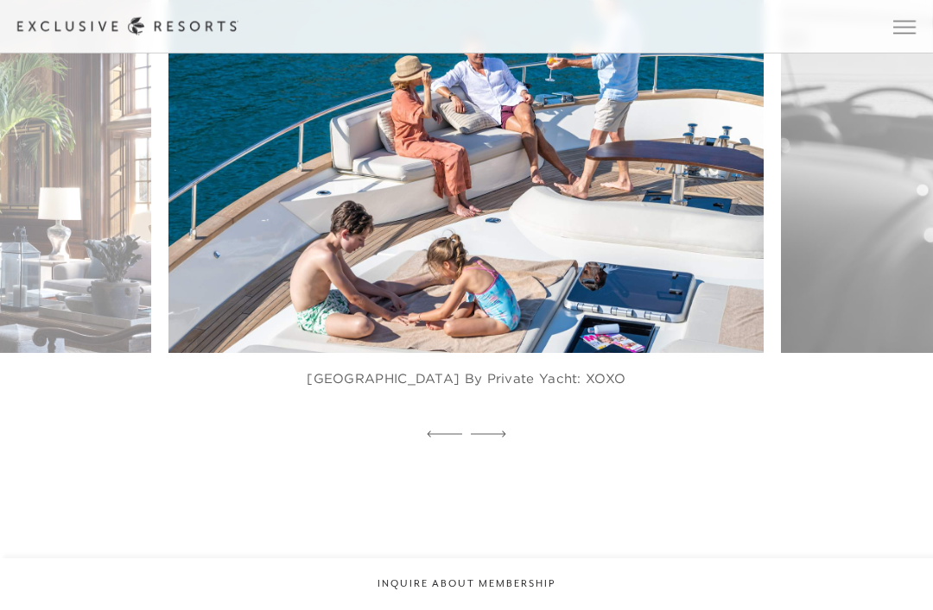
click at [437, 438] on icon at bounding box center [444, 434] width 35 height 7
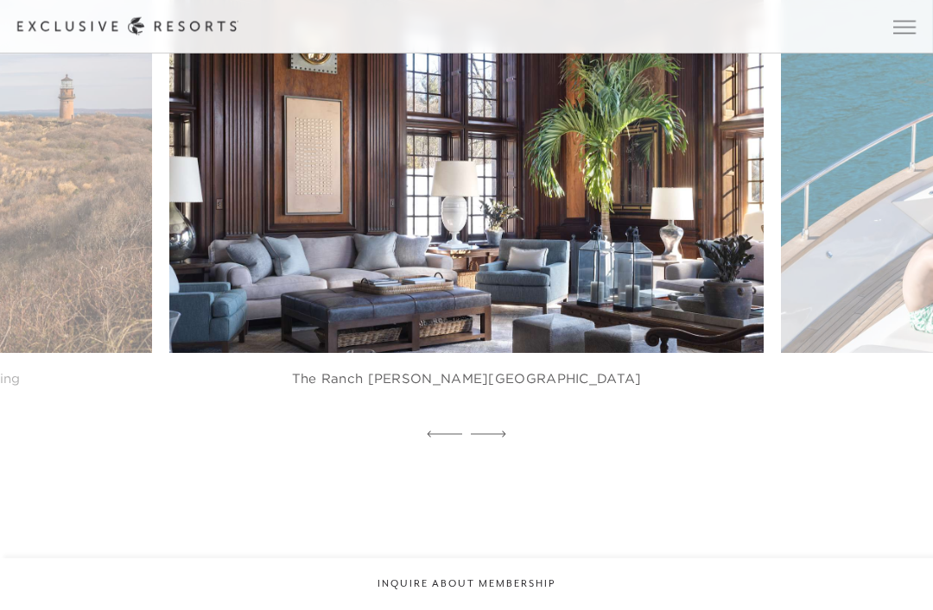
click at [601, 338] on img at bounding box center [486, 170] width 654 height 402
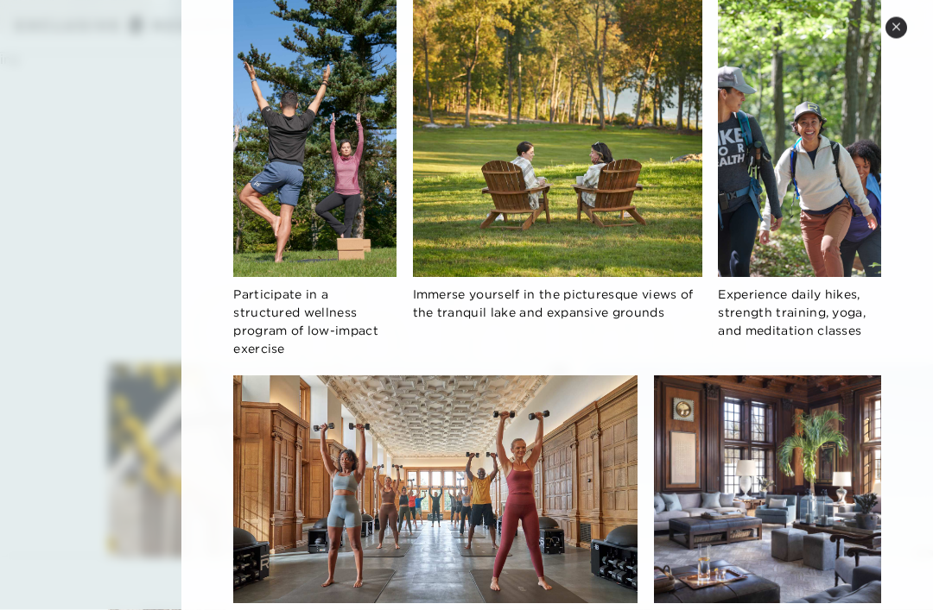
scroll to position [3417, 0]
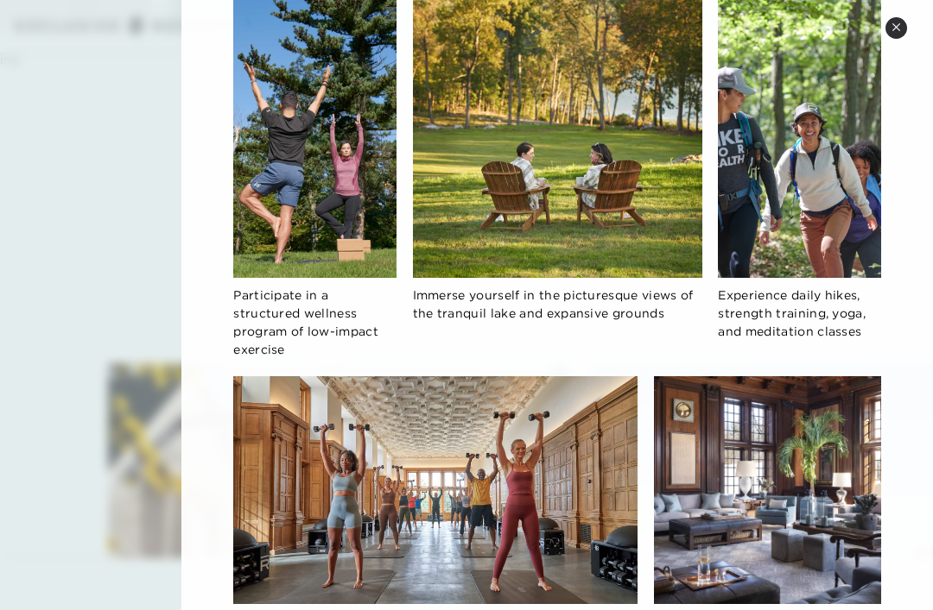
click at [890, 27] on button "Close quickview" at bounding box center [896, 28] width 22 height 22
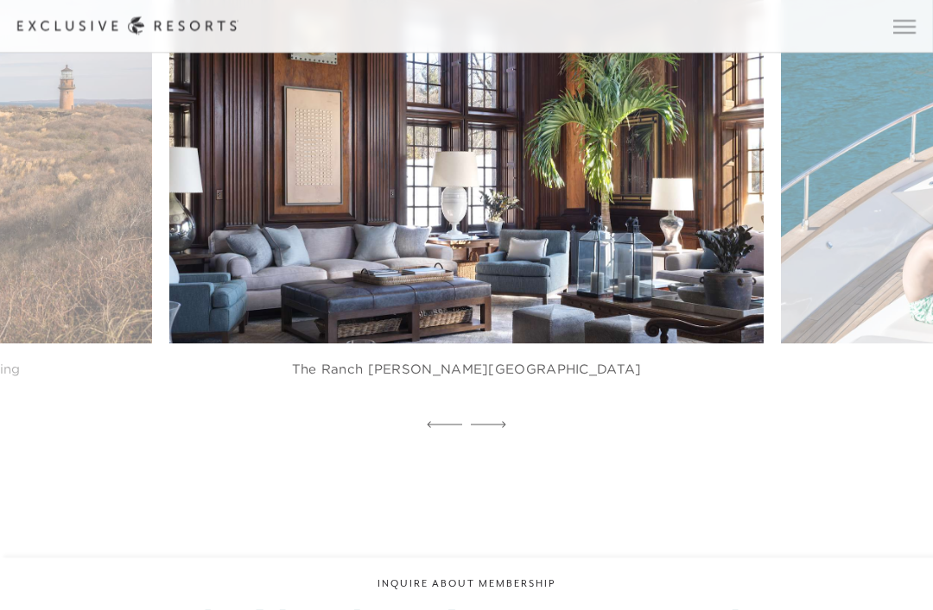
scroll to position [3109, 0]
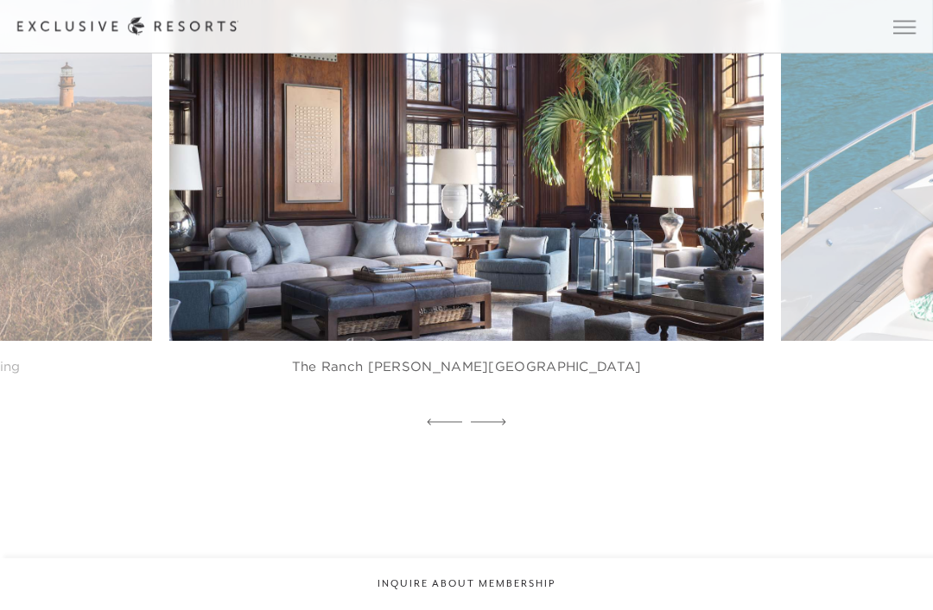
click at [496, 436] on div at bounding box center [488, 423] width 35 height 26
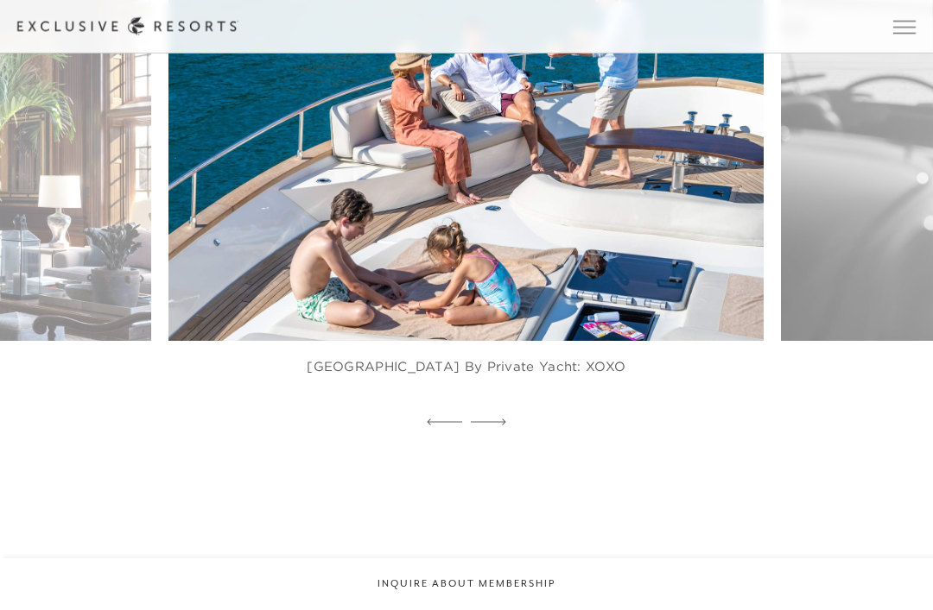
click at [499, 436] on div at bounding box center [488, 423] width 35 height 26
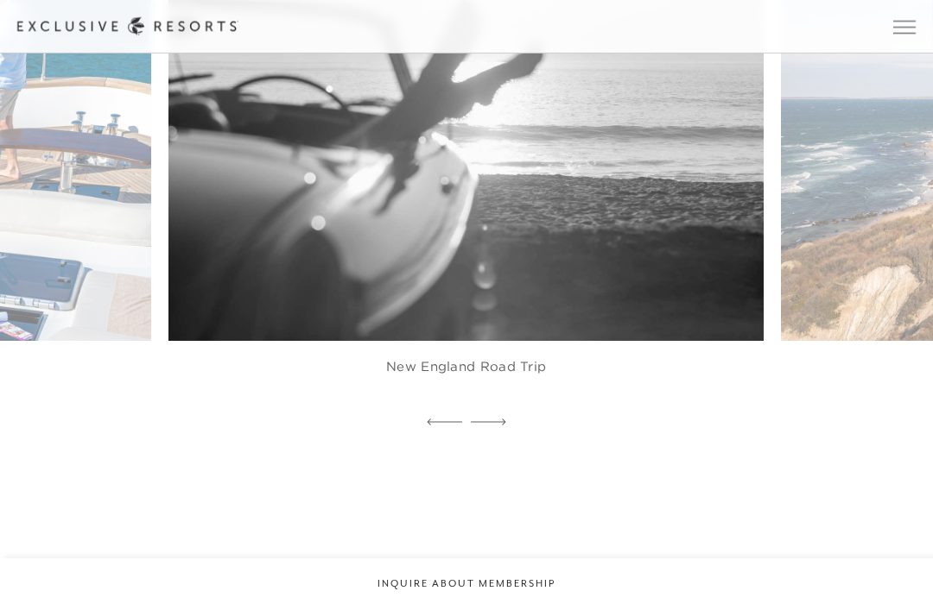
click at [493, 426] on icon at bounding box center [488, 422] width 35 height 7
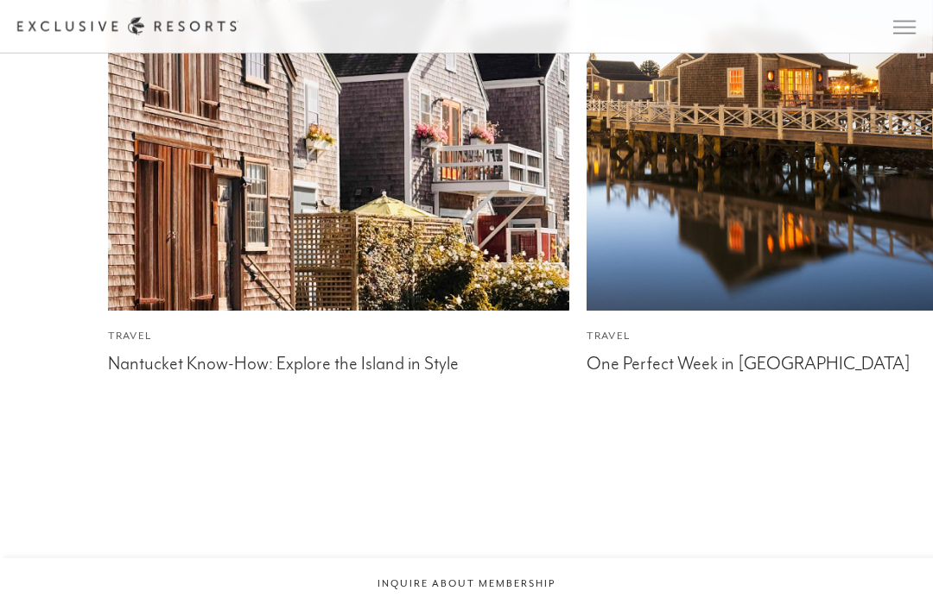
scroll to position [3930, 0]
click at [819, 331] on img at bounding box center [817, 80] width 507 height 507
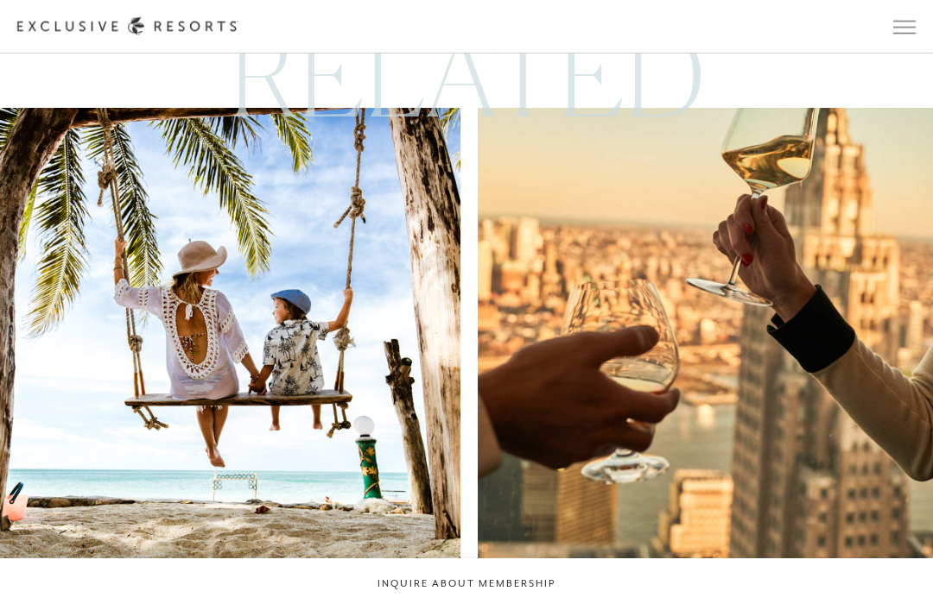
scroll to position [4341, 0]
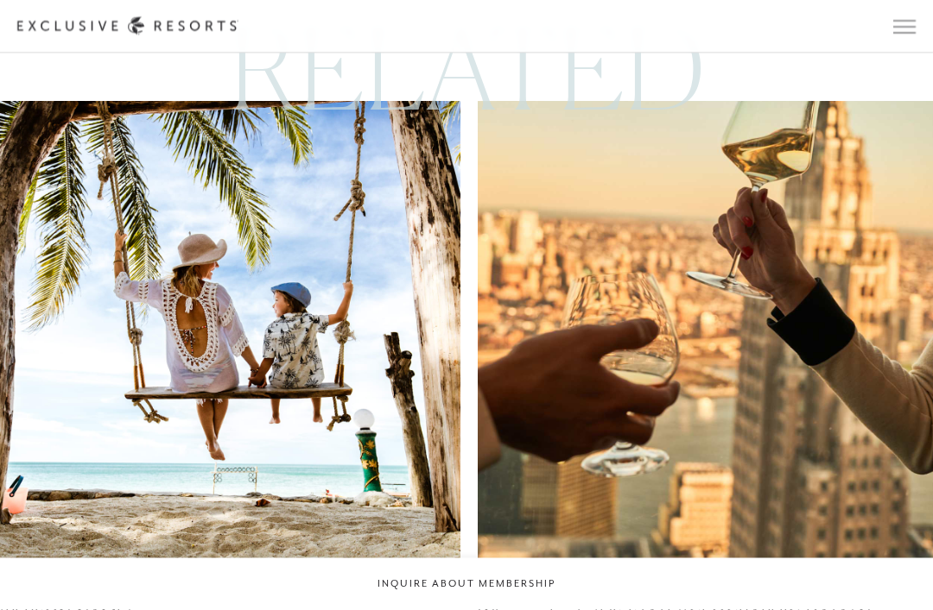
click at [686, 601] on div "Where to Eat in [US_STATE][GEOGRAPHIC_DATA] Now" at bounding box center [707, 614] width 461 height 26
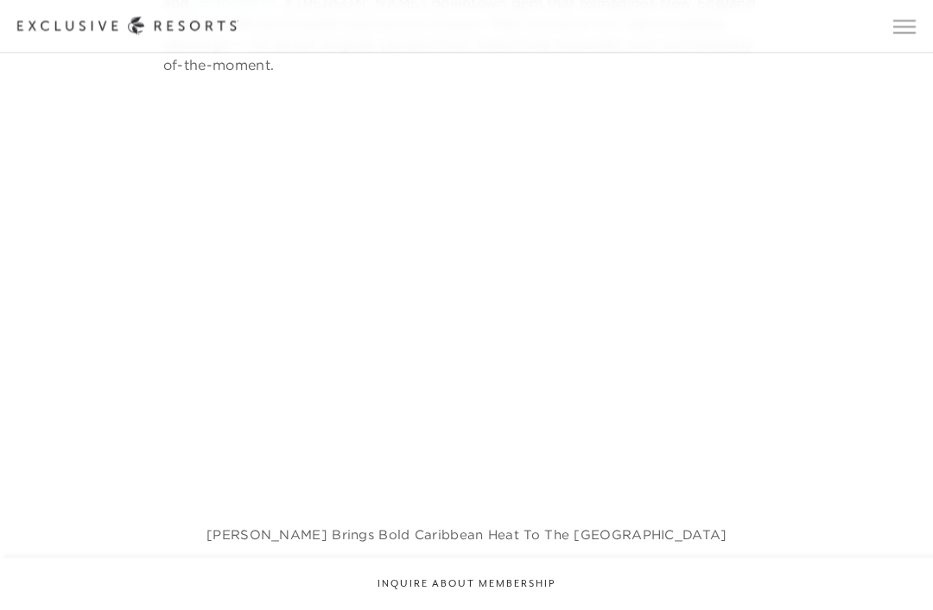
scroll to position [1145, 0]
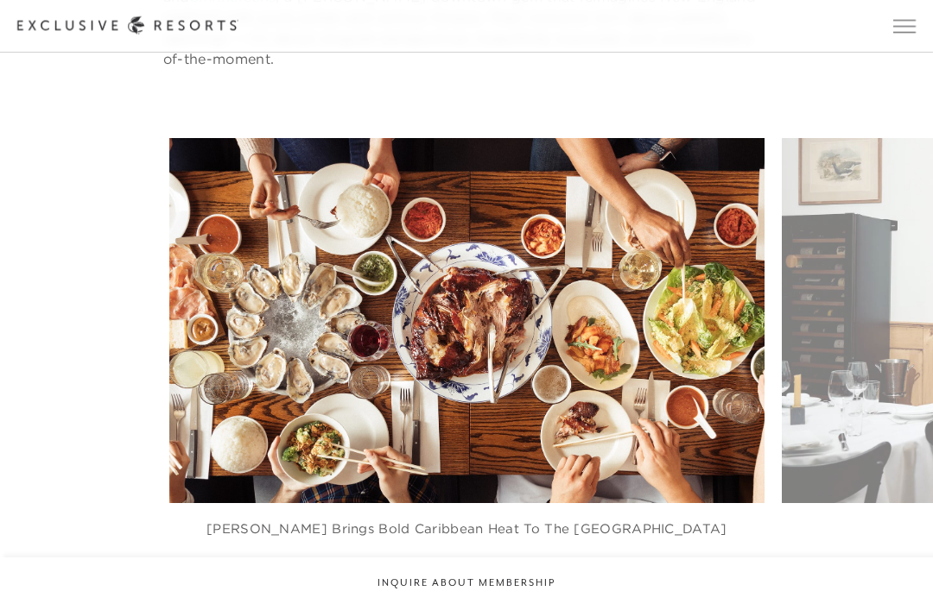
click at [497, 573] on div at bounding box center [488, 586] width 35 height 26
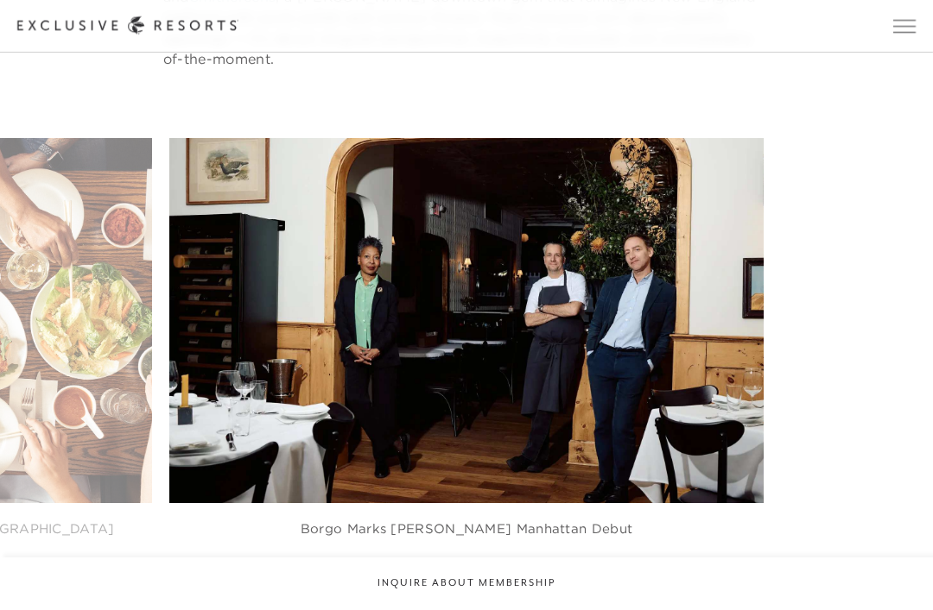
scroll to position [1146, 0]
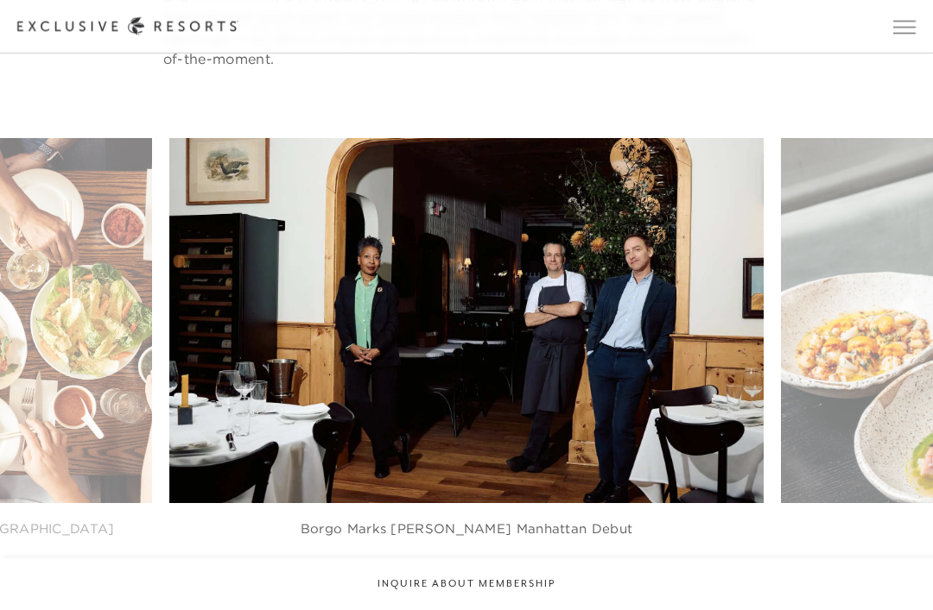
click at [590, 330] on figure "Borgo marks [PERSON_NAME] Manhattan debut" at bounding box center [466, 355] width 595 height 434
click at [484, 327] on figure "Borgo marks [PERSON_NAME] Manhattan debut" at bounding box center [466, 355] width 595 height 434
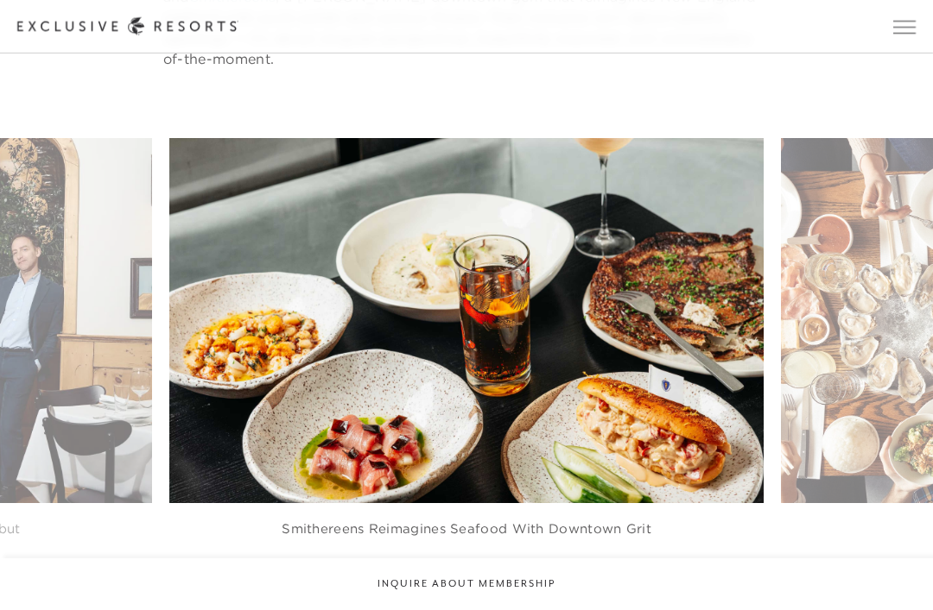
click at [503, 581] on icon at bounding box center [488, 584] width 35 height 6
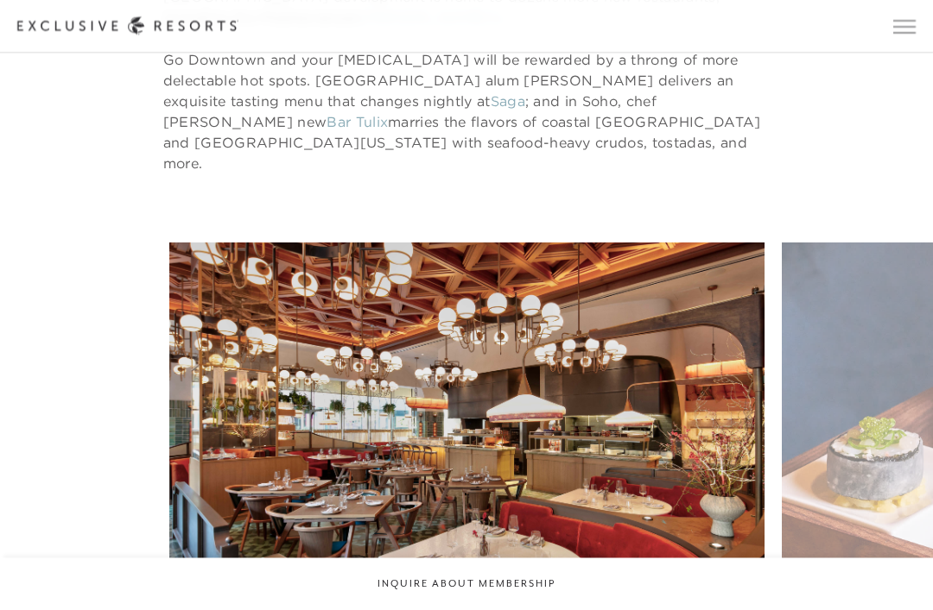
scroll to position [3638, 0]
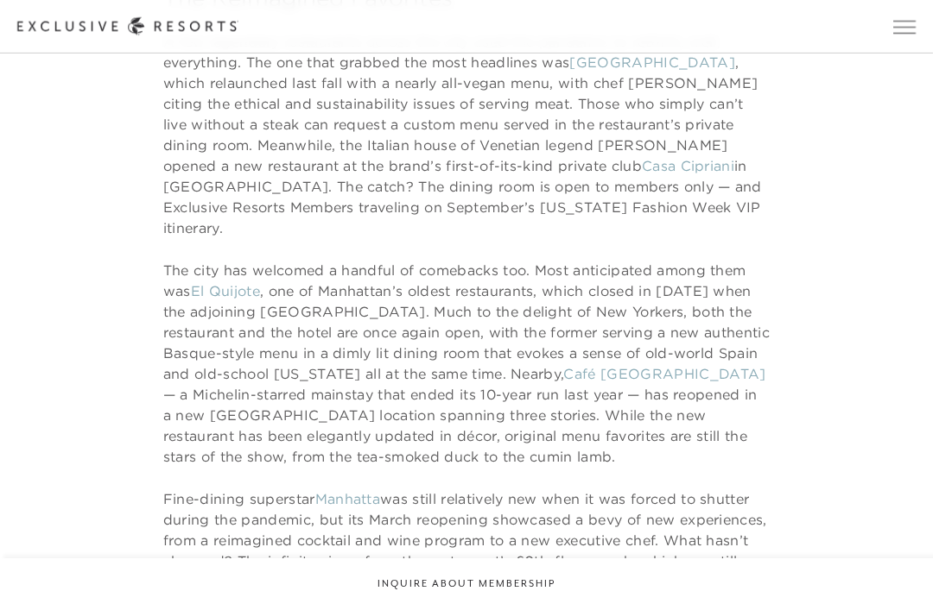
scroll to position [4413, 0]
click at [357, 489] on link "Manhatta" at bounding box center [348, 497] width 66 height 17
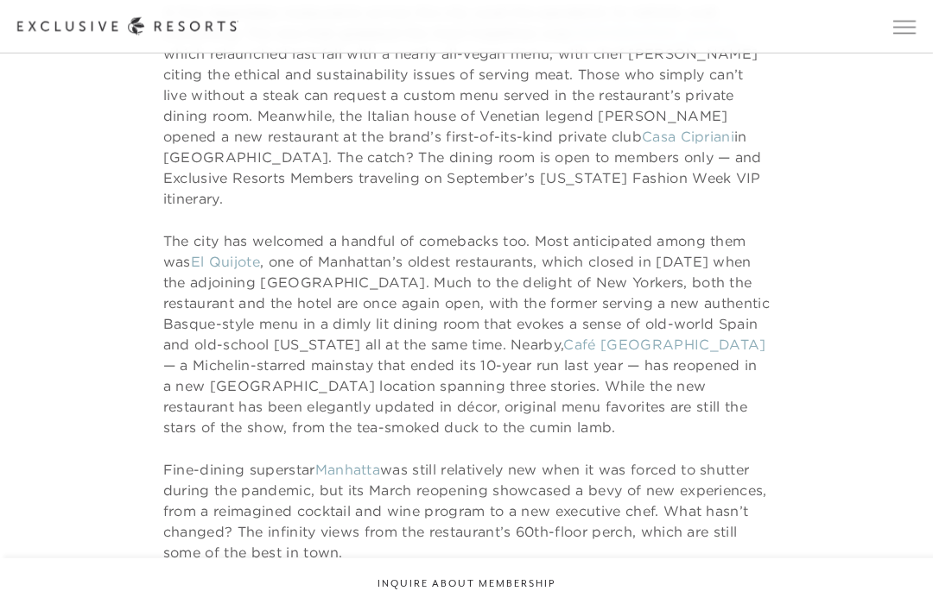
click at [683, 336] on link "Café [GEOGRAPHIC_DATA]" at bounding box center [664, 344] width 202 height 17
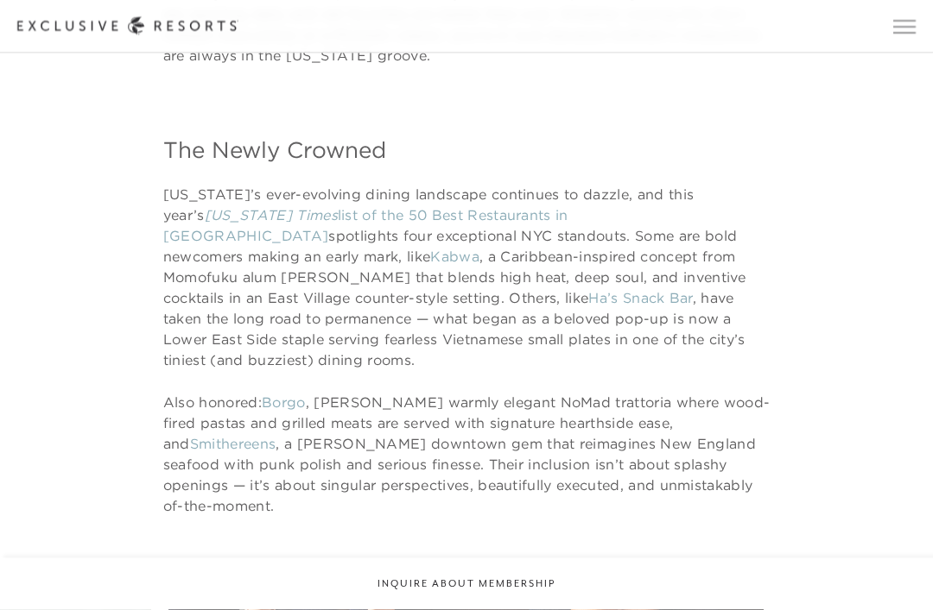
scroll to position [699, 0]
click at [479, 248] on link "Kabwa" at bounding box center [454, 256] width 49 height 17
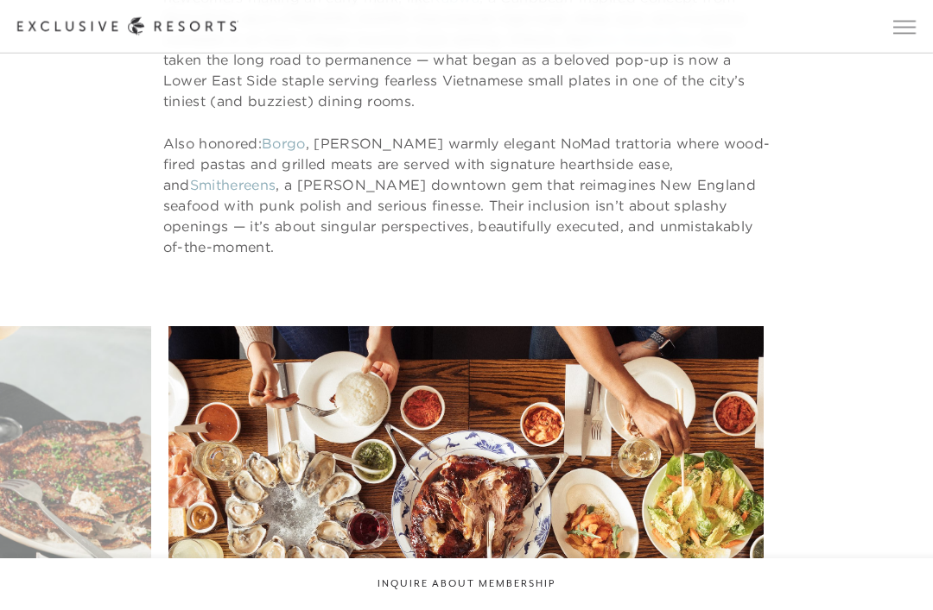
scroll to position [956, 0]
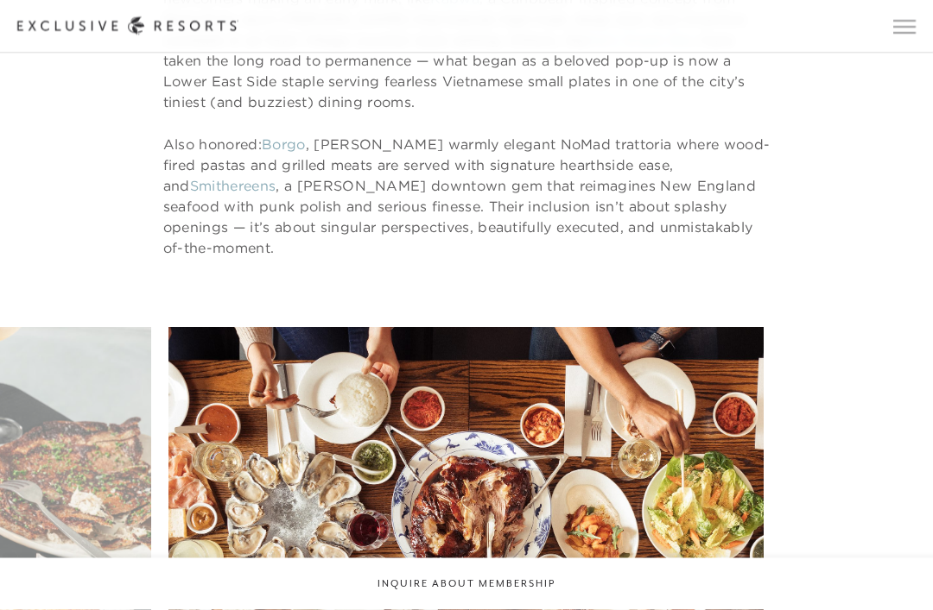
click at [231, 178] on link "Smithereens" at bounding box center [233, 186] width 86 height 17
